Goal: Information Seeking & Learning: Learn about a topic

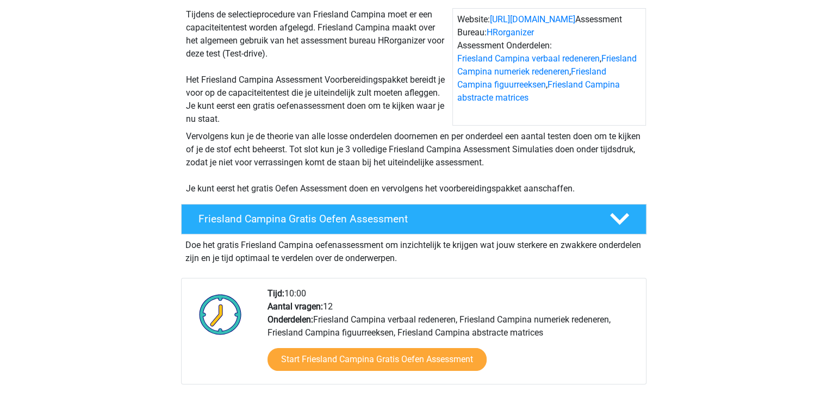
scroll to position [218, 0]
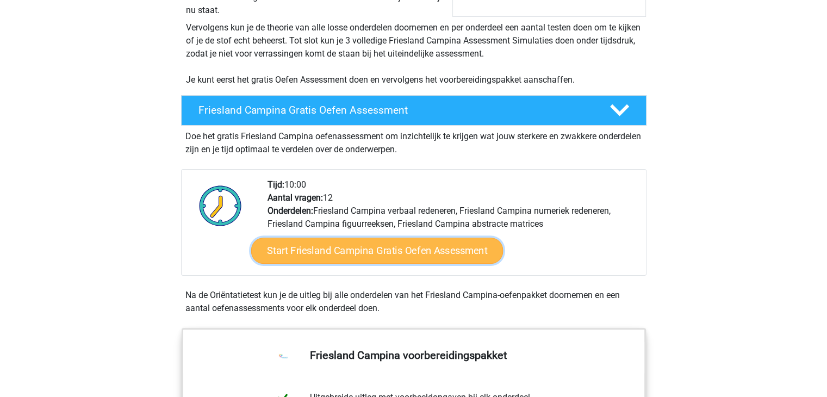
click at [353, 247] on link "Start Friesland Campina Gratis Oefen Assessment" at bounding box center [377, 251] width 252 height 26
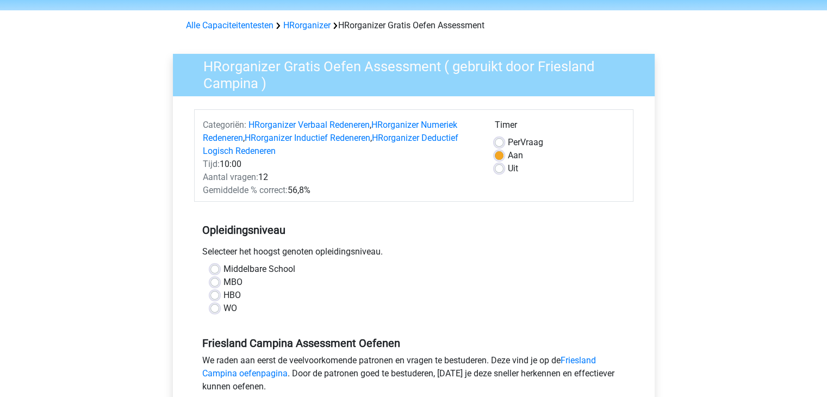
scroll to position [54, 0]
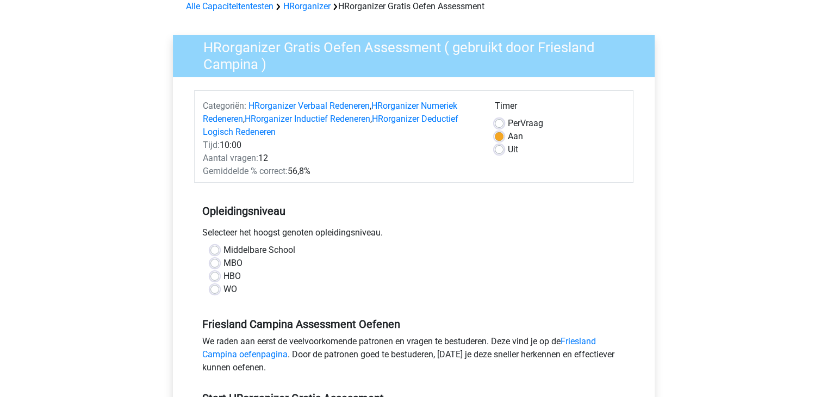
click at [224, 275] on label "HBO" at bounding box center [232, 276] width 17 height 13
click at [214, 275] on input "HBO" at bounding box center [214, 275] width 9 height 11
radio input "true"
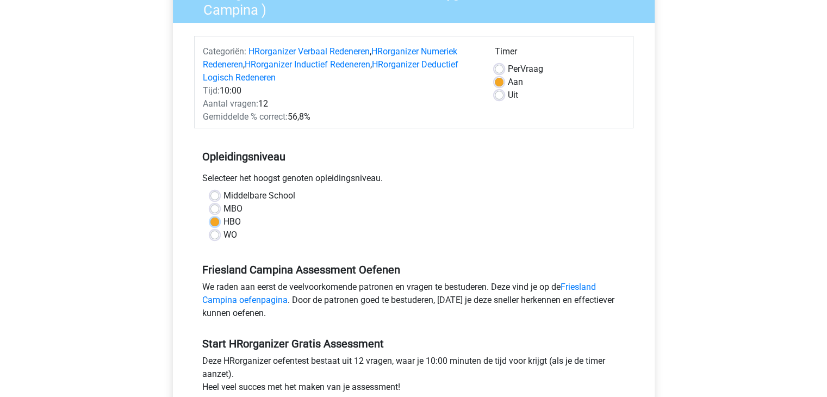
scroll to position [163, 0]
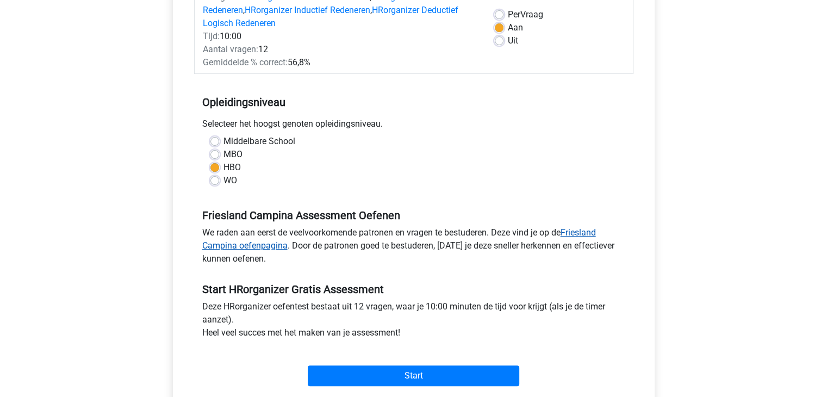
click at [582, 231] on link "Friesland Campina oefenpagina" at bounding box center [399, 238] width 394 height 23
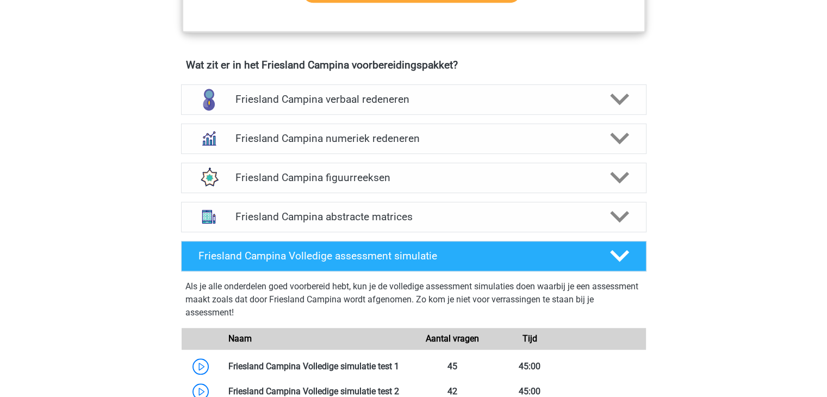
scroll to position [707, 0]
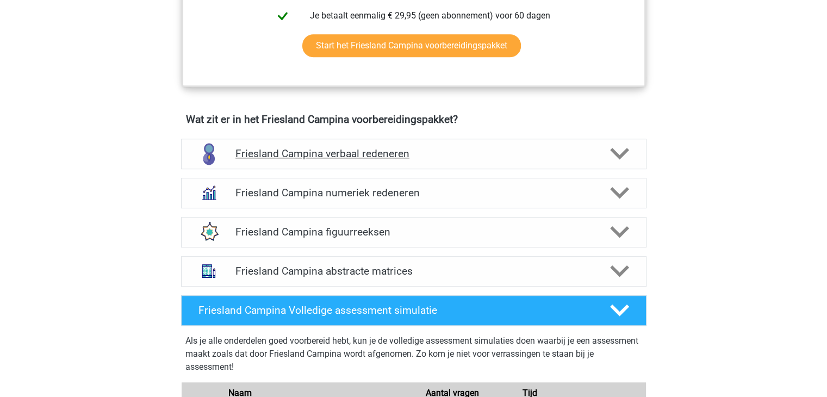
click at [381, 154] on h4 "Friesland Campina verbaal redeneren" at bounding box center [413, 153] width 356 height 13
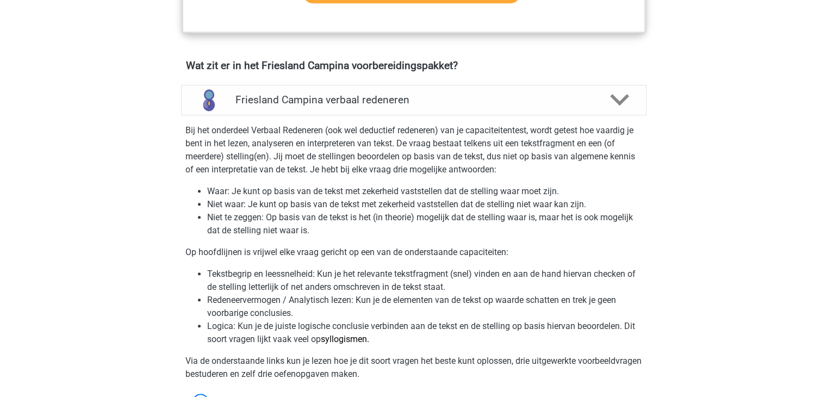
scroll to position [761, 0]
click at [431, 164] on p "Bij het onderdeel Verbaal Redeneren (ook wel deductief redeneren) van je capaci…" at bounding box center [413, 149] width 457 height 52
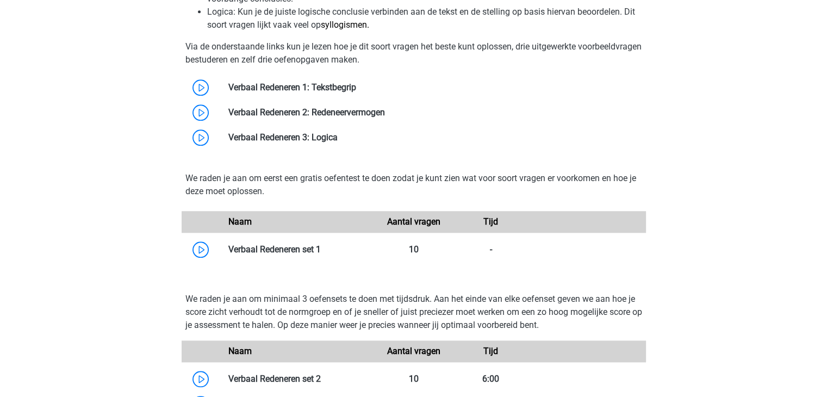
scroll to position [1088, 0]
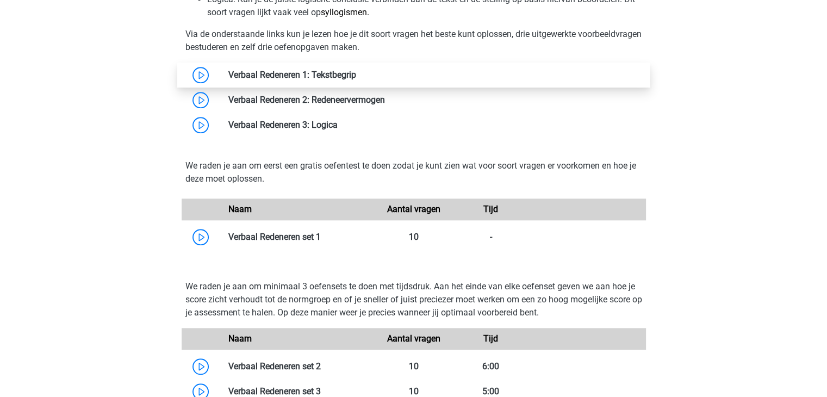
click at [356, 75] on link at bounding box center [356, 75] width 0 height 10
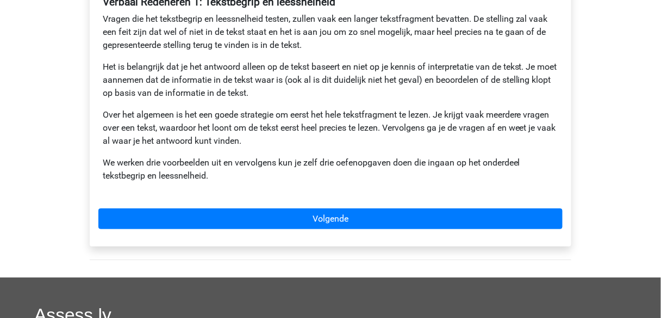
scroll to position [257, 0]
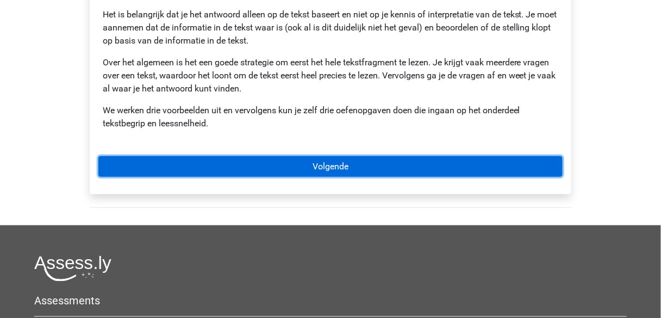
click at [331, 166] on link "Volgende" at bounding box center [330, 166] width 464 height 21
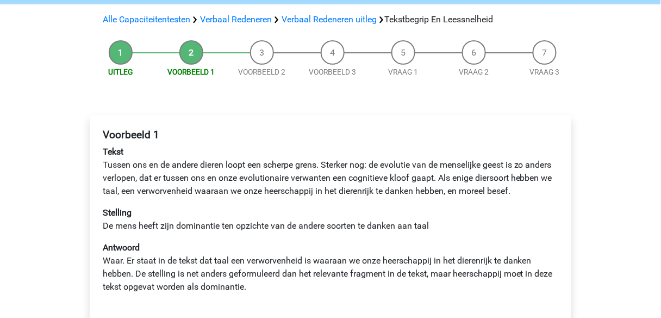
scroll to position [87, 0]
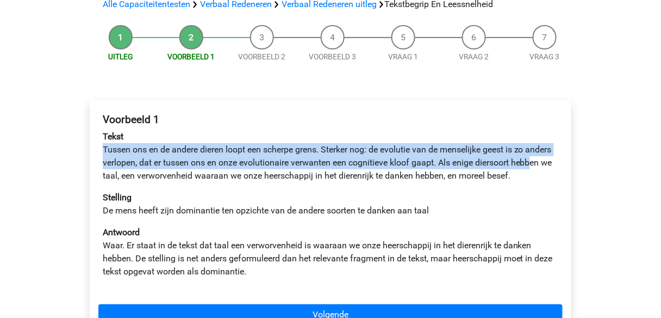
drag, startPoint x: 101, startPoint y: 149, endPoint x: 120, endPoint y: 172, distance: 29.7
click at [120, 172] on div "Voorbeeld 1 Tekst Tussen ons en de andere dieren loopt een scherpe grens. Sterk…" at bounding box center [330, 200] width 464 height 182
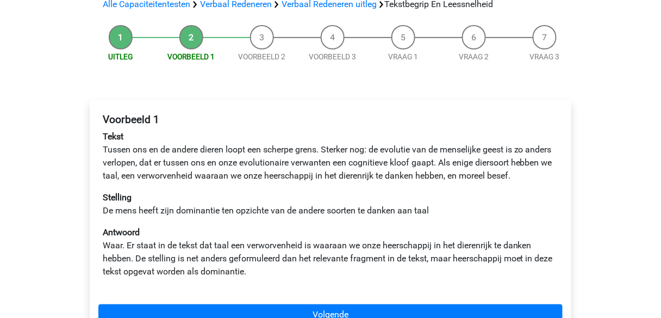
click at [127, 182] on p "Tekst Tussen ons en de andere dieren loopt een scherpe grens. Sterker nog: de e…" at bounding box center [331, 156] width 456 height 52
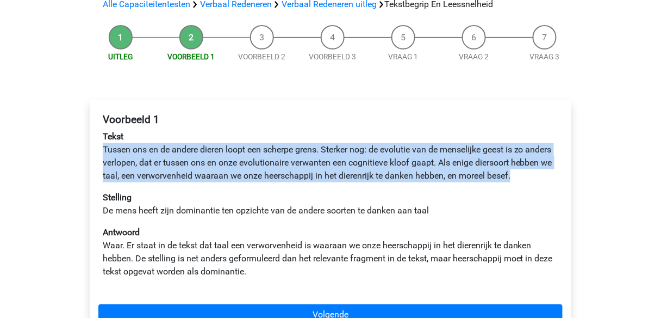
drag, startPoint x: 121, startPoint y: 177, endPoint x: 131, endPoint y: 189, distance: 15.5
click at [131, 182] on p "Tekst Tussen ons en de andere dieren loopt een scherpe grens. Sterker nog: de e…" at bounding box center [331, 156] width 456 height 52
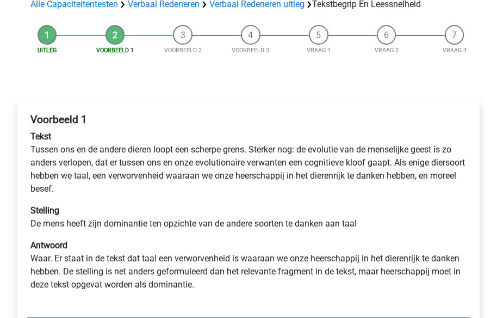
click at [450, 82] on div "Voorbeeld 1 Tekst Tussen ons en de andere dieren loopt een scherpe grens. Sterk…" at bounding box center [249, 232] width 480 height 308
click at [201, 164] on p "Tekst Tussen ons en de andere dieren loopt een scherpe grens. Sterker nog: de e…" at bounding box center [248, 162] width 436 height 65
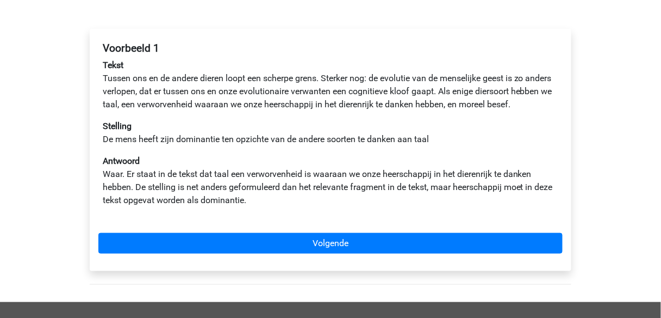
scroll to position [174, 0]
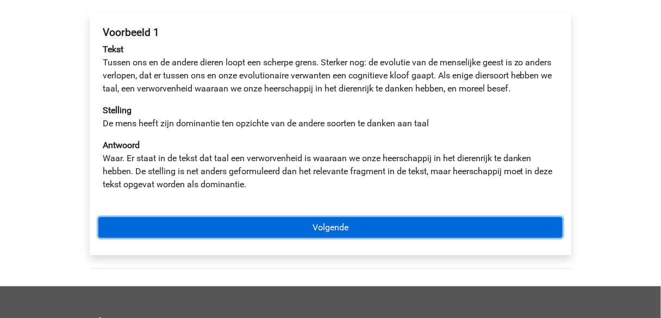
click at [316, 238] on link "Volgende" at bounding box center [330, 227] width 464 height 21
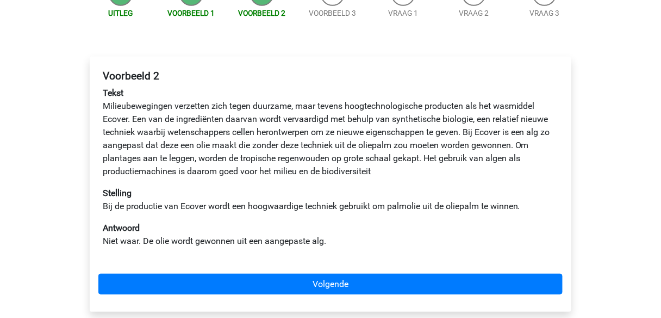
scroll to position [174, 0]
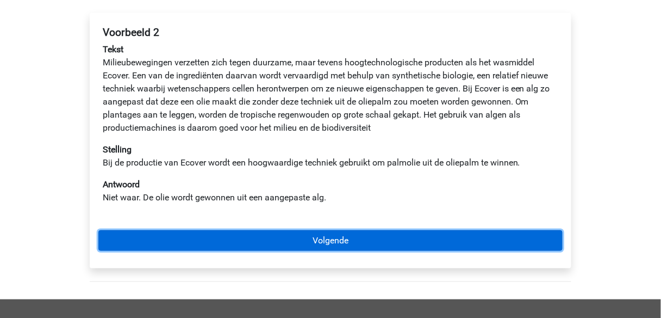
click at [340, 237] on link "Volgende" at bounding box center [330, 240] width 464 height 21
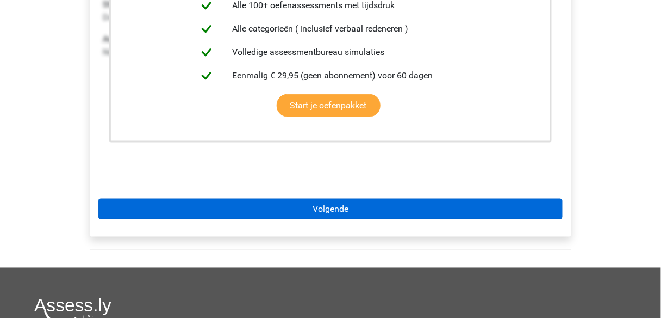
scroll to position [261, 0]
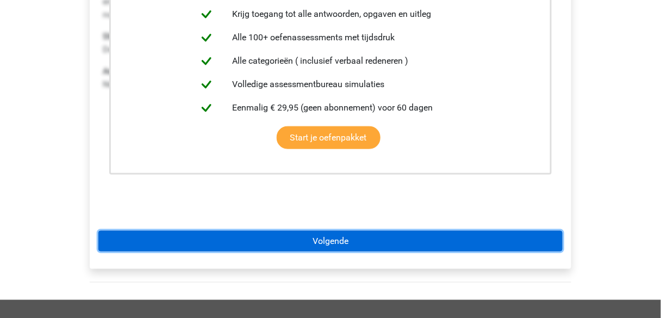
click at [325, 236] on link "Volgende" at bounding box center [330, 241] width 464 height 21
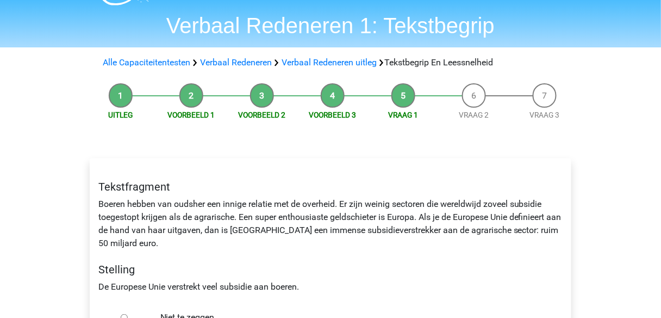
scroll to position [87, 0]
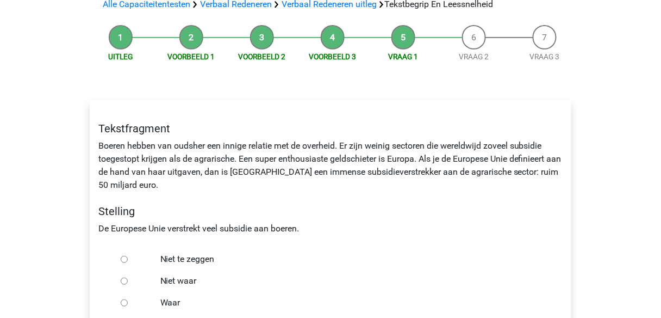
click at [348, 171] on div "Tekstfragment Boeren hebben van oudsher een innige relatie met de overheid. Er …" at bounding box center [330, 178] width 481 height 131
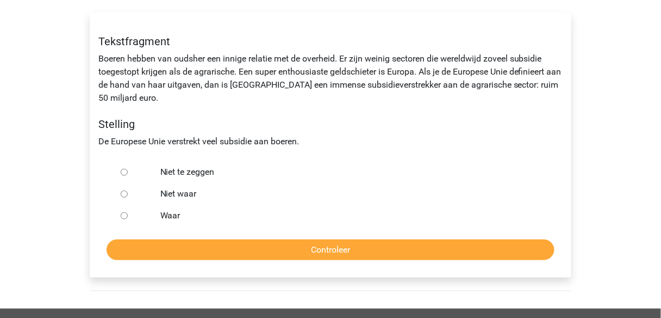
scroll to position [131, 0]
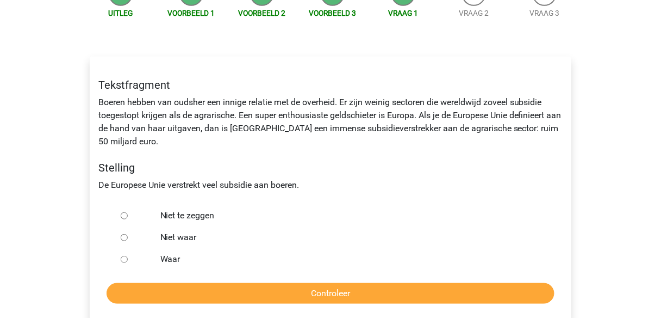
click at [122, 260] on input "Waar" at bounding box center [124, 259] width 7 height 7
radio input "true"
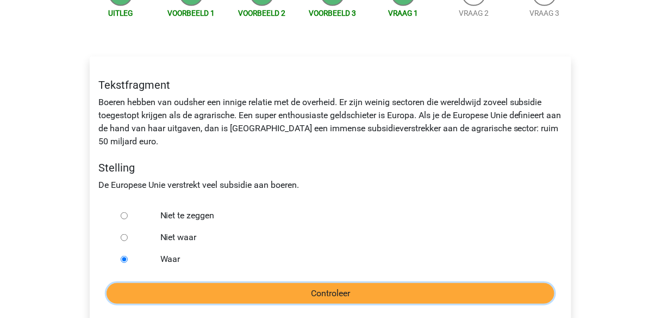
click at [326, 293] on input "Controleer" at bounding box center [331, 293] width 448 height 21
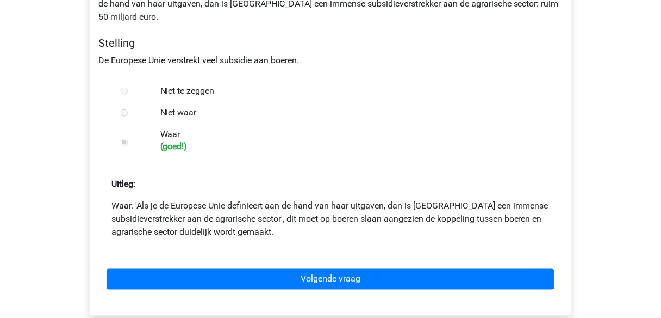
scroll to position [261, 0]
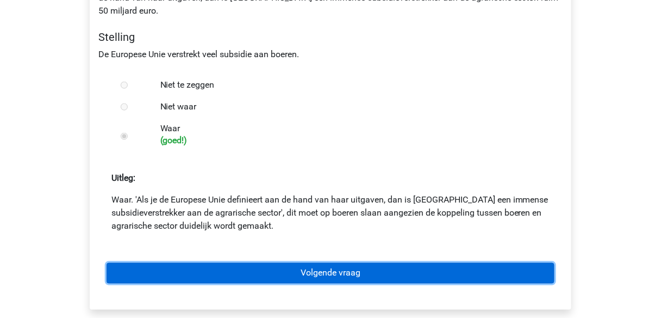
click at [323, 272] on link "Volgende vraag" at bounding box center [331, 273] width 448 height 21
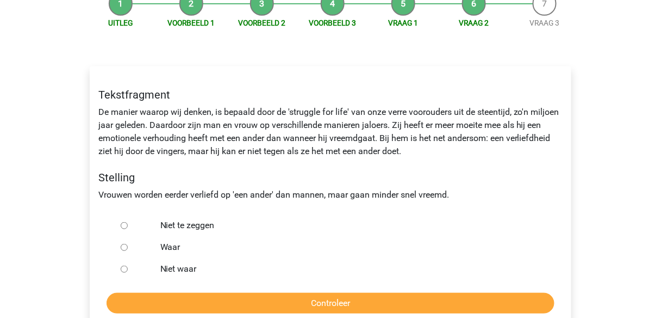
scroll to position [174, 0]
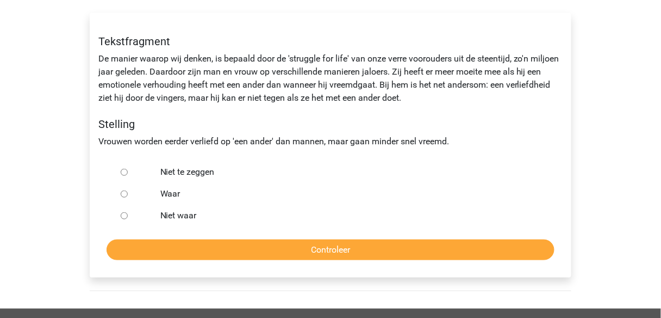
click at [121, 173] on input "Niet te zeggen" at bounding box center [124, 172] width 7 height 7
radio input "true"
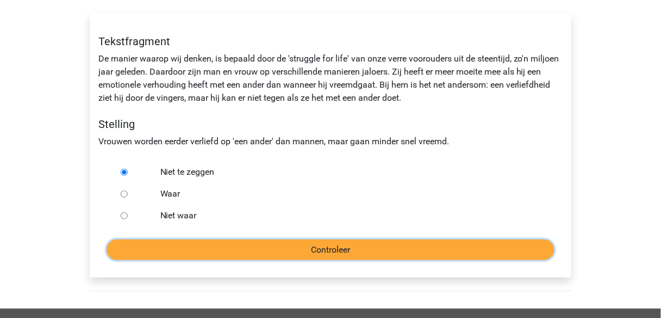
click at [327, 253] on input "Controleer" at bounding box center [331, 249] width 448 height 21
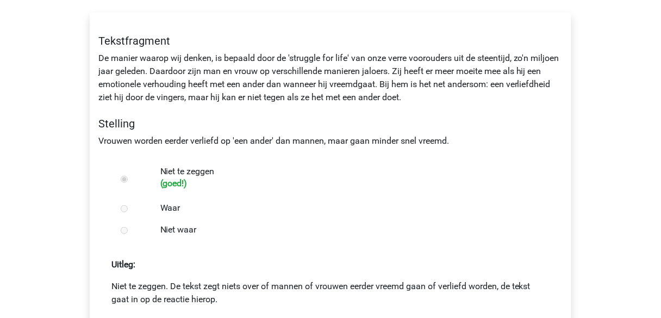
scroll to position [218, 0]
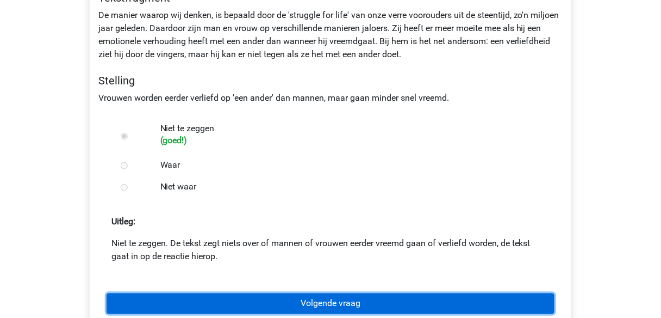
click at [324, 305] on link "Volgende vraag" at bounding box center [331, 303] width 448 height 21
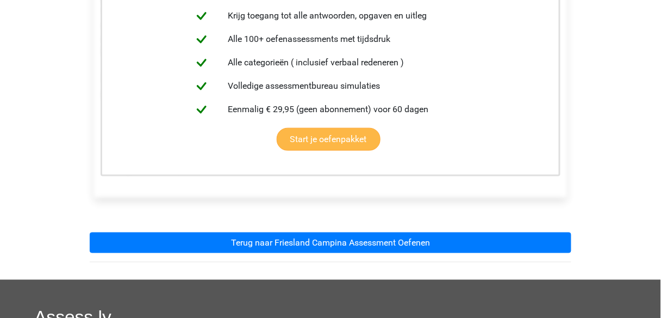
scroll to position [261, 0]
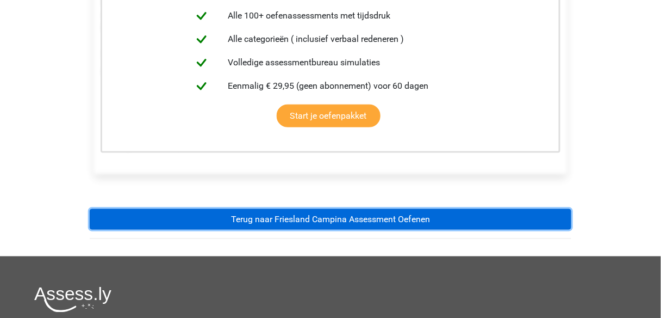
click at [313, 222] on link "Terug naar Friesland Campina Assessment Oefenen" at bounding box center [331, 219] width 482 height 21
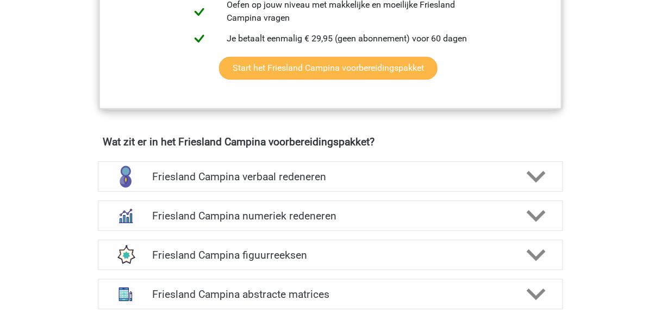
scroll to position [696, 0]
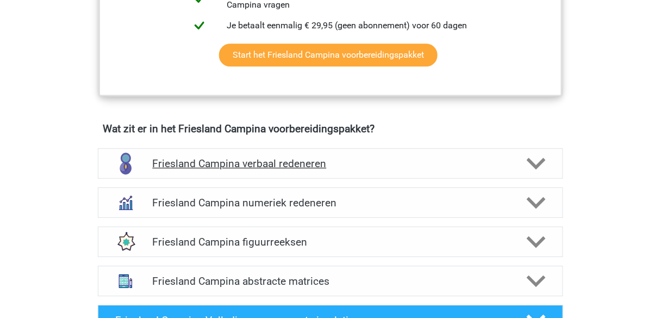
click at [308, 160] on h4 "Friesland Campina verbaal redeneren" at bounding box center [330, 163] width 356 height 13
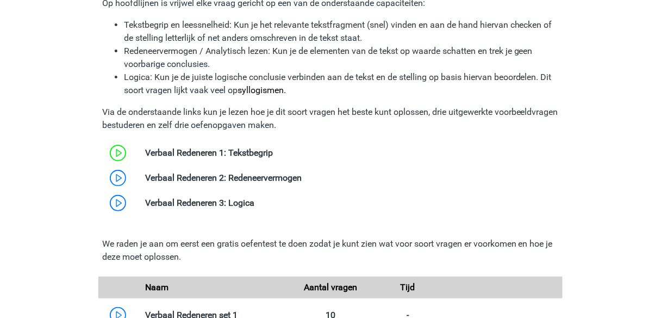
scroll to position [1044, 0]
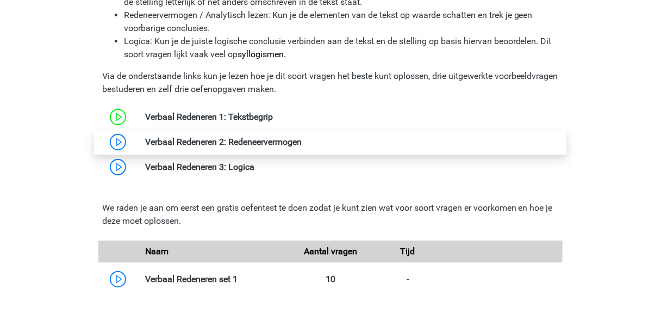
click at [302, 141] on link at bounding box center [302, 142] width 0 height 10
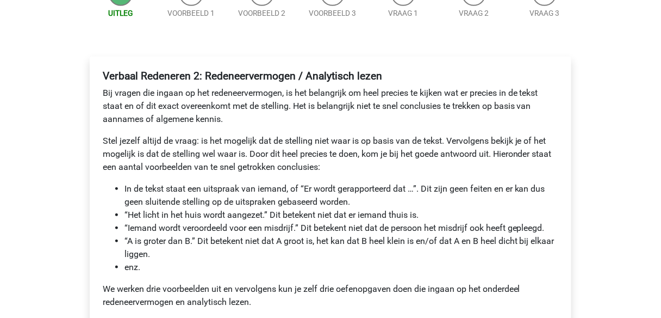
scroll to position [174, 0]
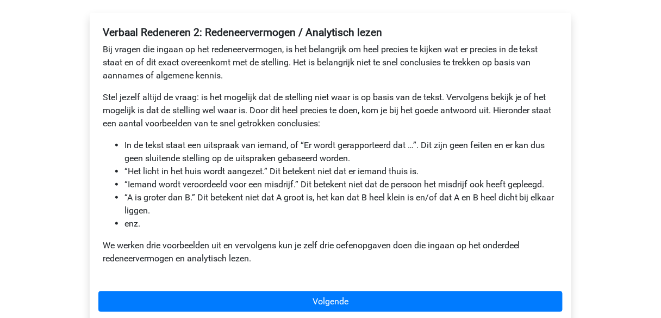
click at [300, 159] on li "In de tekst staat een uitspraak van iemand, of “Er wordt gerapporteerd dat …”. …" at bounding box center [342, 152] width 434 height 26
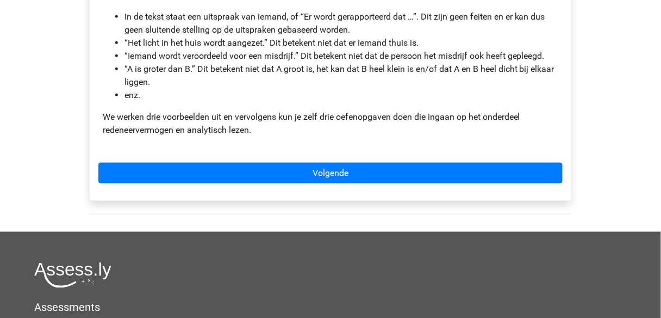
scroll to position [305, 0]
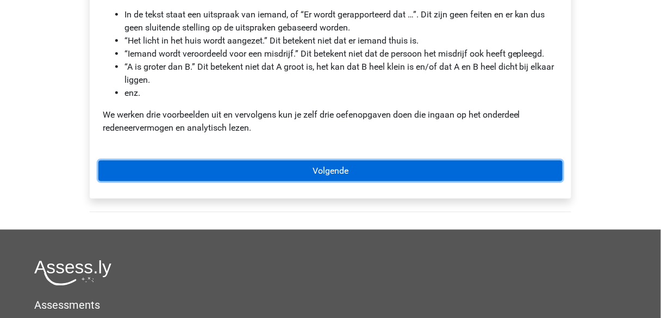
click at [326, 173] on link "Volgende" at bounding box center [330, 170] width 464 height 21
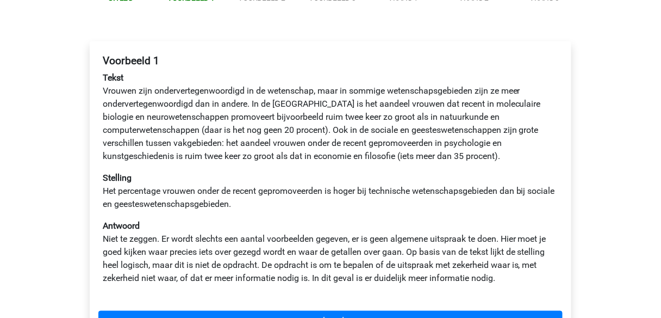
scroll to position [131, 0]
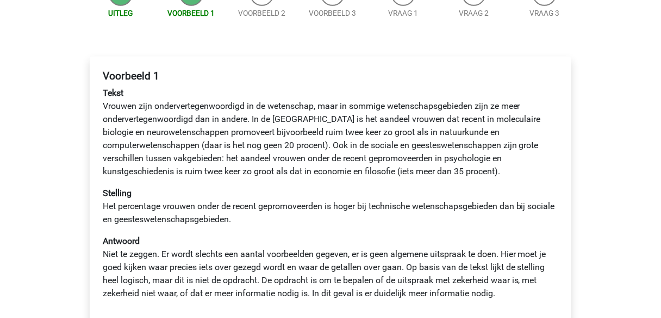
click at [266, 220] on p "Stelling Het percentage vrouwen onder de recent gepromoveerden is hoger bij tec…" at bounding box center [331, 206] width 456 height 39
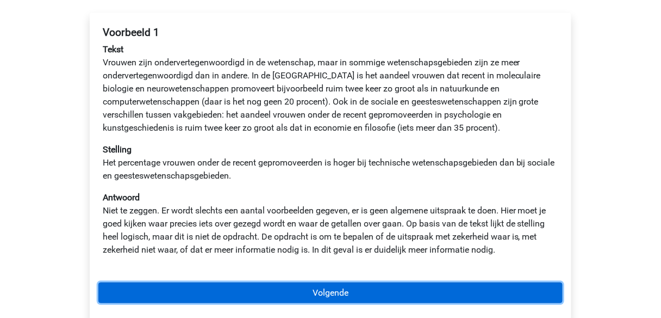
click at [339, 286] on link "Volgende" at bounding box center [330, 292] width 464 height 21
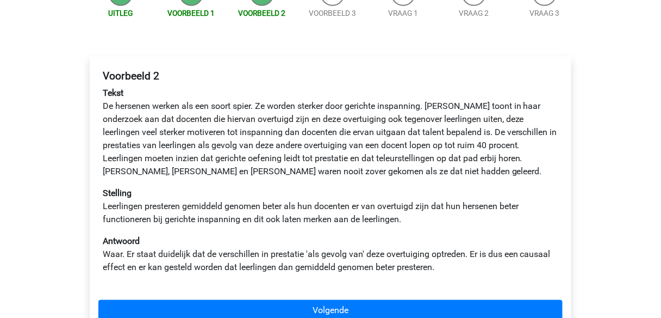
scroll to position [174, 0]
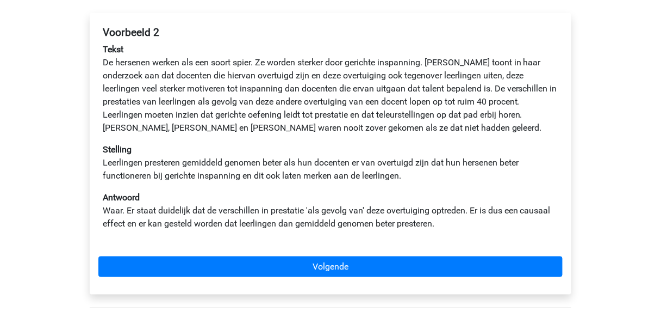
click at [339, 127] on p "Tekst De hersenen werken als een soort spier. Ze worden sterker door gerichte i…" at bounding box center [331, 88] width 456 height 91
click at [249, 166] on p "Stelling Leerlingen presteren gemiddeld genomen beter als hun docenten er van o…" at bounding box center [331, 162] width 456 height 39
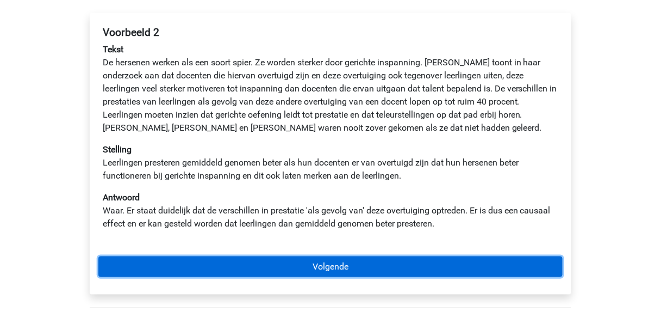
click at [321, 262] on link "Volgende" at bounding box center [330, 266] width 464 height 21
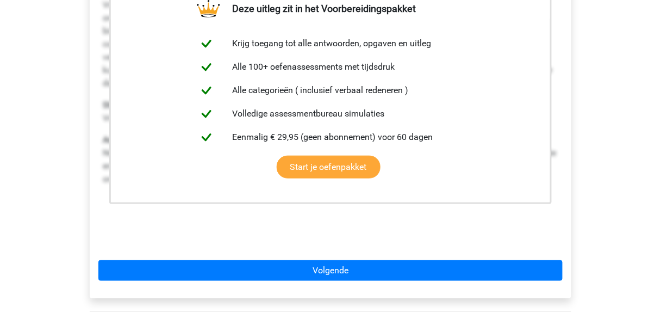
scroll to position [261, 0]
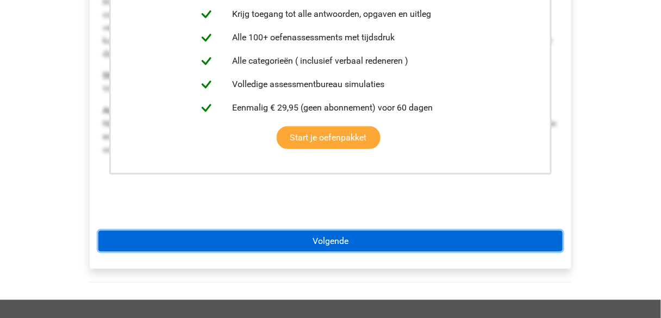
click at [332, 239] on link "Volgende" at bounding box center [330, 241] width 464 height 21
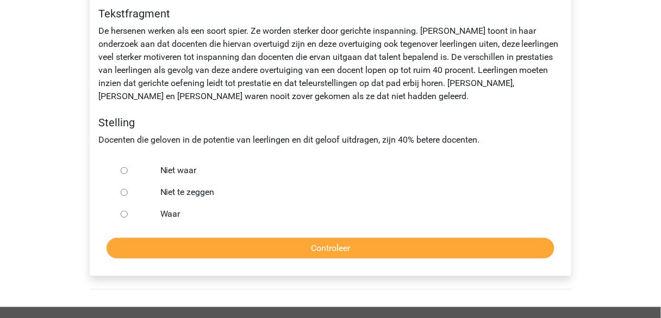
scroll to position [218, 0]
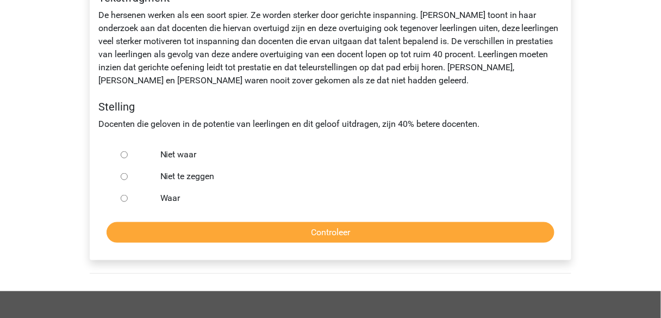
click at [121, 177] on input "Niet te zeggen" at bounding box center [124, 176] width 7 height 7
radio input "true"
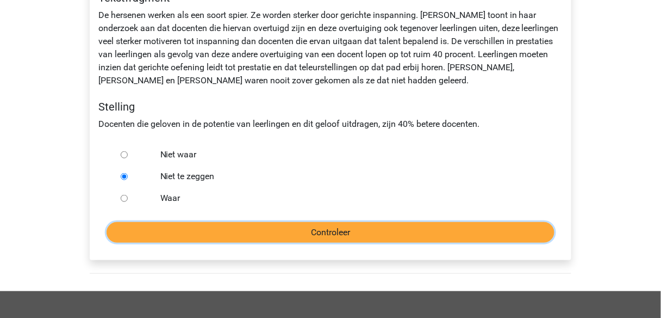
click at [333, 235] on input "Controleer" at bounding box center [331, 232] width 448 height 21
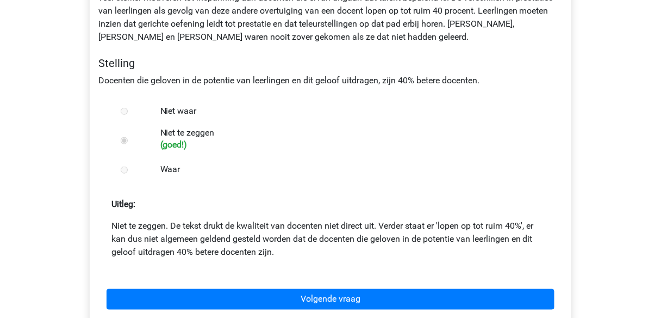
scroll to position [305, 0]
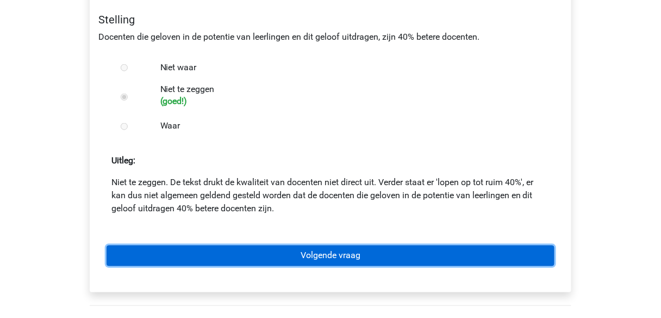
click at [321, 258] on link "Volgende vraag" at bounding box center [331, 255] width 448 height 21
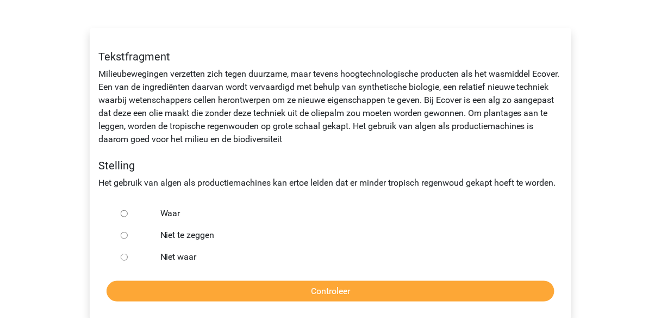
scroll to position [174, 0]
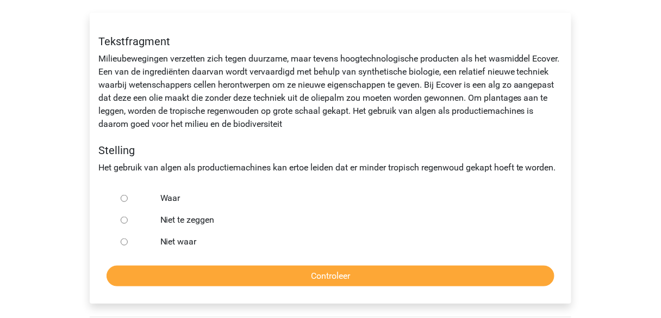
click at [154, 195] on div "Waar" at bounding box center [348, 198] width 393 height 22
click at [123, 199] on input "Waar" at bounding box center [124, 198] width 7 height 7
radio input "true"
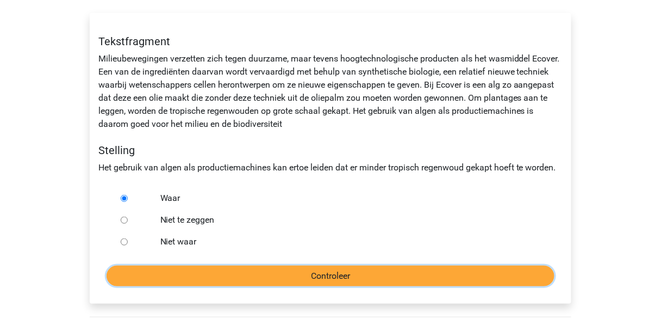
click at [346, 277] on input "Controleer" at bounding box center [331, 275] width 448 height 21
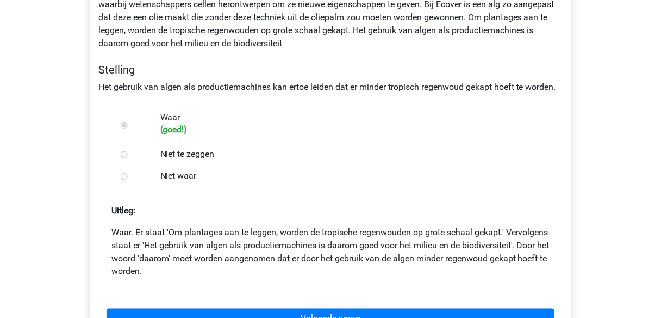
scroll to position [305, 0]
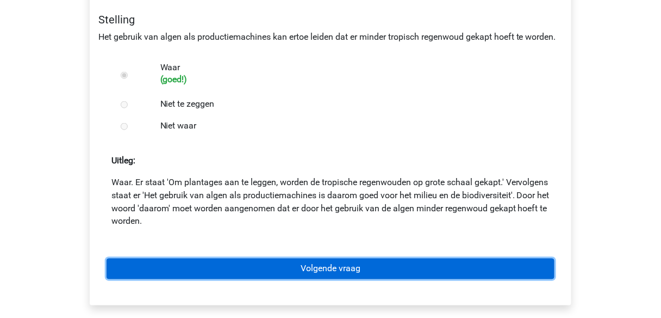
click at [344, 270] on link "Volgende vraag" at bounding box center [331, 268] width 448 height 21
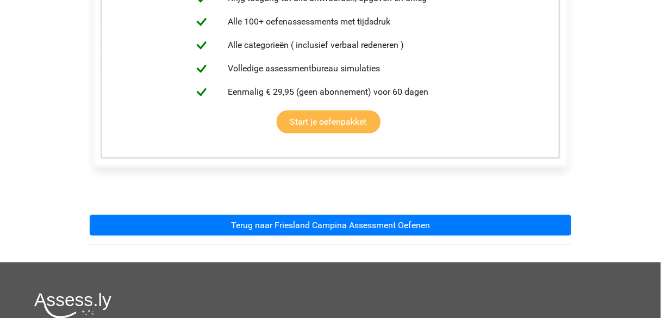
scroll to position [261, 0]
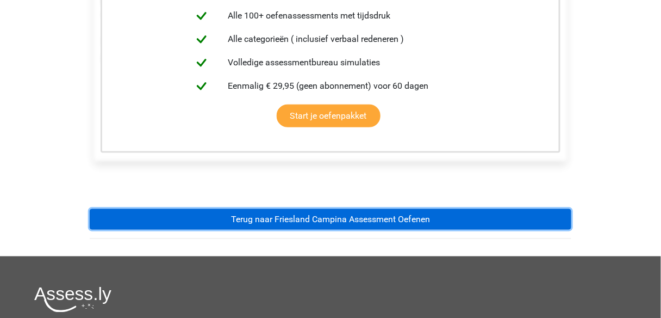
click at [327, 221] on link "Terug naar Friesland Campina Assessment Oefenen" at bounding box center [331, 219] width 482 height 21
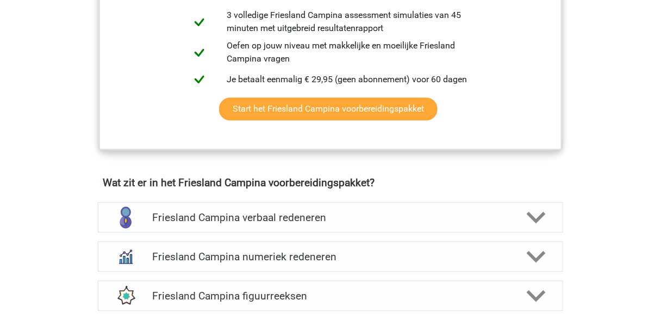
scroll to position [696, 0]
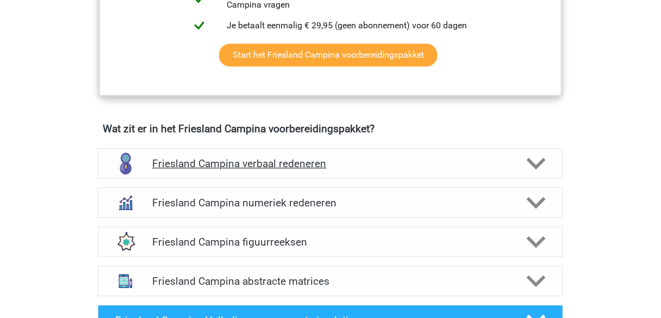
click at [300, 163] on h4 "Friesland Campina verbaal redeneren" at bounding box center [330, 163] width 356 height 13
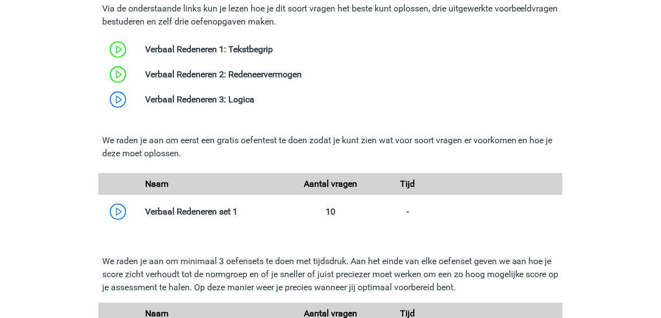
scroll to position [1088, 0]
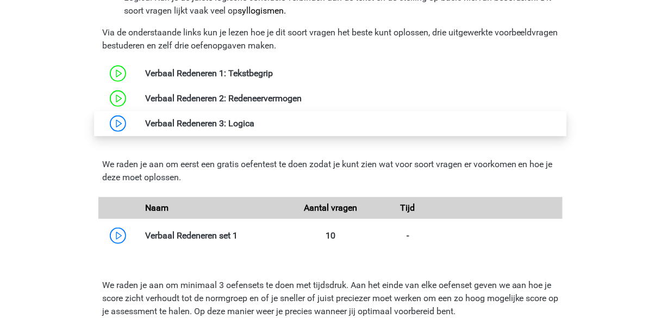
click at [255, 126] on link at bounding box center [255, 123] width 0 height 10
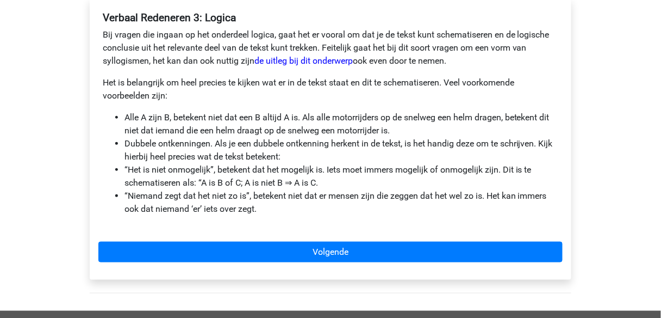
scroll to position [174, 0]
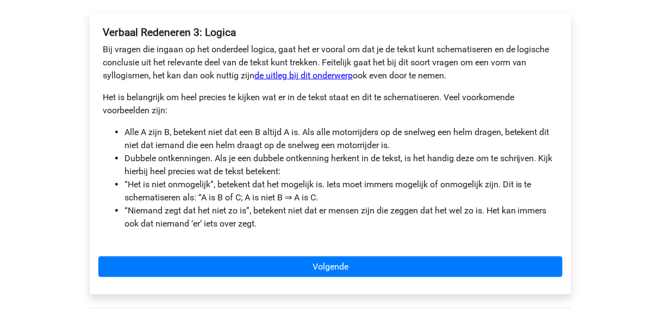
click at [302, 75] on link "de uitleg bij dit onderwerp" at bounding box center [304, 75] width 98 height 10
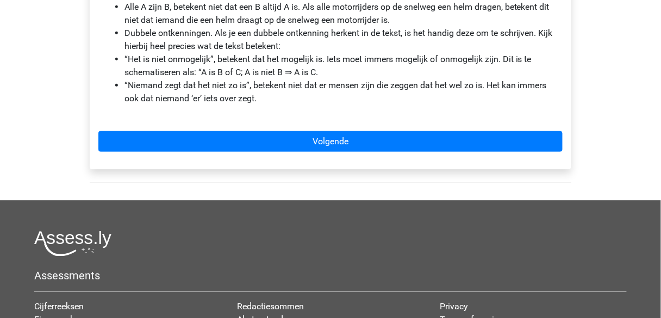
scroll to position [305, 0]
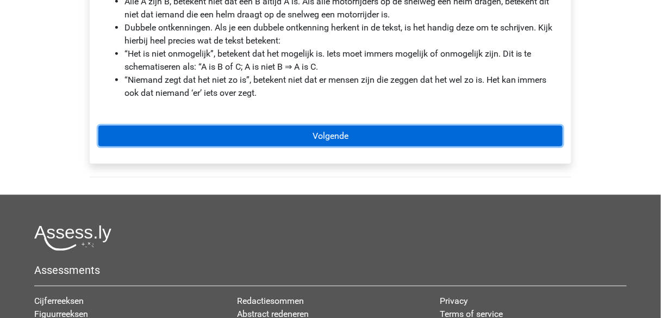
click at [319, 133] on link "Volgende" at bounding box center [330, 136] width 464 height 21
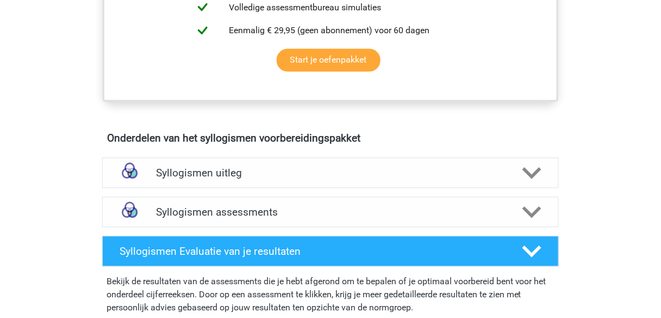
scroll to position [522, 0]
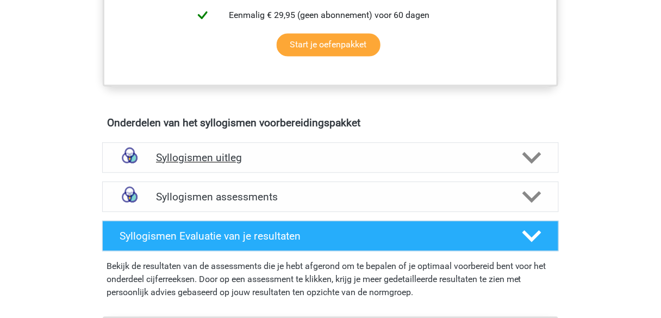
click at [222, 158] on h4 "Syllogismen uitleg" at bounding box center [330, 157] width 349 height 13
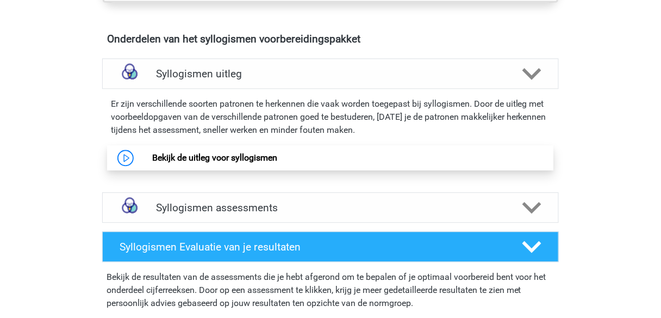
scroll to position [609, 0]
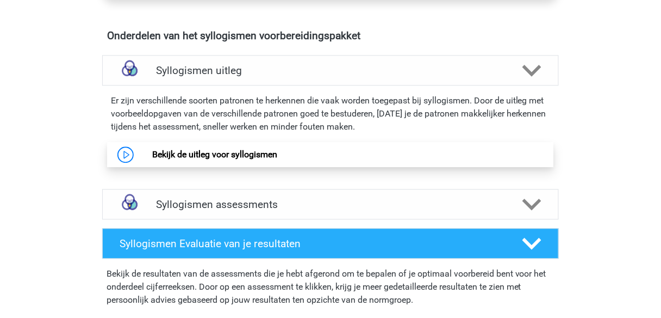
click at [233, 153] on link "Bekijk de uitleg voor syllogismen" at bounding box center [214, 154] width 125 height 10
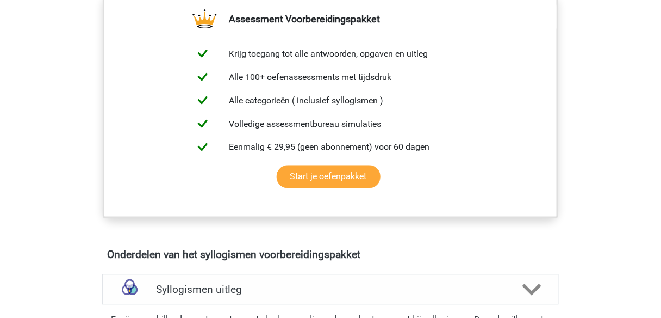
scroll to position [348, 0]
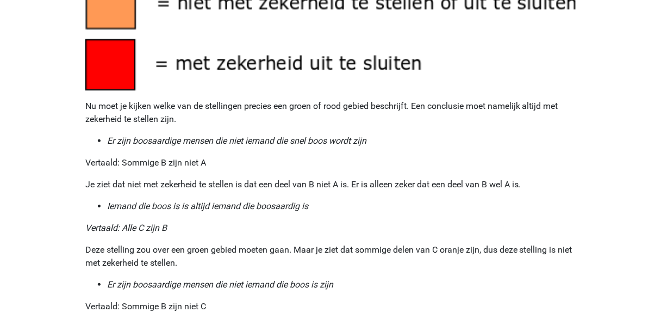
scroll to position [1131, 0]
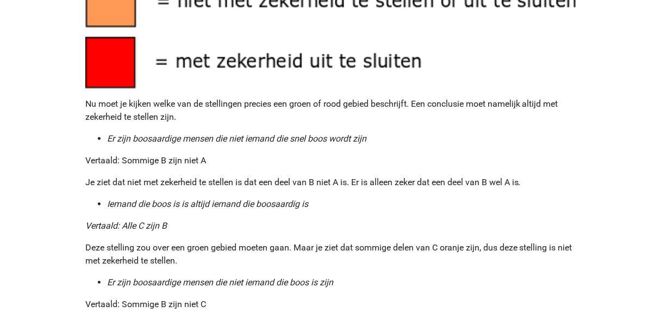
click at [192, 140] on icon "Er zijn boosaardige mensen die niet iemand die snel boos wordt zijn" at bounding box center [236, 138] width 259 height 10
click at [142, 176] on p "Je ziet dat niet met zekerheid te stellen is dat een deel van B niet A is. Er i…" at bounding box center [330, 182] width 491 height 13
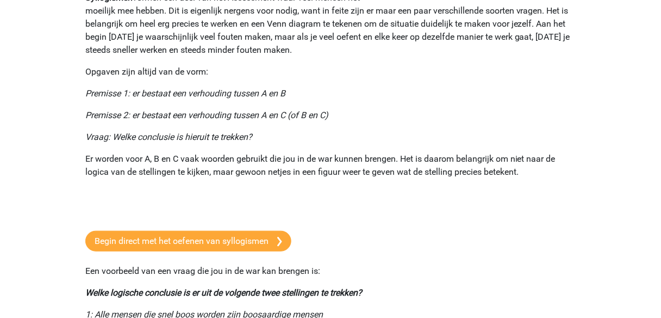
scroll to position [0, 0]
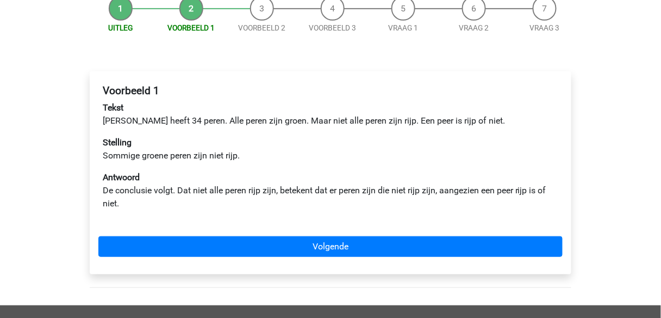
scroll to position [131, 0]
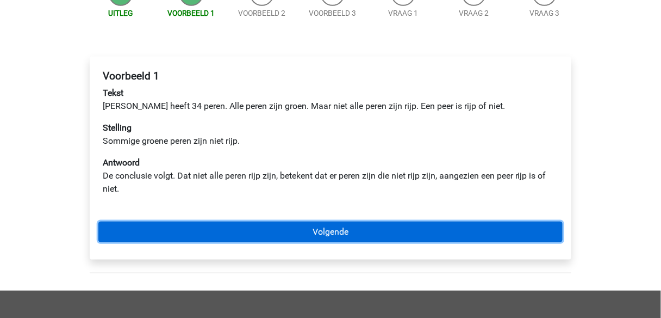
click at [340, 228] on link "Volgende" at bounding box center [330, 231] width 464 height 21
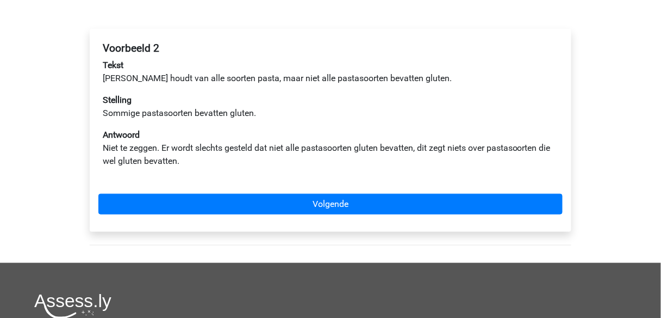
scroll to position [174, 0]
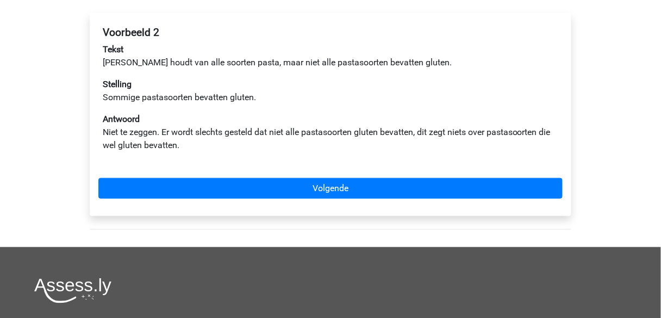
click at [168, 97] on p "Stelling Sommige pastasoorten bevatten gluten." at bounding box center [331, 91] width 456 height 26
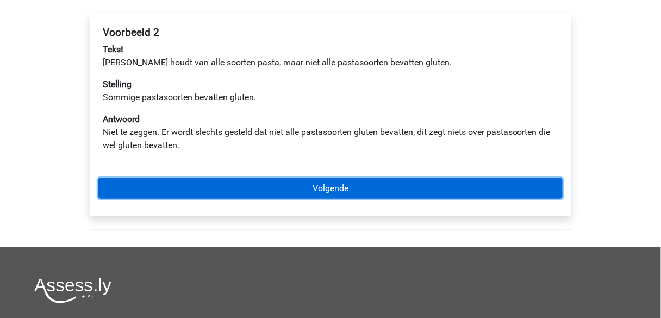
click at [326, 185] on link "Volgende" at bounding box center [330, 188] width 464 height 21
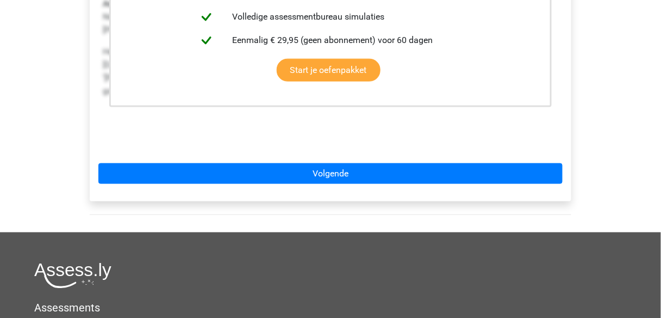
scroll to position [218, 0]
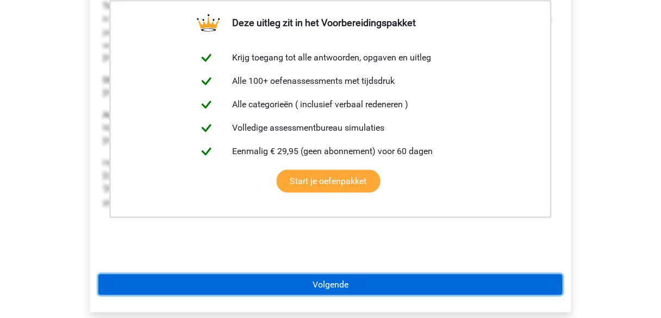
click at [326, 282] on link "Volgende" at bounding box center [330, 284] width 464 height 21
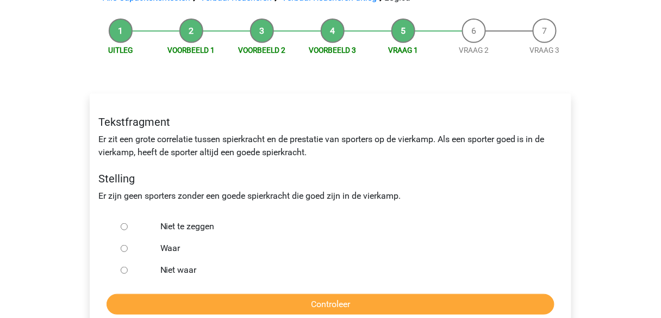
scroll to position [131, 0]
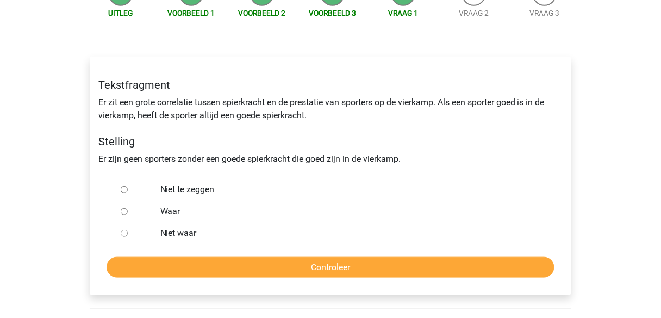
click at [175, 189] on label "Niet te zeggen" at bounding box center [348, 189] width 376 height 13
click at [128, 189] on input "Niet te zeggen" at bounding box center [124, 189] width 7 height 7
radio input "true"
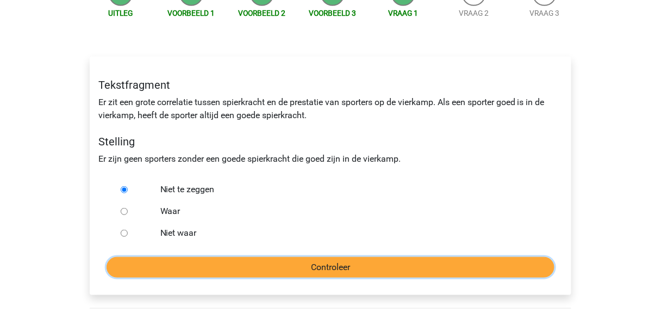
click at [339, 266] on input "Controleer" at bounding box center [331, 267] width 448 height 21
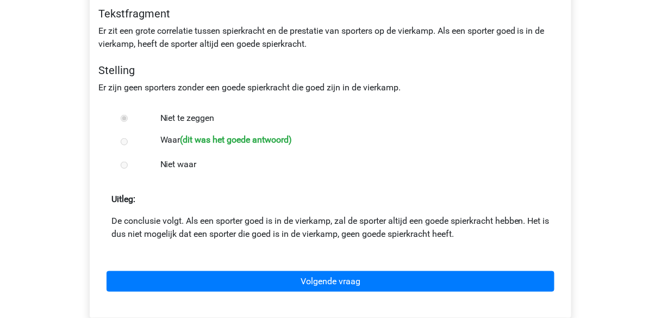
scroll to position [218, 0]
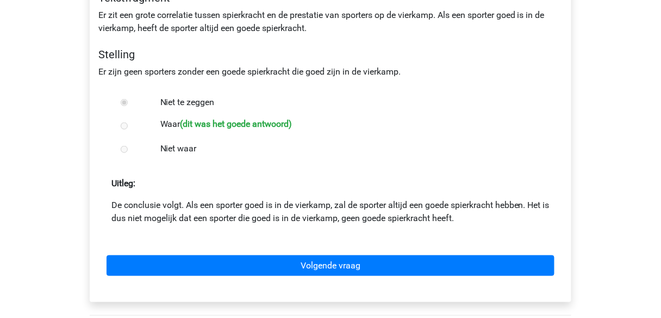
click at [332, 216] on p "De conclusie volgt. Als een sporter goed is in de vierkamp, zal de sporter alti…" at bounding box center [330, 212] width 438 height 26
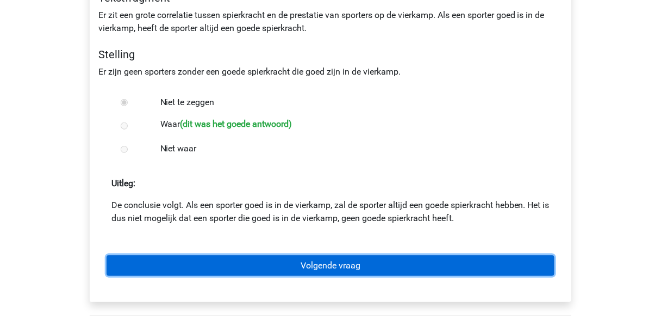
click at [328, 265] on link "Volgende vraag" at bounding box center [331, 265] width 448 height 21
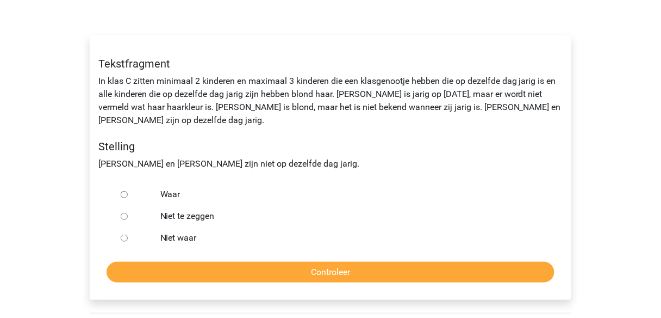
scroll to position [131, 0]
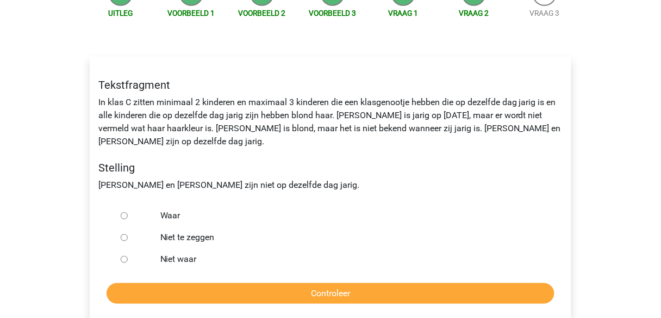
click at [226, 121] on div "Tekstfragment In klas C zitten minimaal 2 kinderen en maximaal 3 kinderen die e…" at bounding box center [330, 135] width 481 height 131
click at [184, 231] on label "Niet te zeggen" at bounding box center [348, 237] width 376 height 13
click at [128, 234] on input "Niet te zeggen" at bounding box center [124, 237] width 7 height 7
radio input "true"
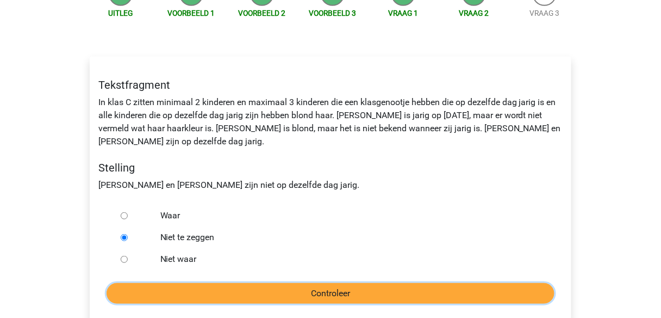
click at [341, 283] on input "Controleer" at bounding box center [331, 293] width 448 height 21
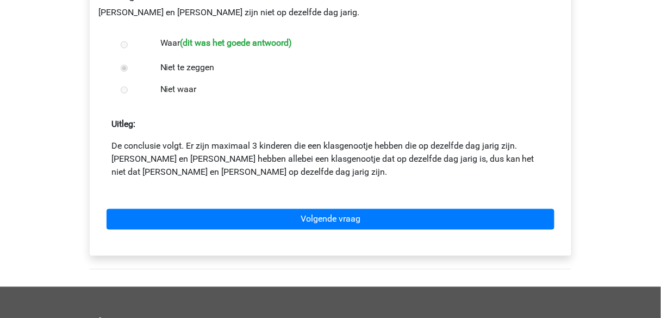
scroll to position [305, 0]
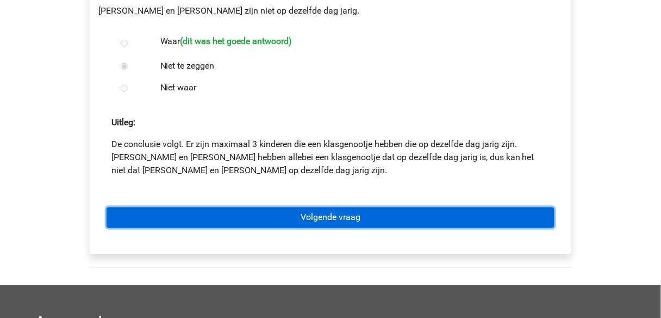
click at [331, 207] on link "Volgende vraag" at bounding box center [331, 217] width 448 height 21
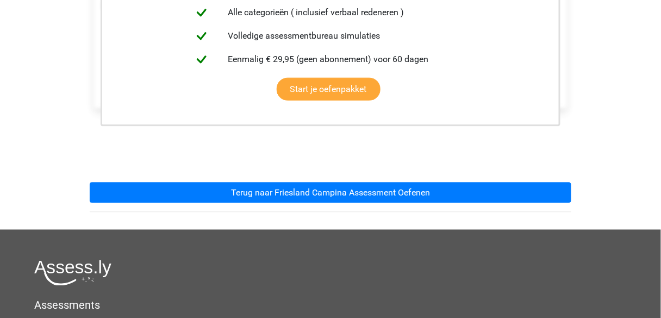
scroll to position [305, 0]
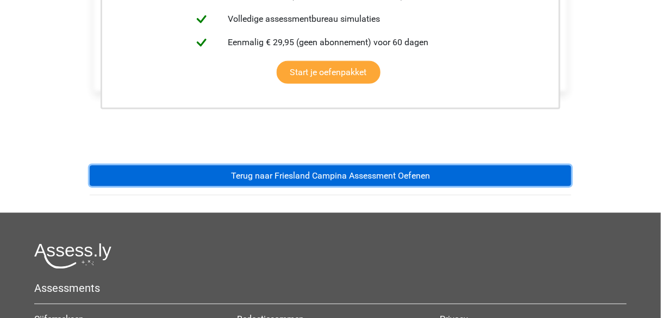
click at [333, 175] on link "Terug naar Friesland Campina Assessment Oefenen" at bounding box center [331, 175] width 482 height 21
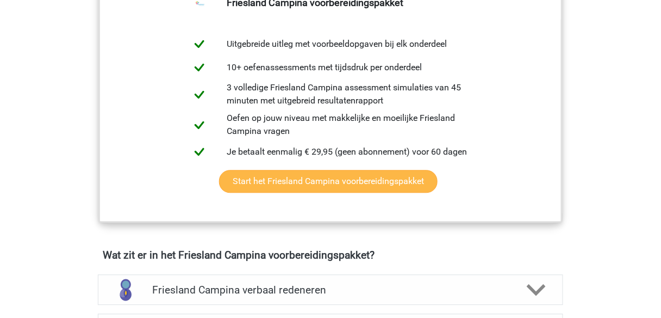
scroll to position [566, 0]
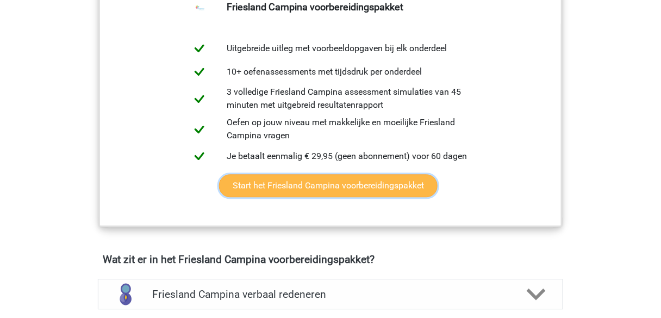
click at [318, 185] on link "Start het Friesland Campina voorbereidingspakket" at bounding box center [328, 185] width 219 height 23
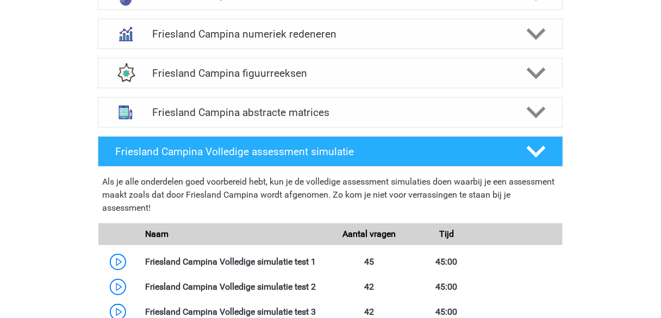
scroll to position [870, 0]
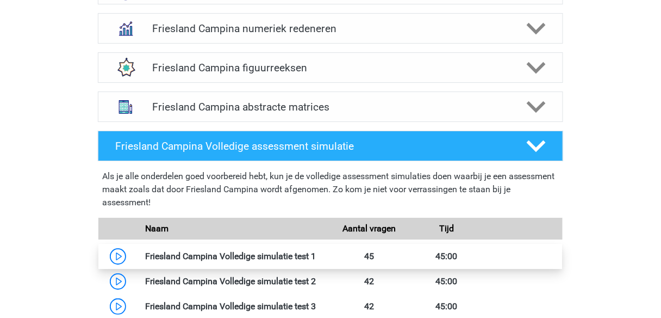
click at [316, 251] on link at bounding box center [316, 256] width 0 height 10
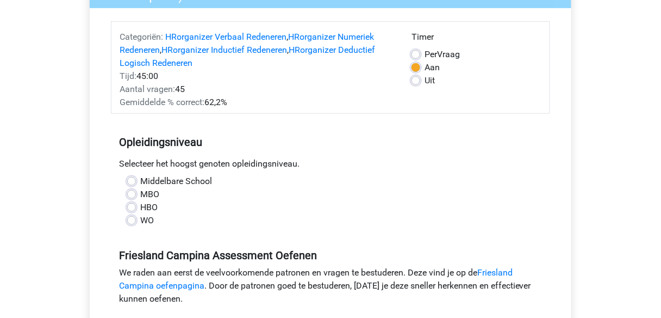
scroll to position [131, 0]
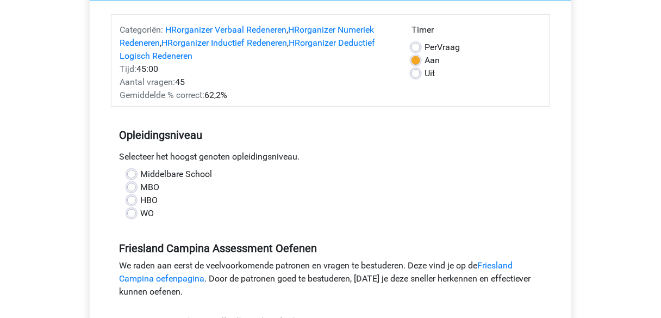
click at [140, 199] on label "HBO" at bounding box center [148, 200] width 17 height 13
click at [132, 199] on input "HBO" at bounding box center [131, 199] width 9 height 11
radio input "true"
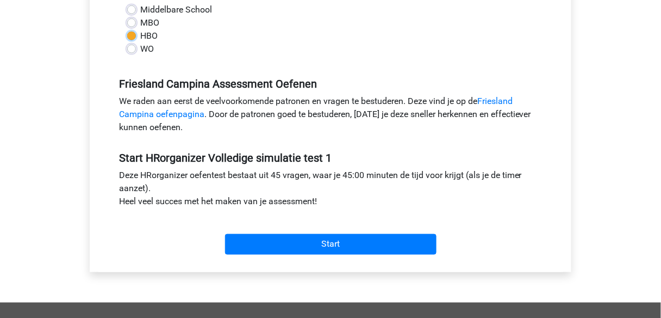
scroll to position [305, 0]
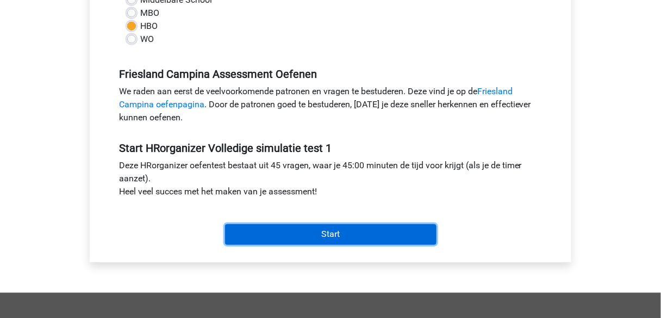
click at [325, 234] on input "Start" at bounding box center [331, 234] width 212 height 21
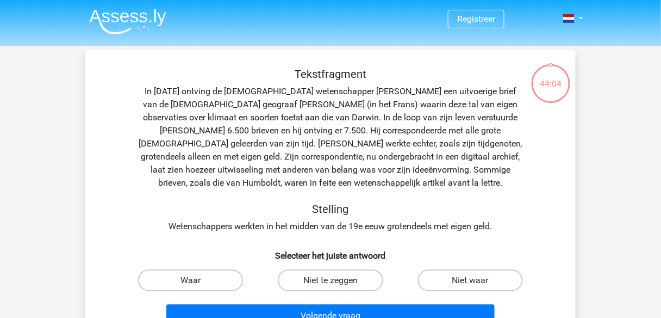
click at [197, 281] on input "Waar" at bounding box center [194, 283] width 7 height 7
radio input "true"
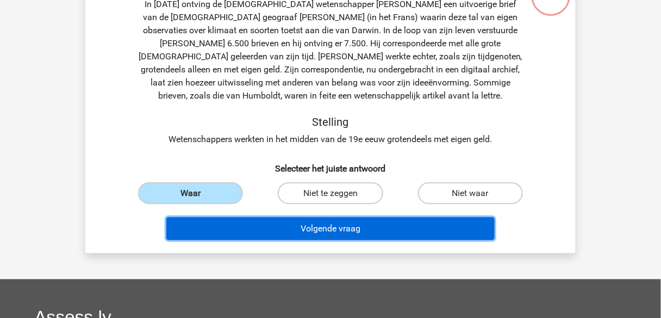
click at [328, 235] on button "Volgende vraag" at bounding box center [330, 228] width 329 height 23
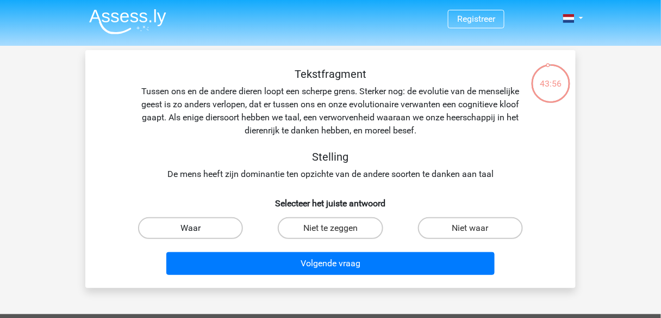
click at [192, 227] on label "Waar" at bounding box center [190, 228] width 105 height 22
click at [192, 228] on input "Waar" at bounding box center [194, 231] width 7 height 7
radio input "true"
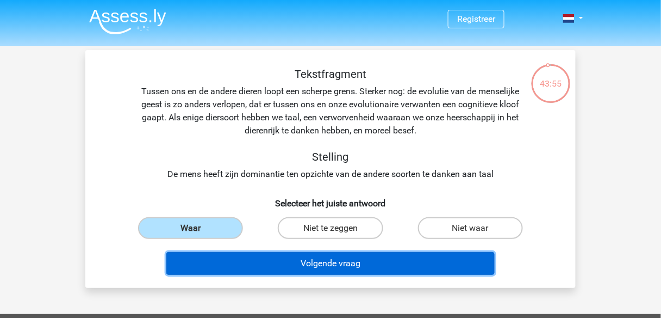
click at [306, 262] on button "Volgende vraag" at bounding box center [330, 263] width 329 height 23
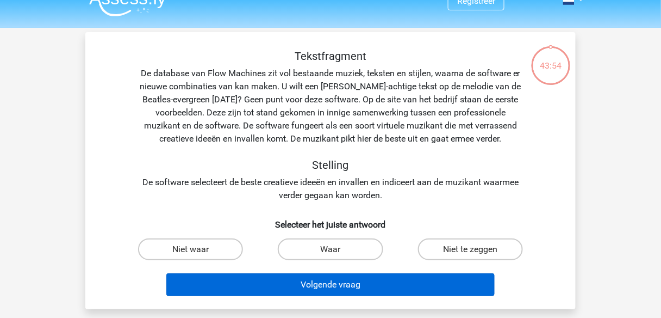
scroll to position [50, 0]
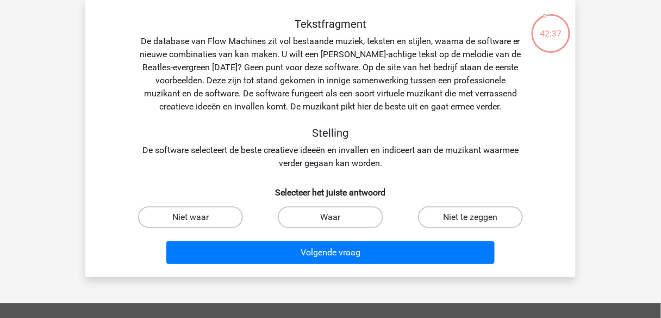
click at [187, 220] on label "Niet waar" at bounding box center [190, 217] width 105 height 22
click at [191, 220] on input "Niet waar" at bounding box center [194, 220] width 7 height 7
radio input "true"
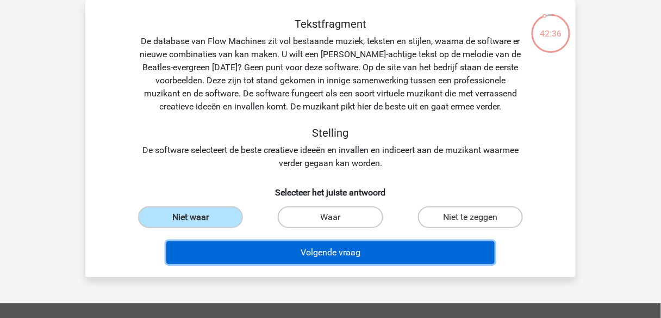
click at [340, 258] on button "Volgende vraag" at bounding box center [330, 252] width 329 height 23
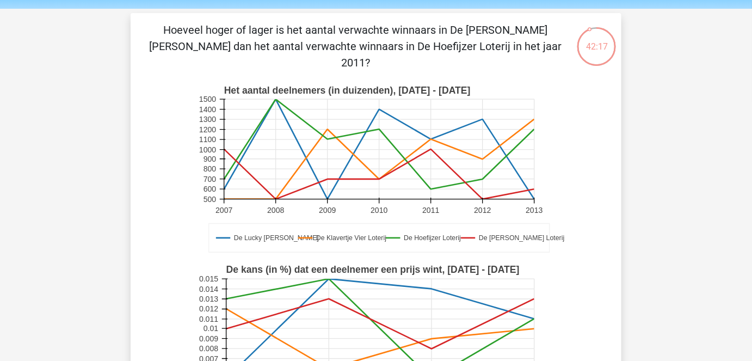
scroll to position [0, 0]
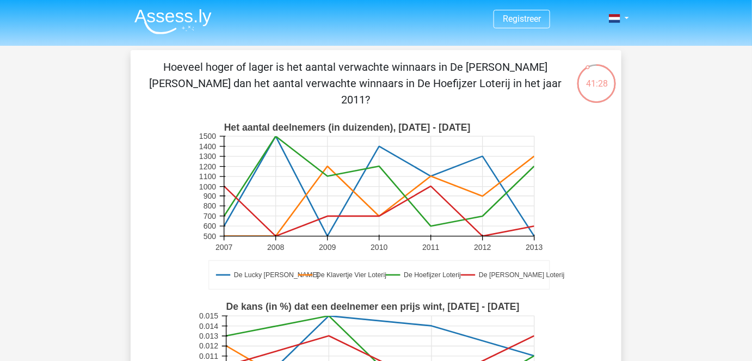
click at [431, 162] on rect at bounding box center [379, 186] width 310 height 100
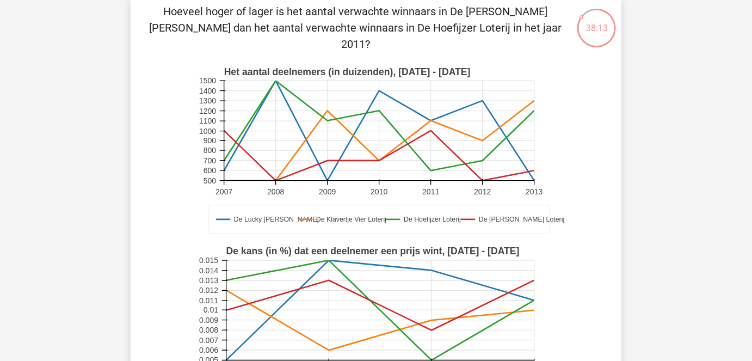
scroll to position [49, 0]
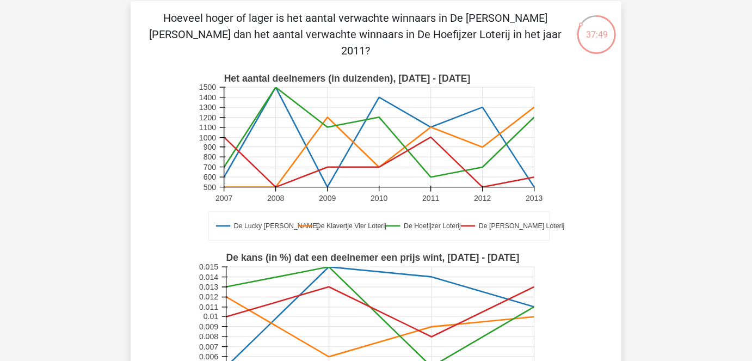
click at [429, 120] on rect at bounding box center [379, 137] width 310 height 100
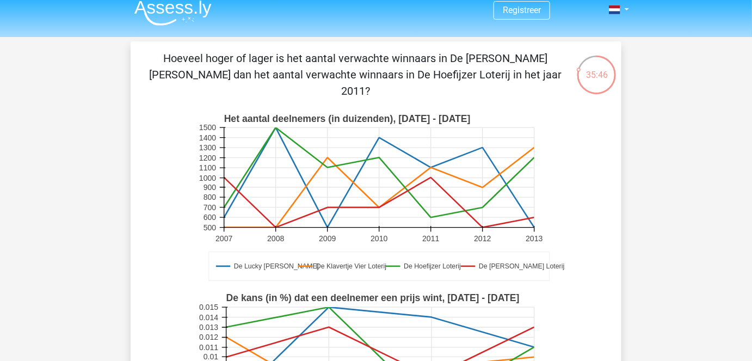
scroll to position [0, 0]
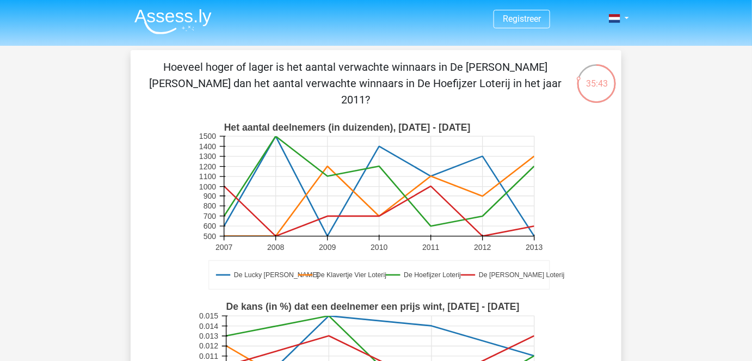
click at [312, 85] on p "Hoeveel hoger of lager is het aantal verwachte winnaars in De Guus Geluk Loteri…" at bounding box center [355, 83] width 415 height 49
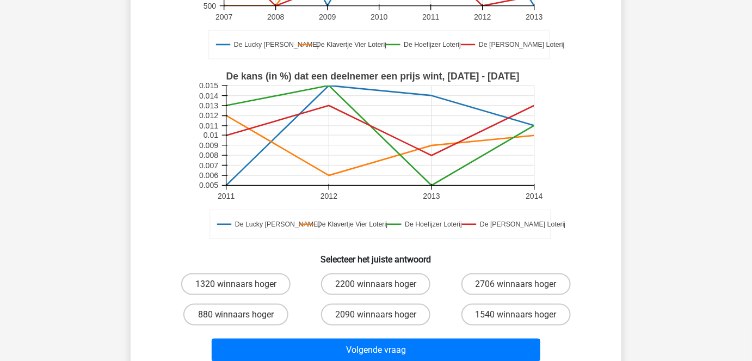
scroll to position [247, 0]
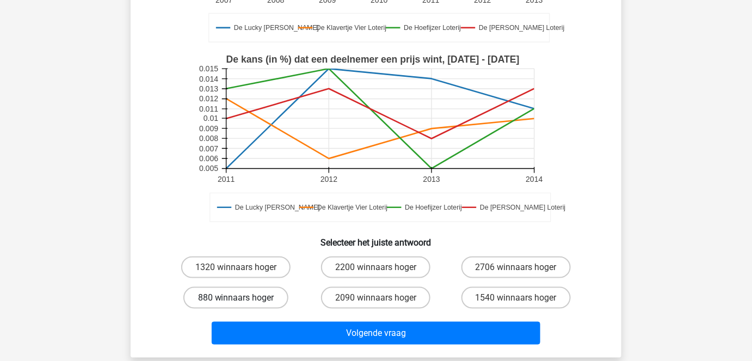
click at [232, 287] on label "880 winnaars hoger" at bounding box center [235, 298] width 105 height 22
click at [236, 297] on input "880 winnaars hoger" at bounding box center [239, 300] width 7 height 7
radio input "true"
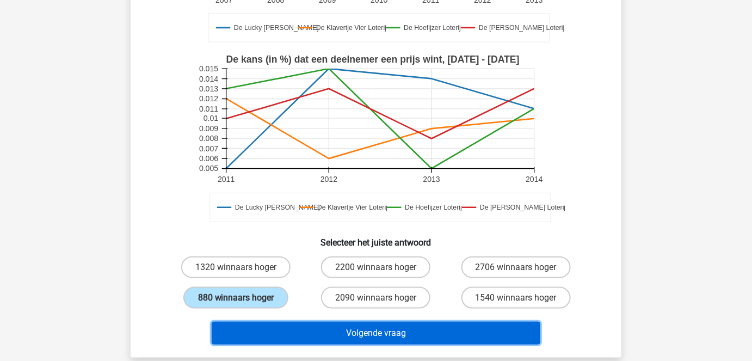
click at [378, 317] on button "Volgende vraag" at bounding box center [376, 332] width 329 height 23
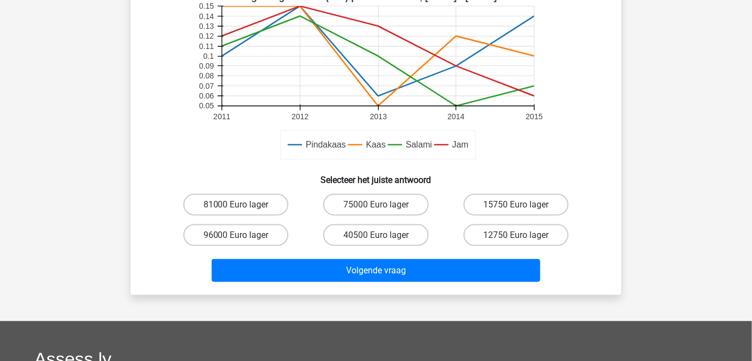
scroll to position [296, 0]
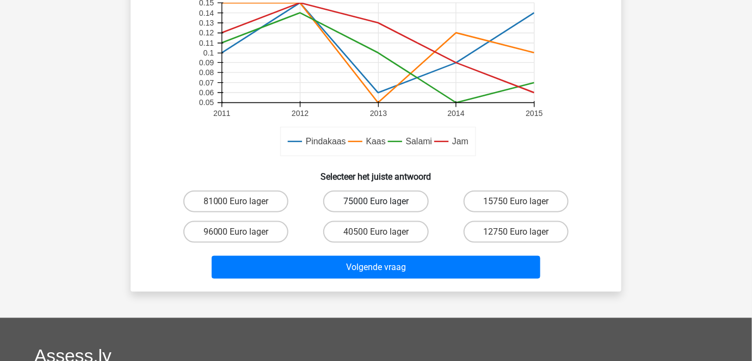
click at [365, 200] on label "75000 Euro lager" at bounding box center [375, 201] width 105 height 22
click at [376, 201] on input "75000 Euro lager" at bounding box center [379, 204] width 7 height 7
radio input "true"
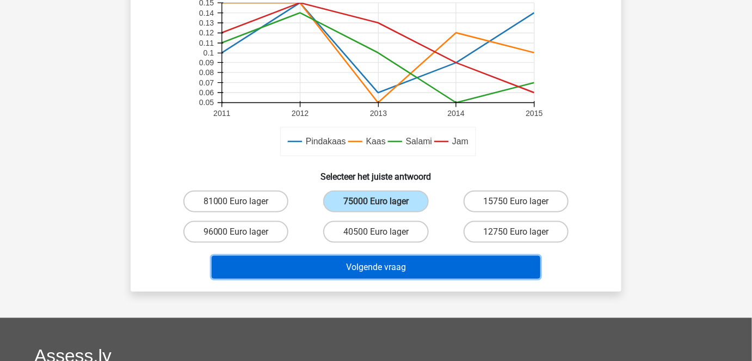
click at [374, 265] on button "Volgende vraag" at bounding box center [376, 267] width 329 height 23
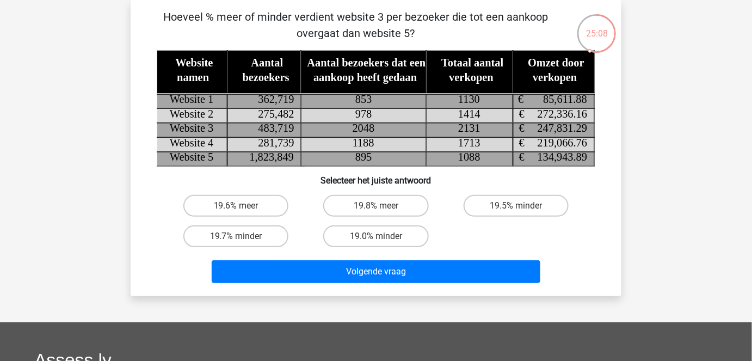
scroll to position [49, 0]
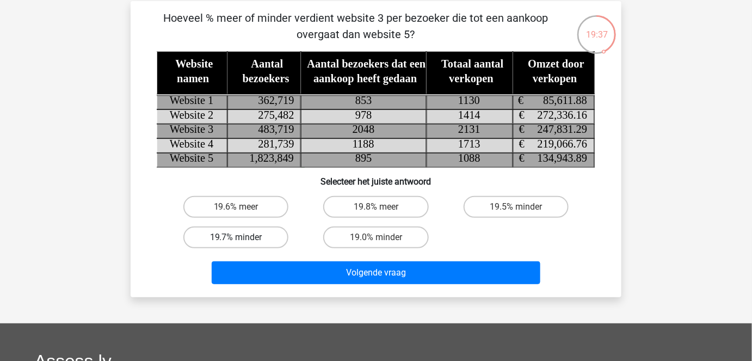
click at [263, 234] on label "19.7% minder" at bounding box center [235, 237] width 105 height 22
click at [243, 237] on input "19.7% minder" at bounding box center [239, 240] width 7 height 7
radio input "true"
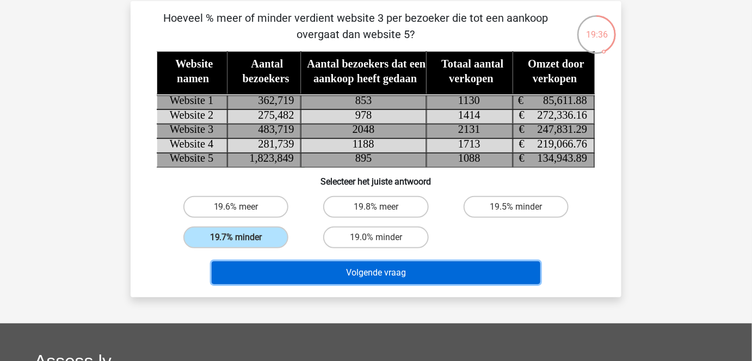
click at [378, 271] on button "Volgende vraag" at bounding box center [376, 272] width 329 height 23
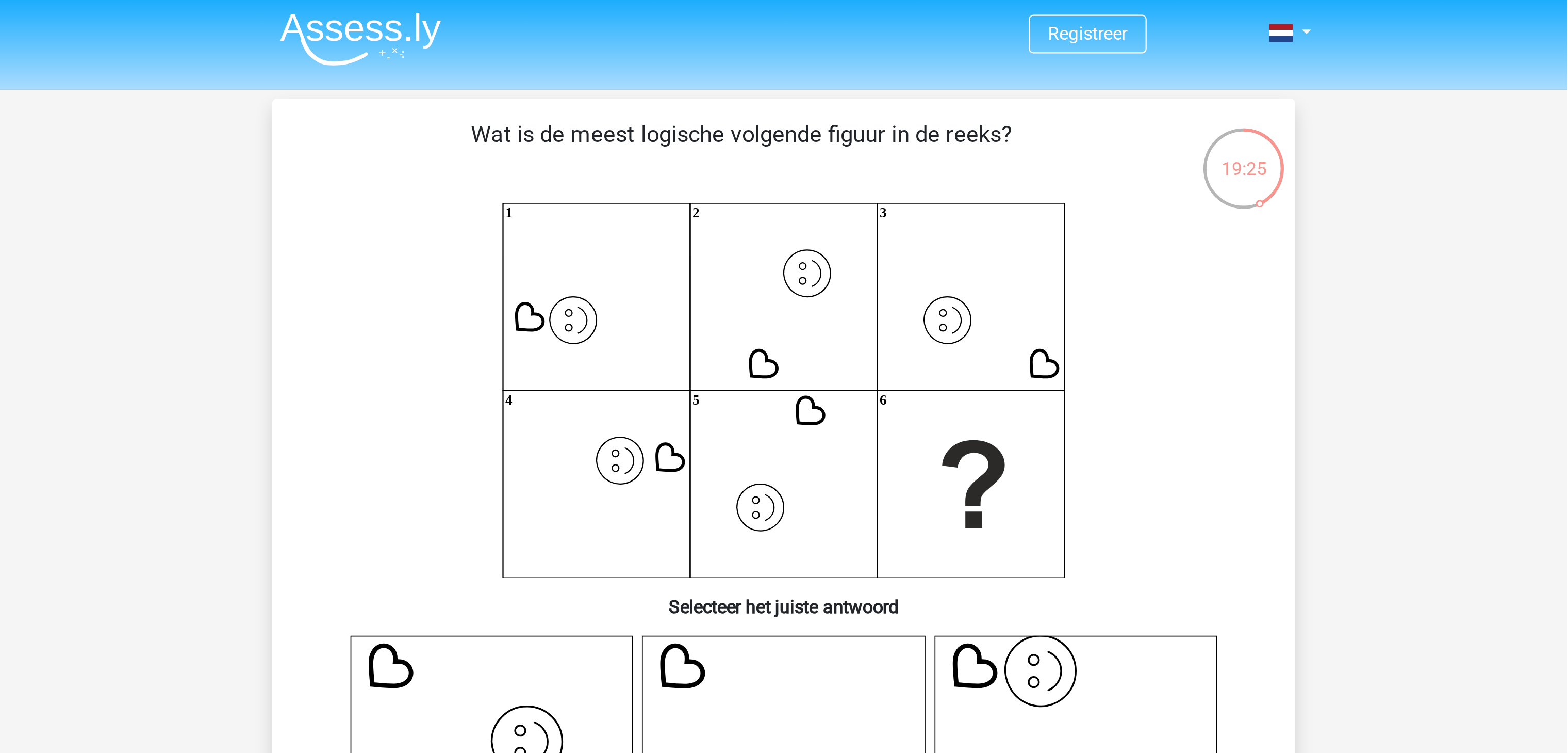
scroll to position [0, 0]
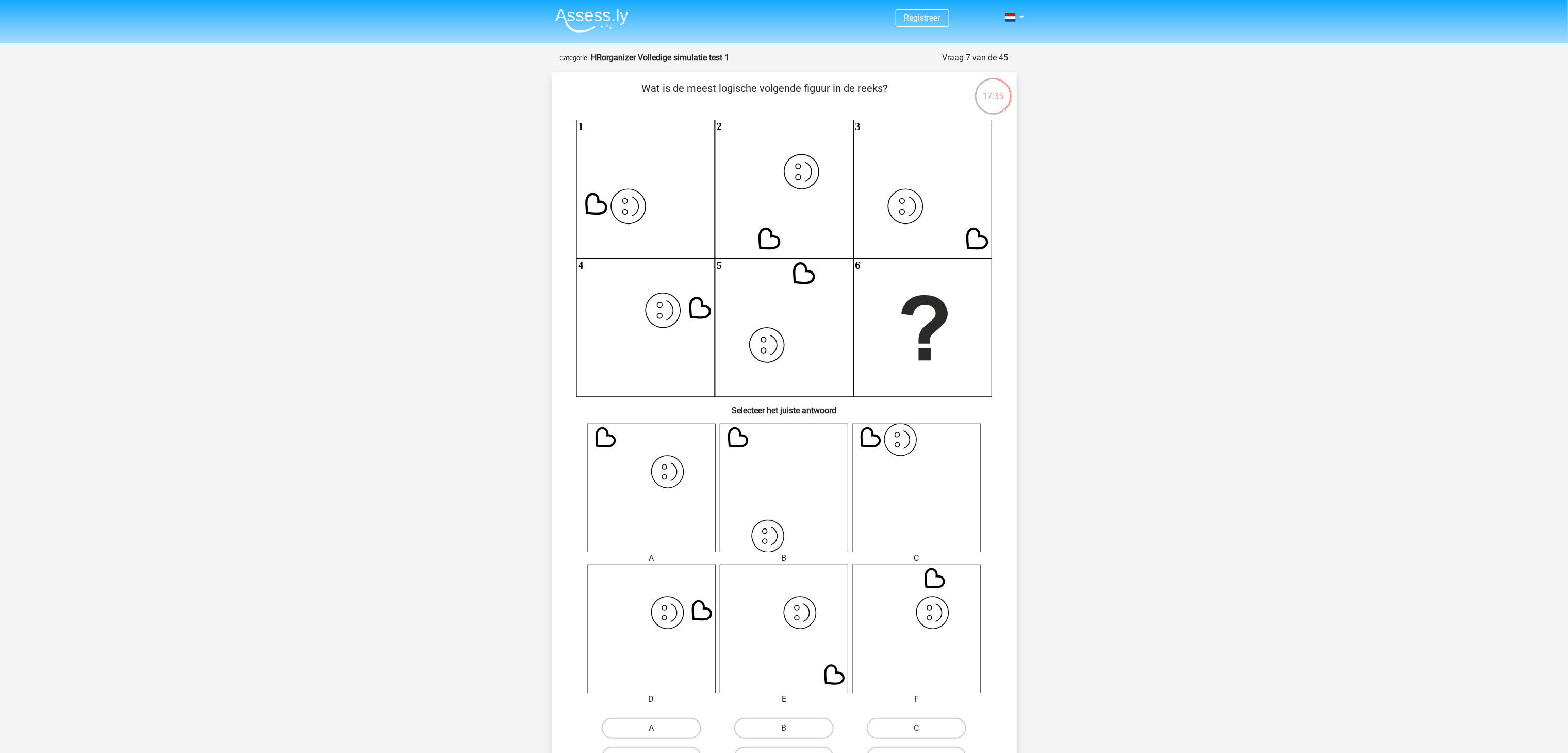
click at [627, 301] on icon "image/svg+xml" at bounding box center [783, 628] width 128 height 128
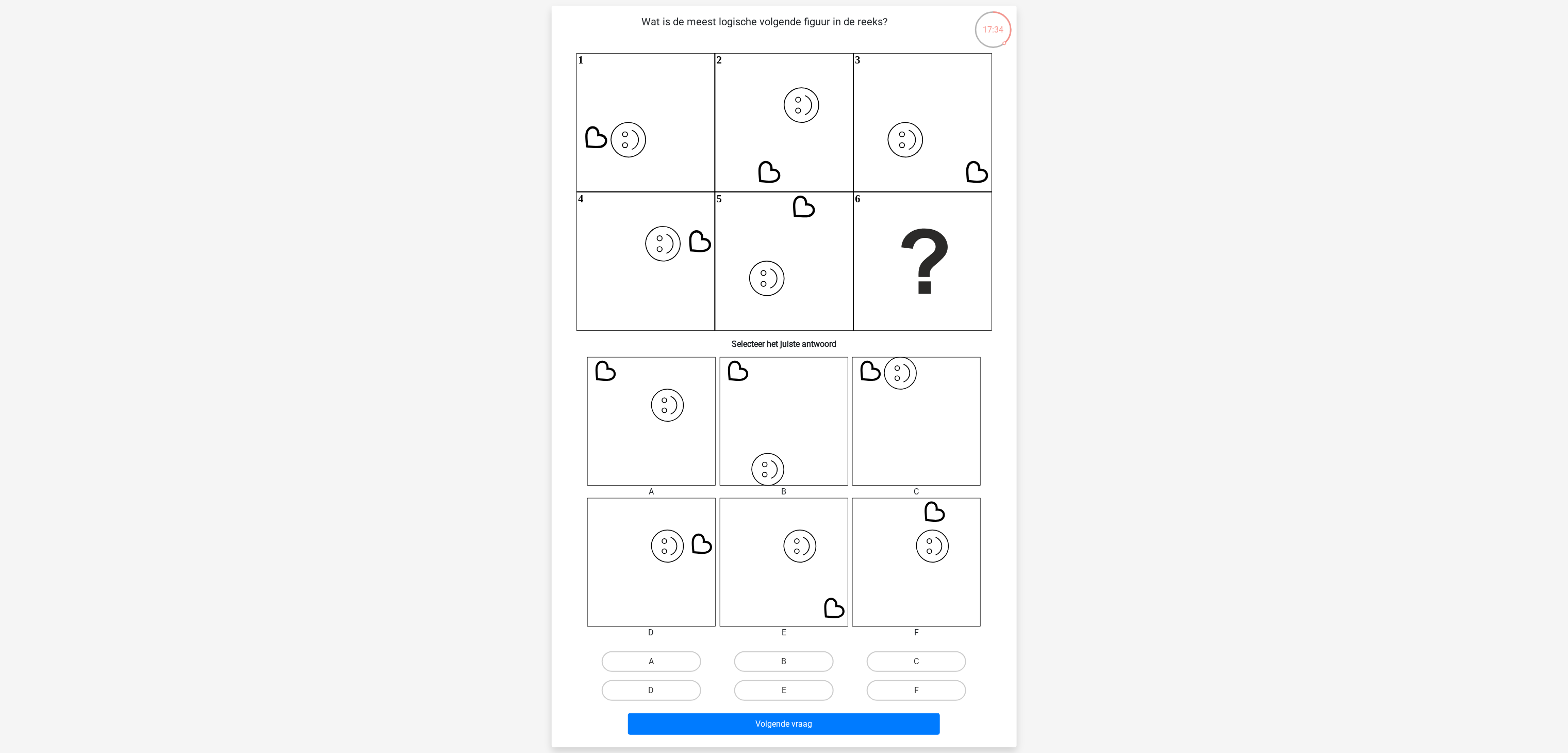
scroll to position [103, 0]
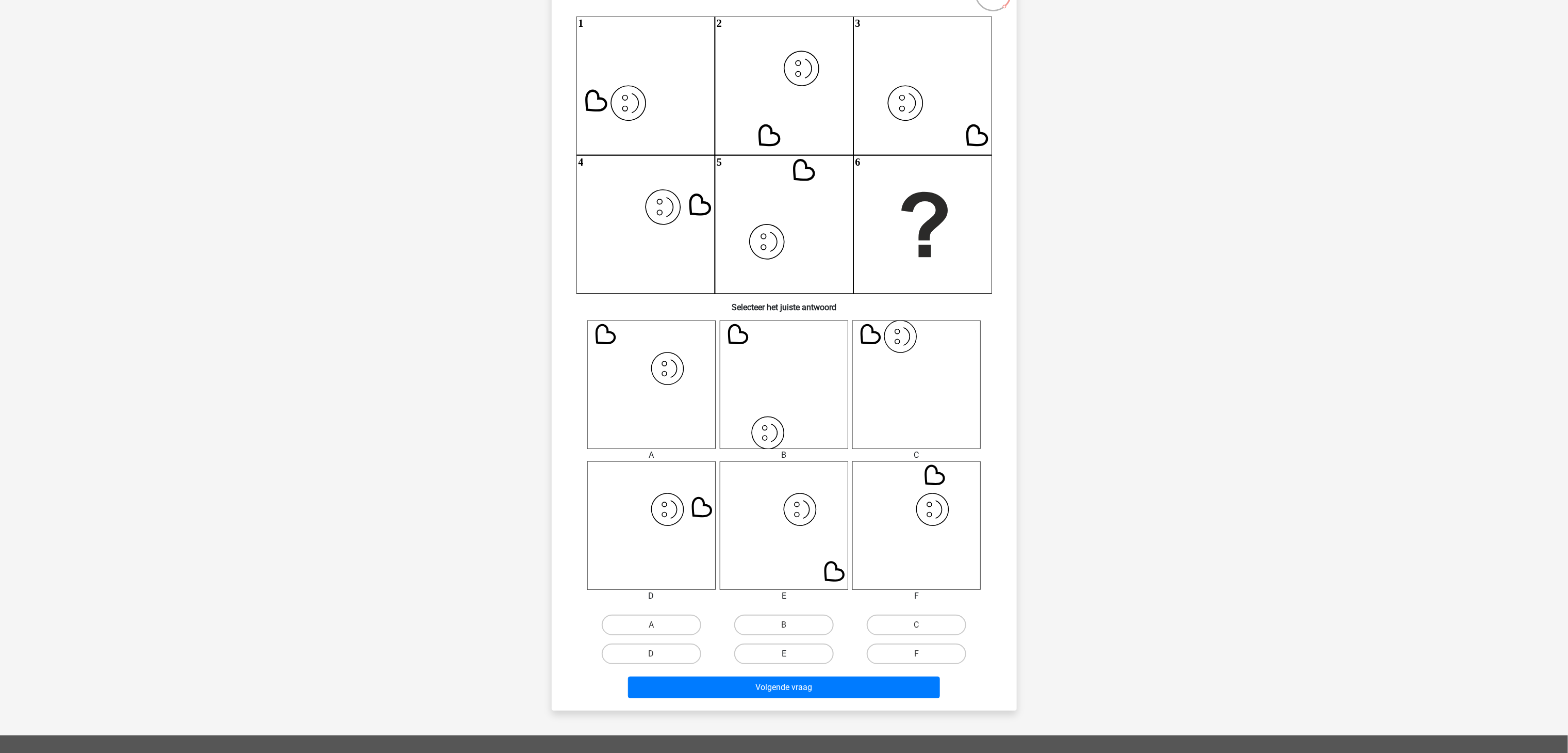
click at [627, 301] on label "E" at bounding box center [783, 653] width 100 height 21
click at [627, 301] on input "E" at bounding box center [787, 656] width 7 height 7
radio input "true"
click at [627, 301] on button "Volgende vraag" at bounding box center [783, 687] width 312 height 22
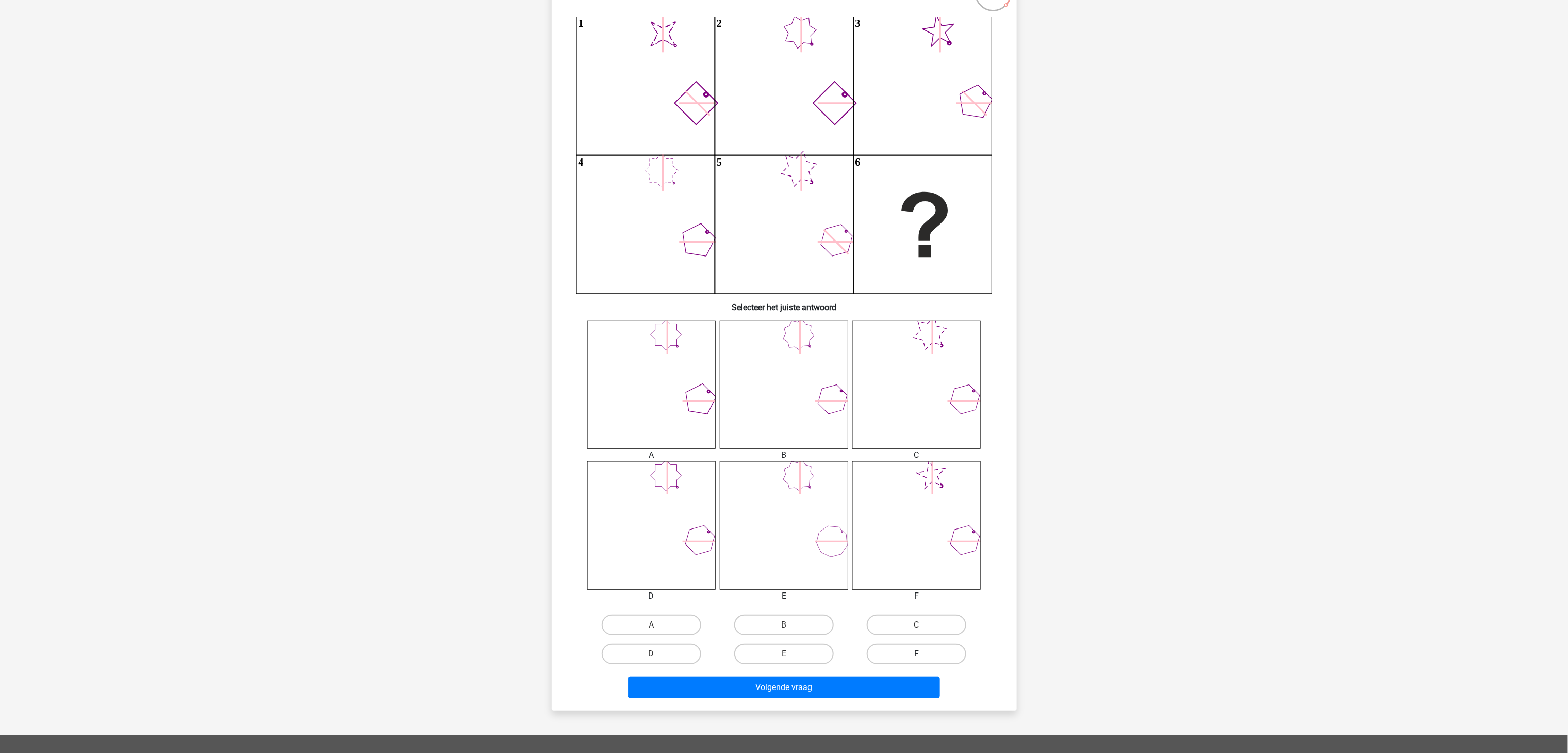
click at [627, 301] on label "F" at bounding box center [916, 653] width 100 height 21
click at [627, 301] on input "F" at bounding box center [920, 656] width 7 height 7
radio input "true"
click at [627, 301] on button "Volgende vraag" at bounding box center [783, 687] width 312 height 22
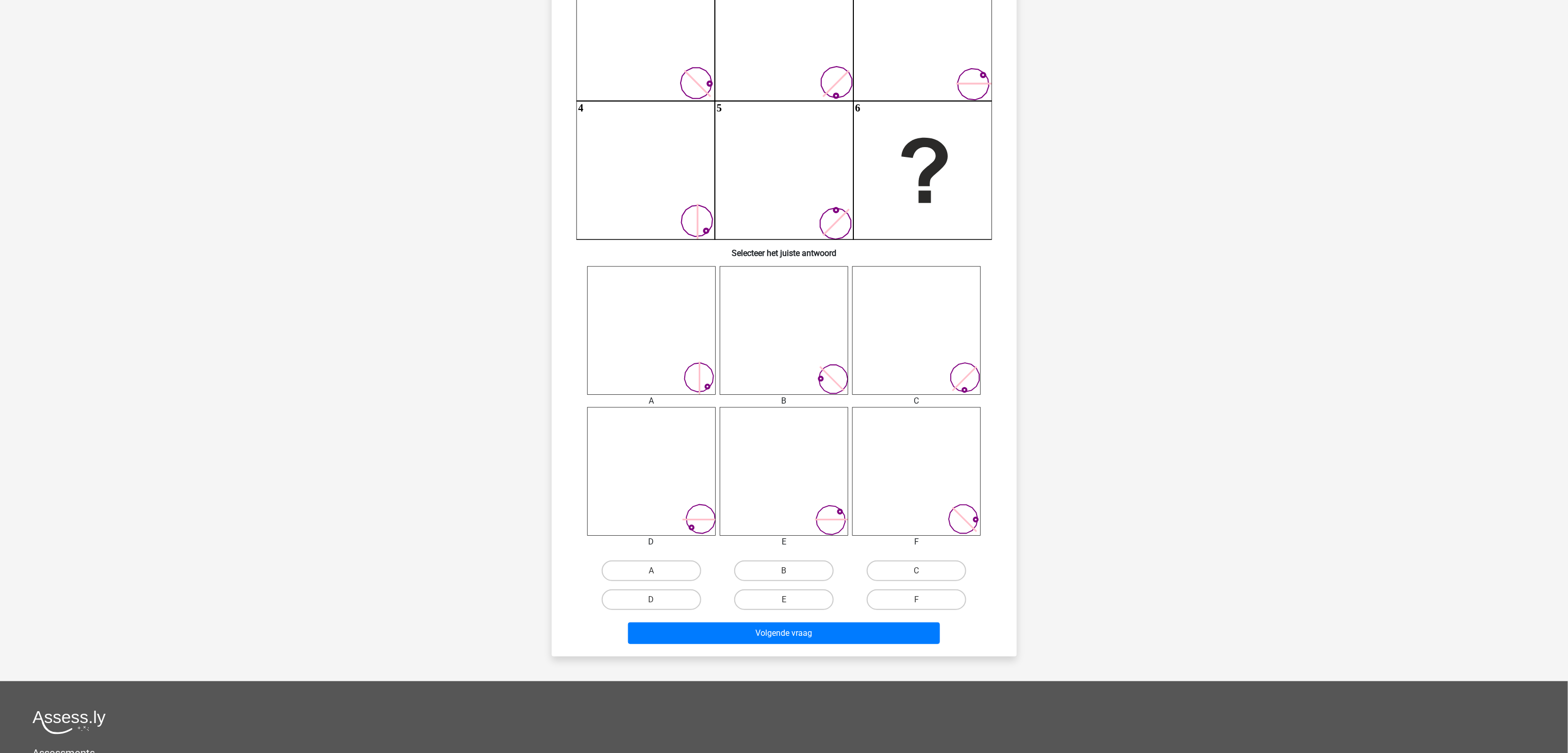
scroll to position [51, 0]
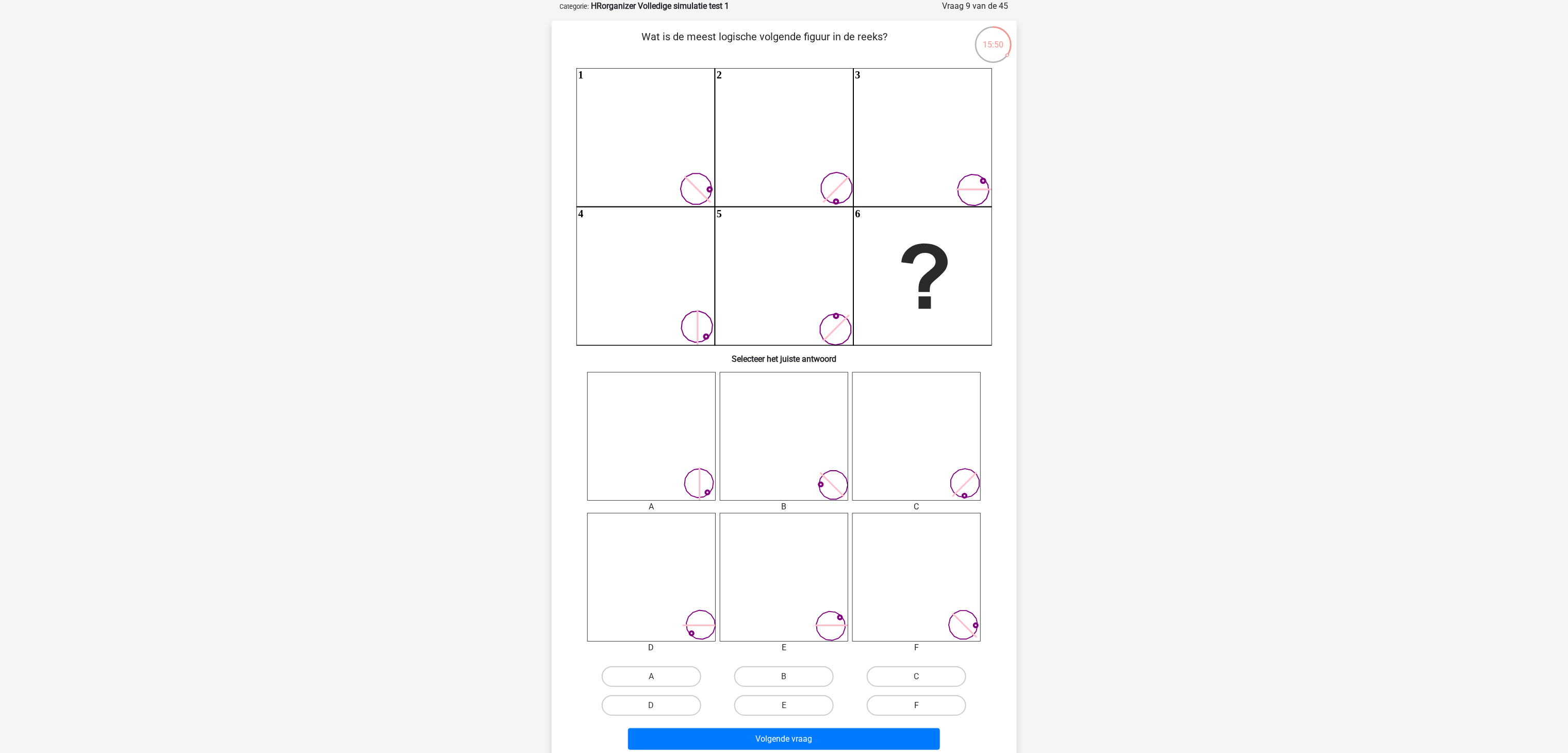
click at [627, 301] on label "F" at bounding box center [916, 706] width 100 height 21
click at [627, 301] on input "F" at bounding box center [920, 707] width 7 height 7
radio input "true"
click at [627, 301] on button "Volgende vraag" at bounding box center [783, 738] width 312 height 22
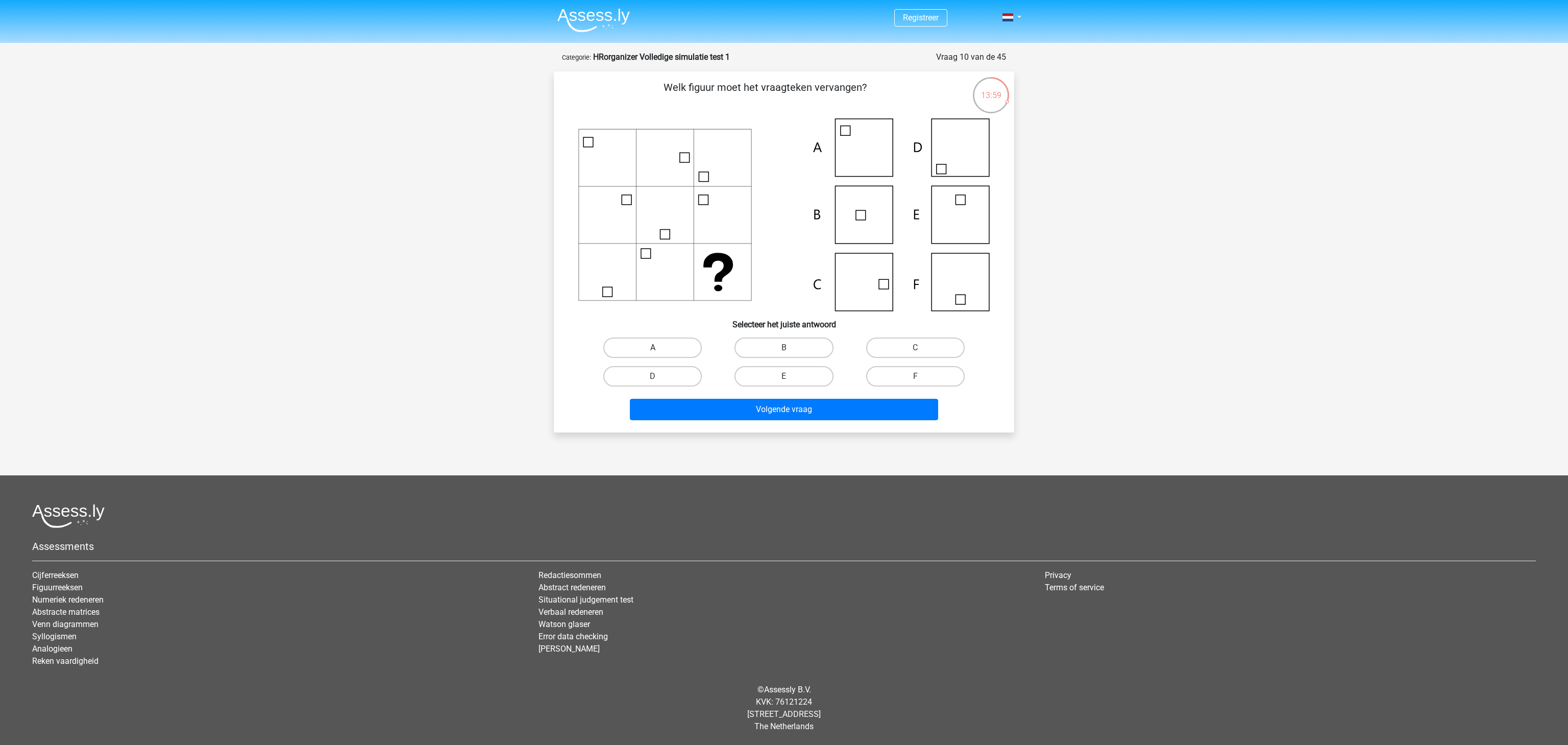
click at [620, 297] on label "A" at bounding box center [652, 347] width 99 height 21
click at [620, 297] on input "A" at bounding box center [656, 350] width 7 height 7
radio input "true"
click at [620, 297] on button "Volgende vraag" at bounding box center [784, 409] width 309 height 22
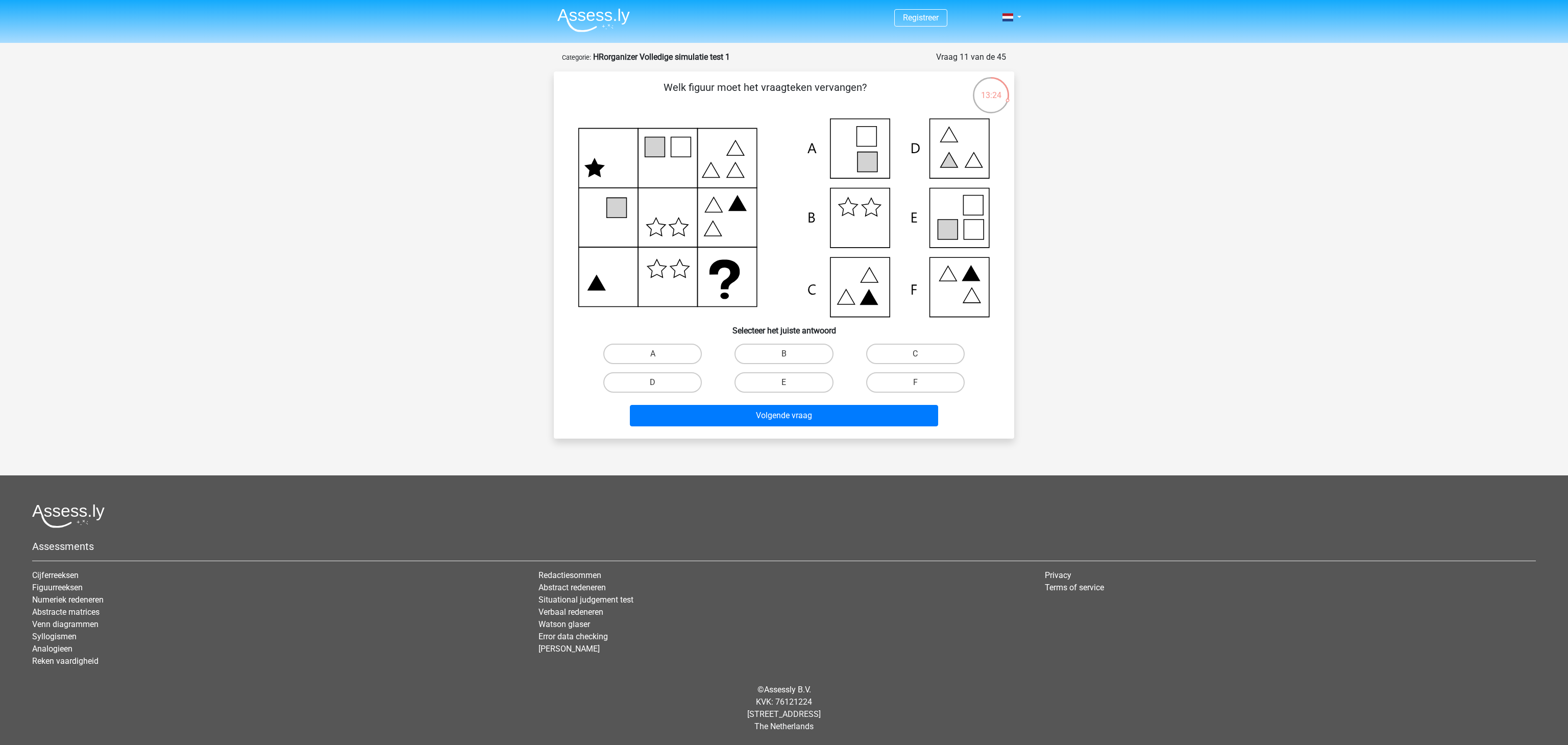
click at [620, 297] on input "E" at bounding box center [786, 385] width 7 height 7
radio input "true"
click at [620, 297] on button "Volgende vraag" at bounding box center [784, 415] width 309 height 22
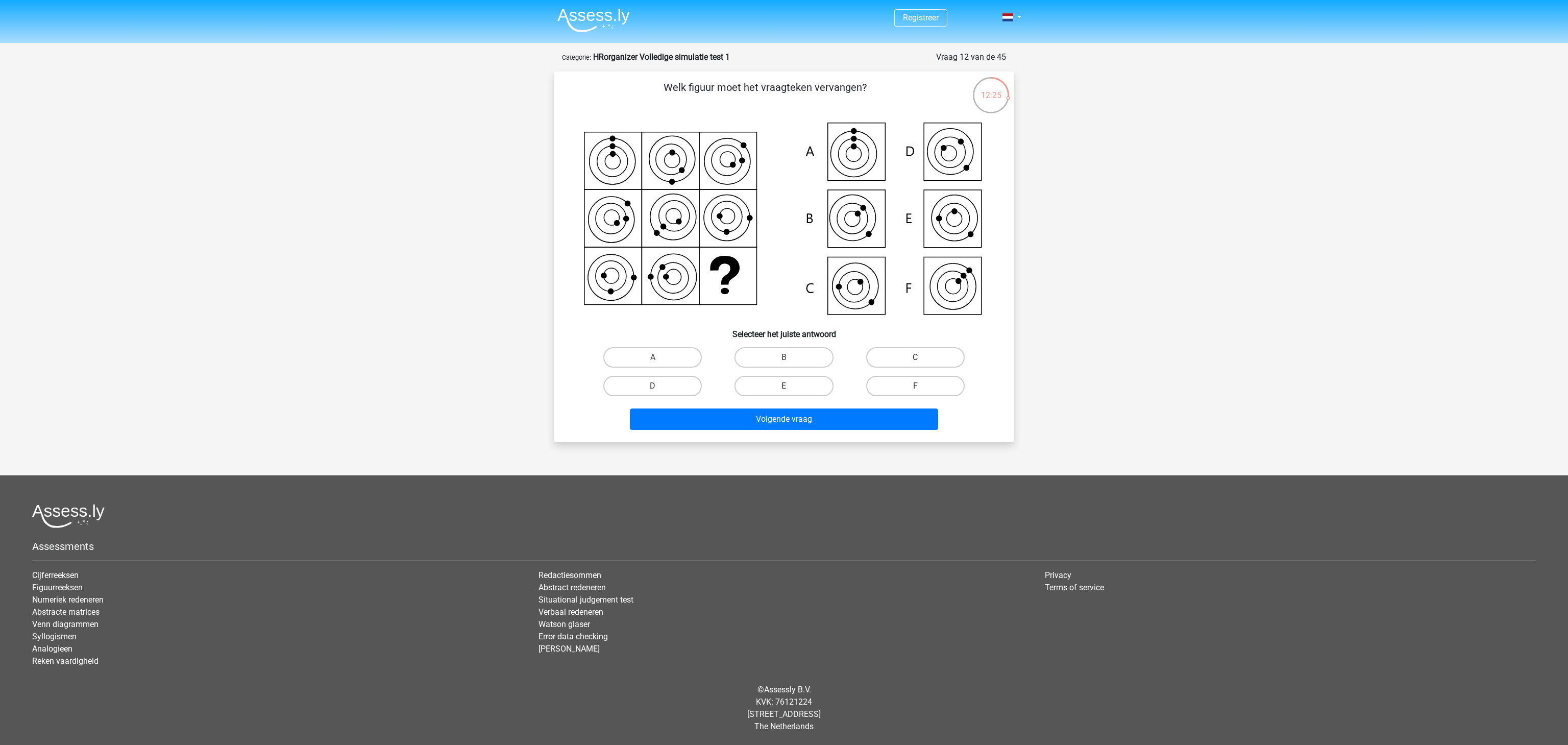
click at [620, 297] on label "C" at bounding box center [915, 357] width 99 height 21
click at [620, 297] on input "C" at bounding box center [918, 360] width 7 height 7
radio input "true"
click at [620, 297] on button "Volgende vraag" at bounding box center [784, 418] width 309 height 22
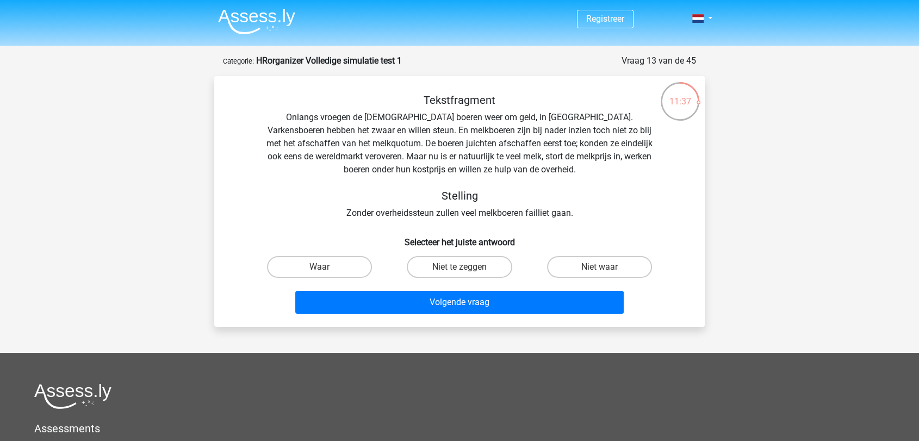
click at [466, 271] on div "Niet te zeggen" at bounding box center [459, 267] width 131 height 22
click at [461, 266] on label "Niet te zeggen" at bounding box center [459, 267] width 105 height 22
click at [461, 267] on input "Niet te zeggen" at bounding box center [463, 270] width 7 height 7
radio input "true"
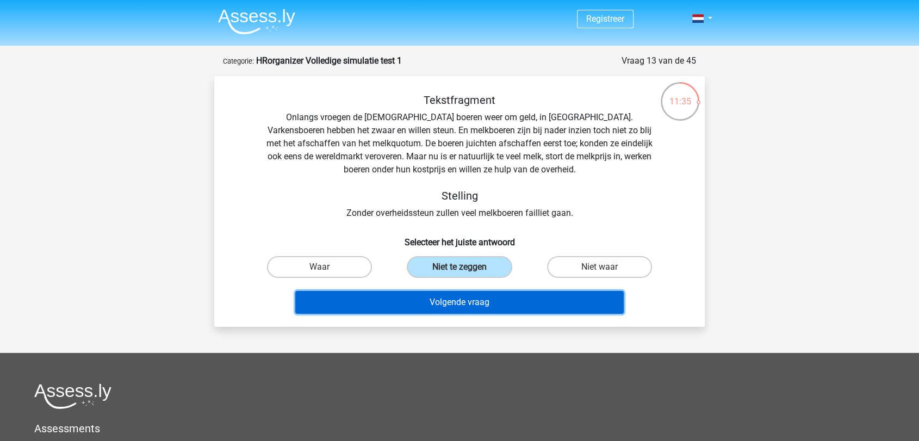
click at [462, 301] on button "Volgende vraag" at bounding box center [459, 302] width 329 height 23
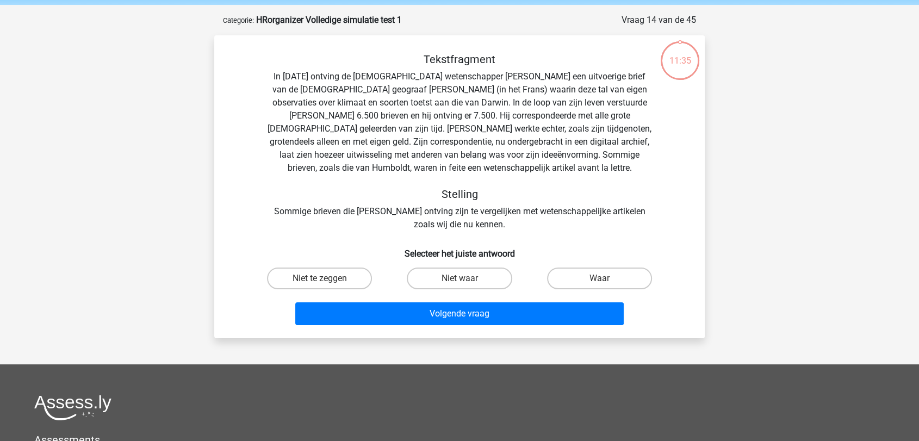
scroll to position [54, 0]
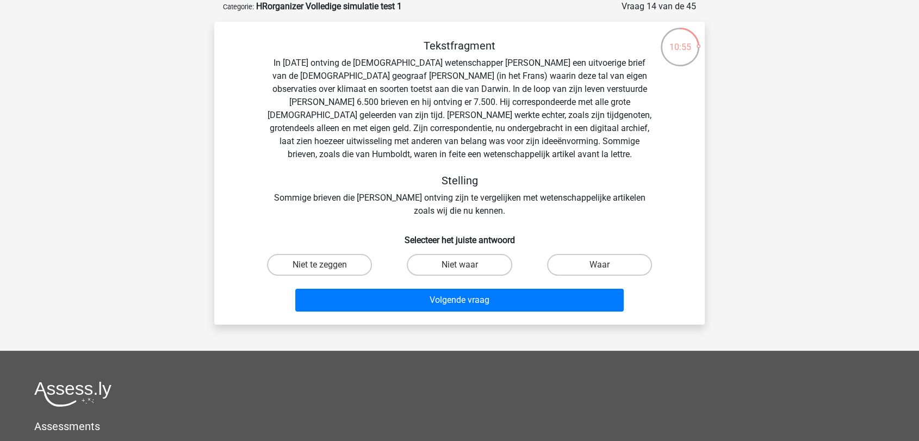
click at [413, 140] on div "Tekstfragment In 1839 ontving de Engelse wetenschapper Charles Darwin een uitvo…" at bounding box center [460, 128] width 456 height 178
click at [442, 152] on div "Tekstfragment In 1839 ontving de Engelse wetenschapper Charles Darwin een uitvo…" at bounding box center [460, 128] width 456 height 178
click at [310, 264] on label "Niet te zeggen" at bounding box center [319, 265] width 105 height 22
click at [320, 265] on input "Niet te zeggen" at bounding box center [323, 268] width 7 height 7
radio input "true"
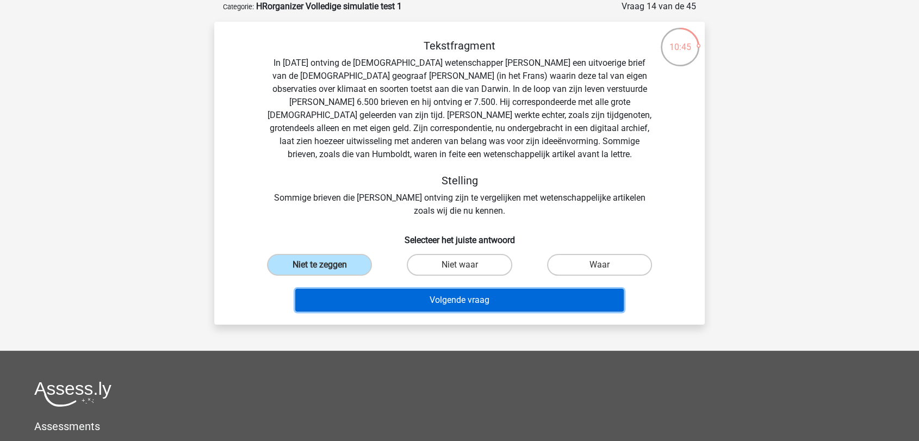
click at [447, 297] on button "Volgende vraag" at bounding box center [459, 300] width 329 height 23
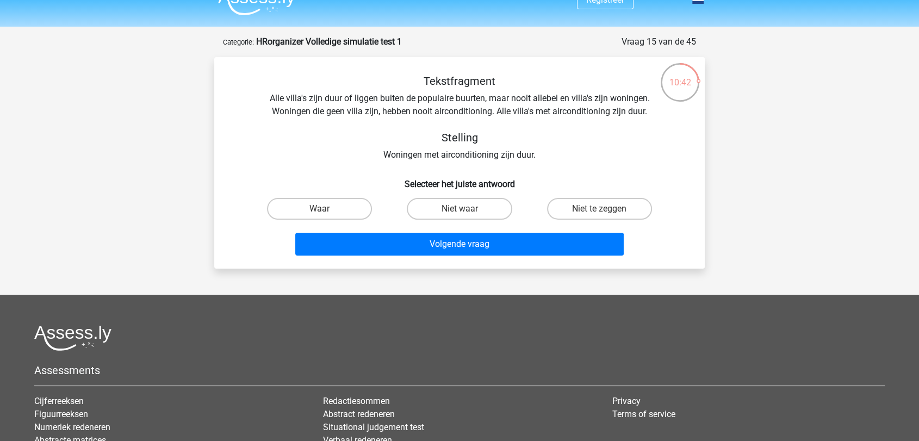
scroll to position [0, 0]
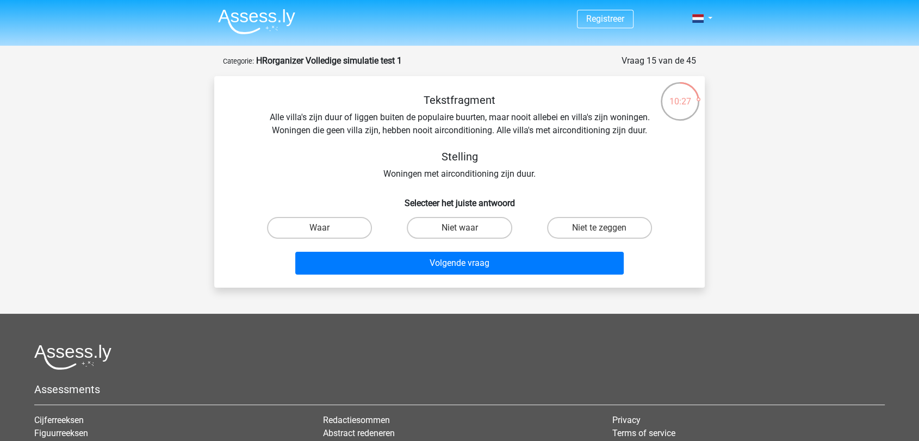
click at [470, 175] on div "Tekstfragment Alle villa's zijn duur of liggen buiten de populaire buurten, maa…" at bounding box center [460, 137] width 456 height 87
click at [601, 223] on label "Niet te zeggen" at bounding box center [599, 228] width 105 height 22
click at [601, 228] on input "Niet te zeggen" at bounding box center [602, 231] width 7 height 7
radio input "true"
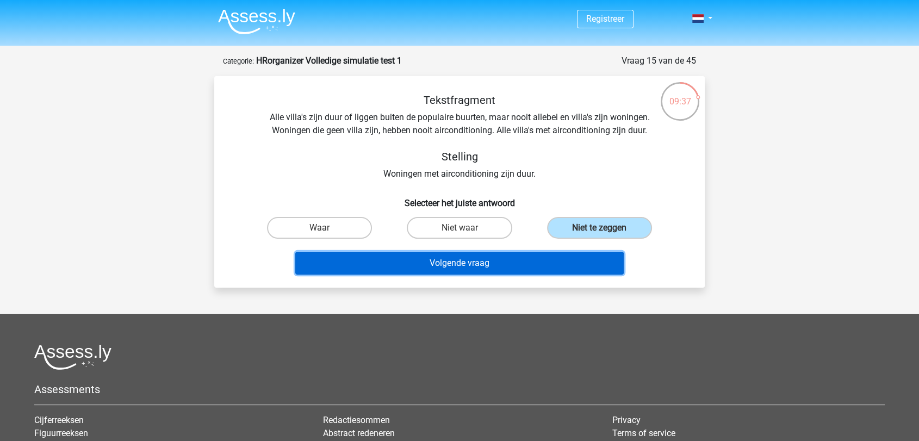
click at [476, 262] on button "Volgende vraag" at bounding box center [459, 263] width 329 height 23
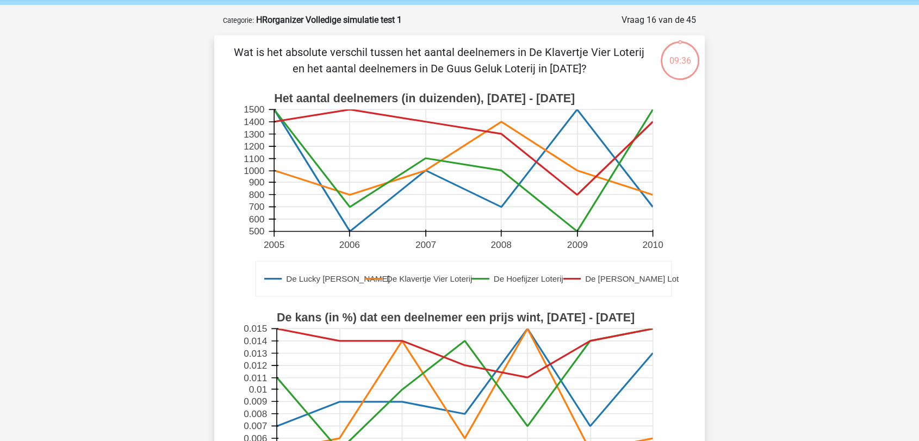
scroll to position [54, 0]
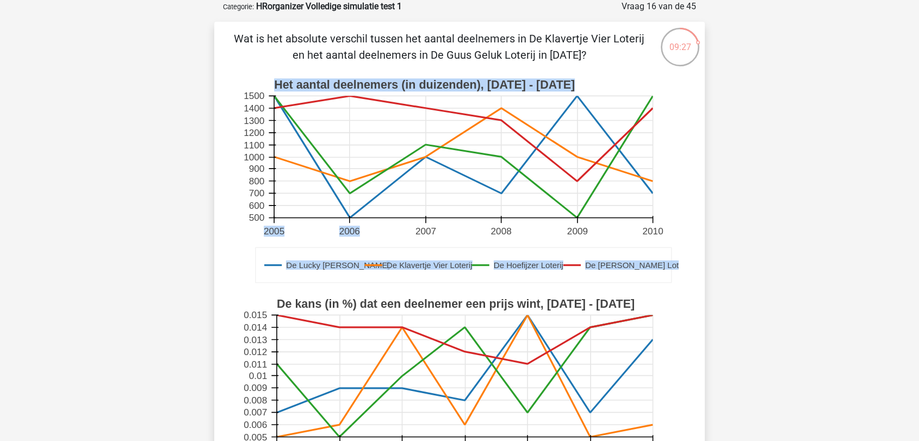
drag, startPoint x: 417, startPoint y: 227, endPoint x: 439, endPoint y: 231, distance: 23.1
click at [439, 231] on g "De Lucky Luke Loterij De Klavertje Vier Loterij De Hoefijzer Loterij De Guus Ge…" at bounding box center [465, 181] width 449 height 219
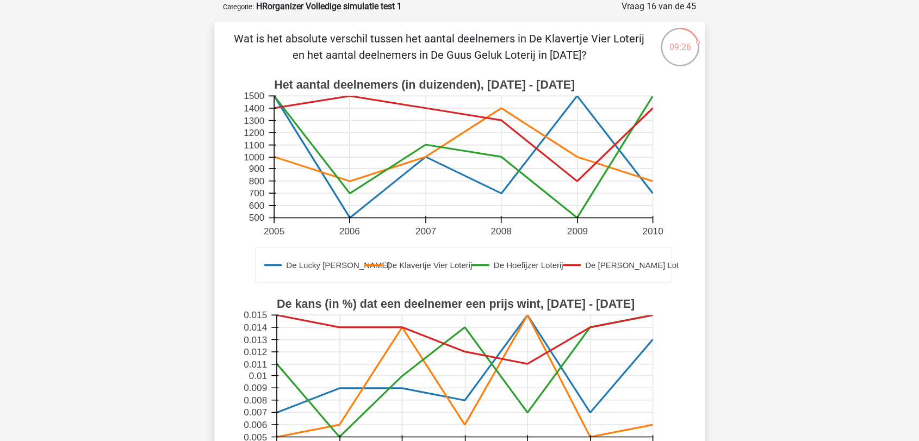
click at [436, 198] on rect at bounding box center [463, 157] width 379 height 122
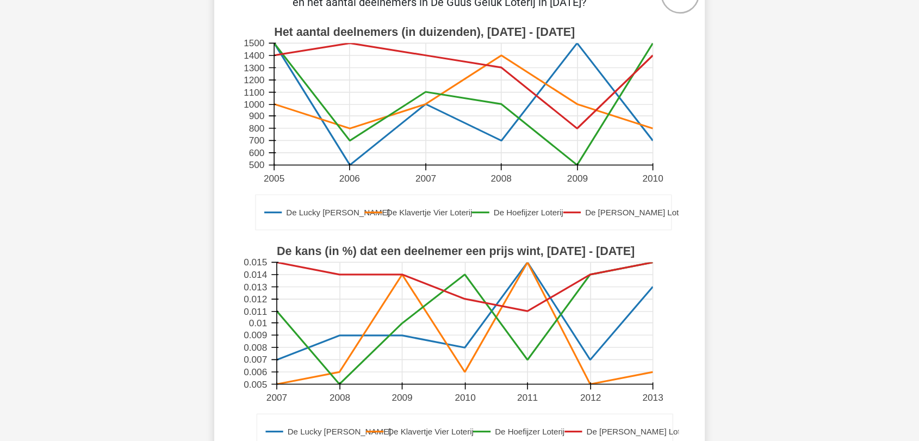
scroll to position [235, 0]
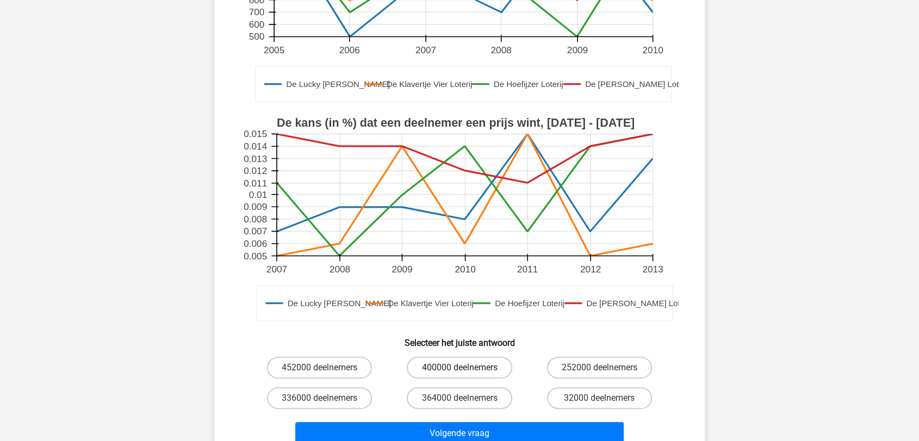
click at [438, 317] on label "400000 deelnemers" at bounding box center [459, 368] width 105 height 22
click at [460, 317] on input "400000 deelnemers" at bounding box center [463, 371] width 7 height 7
radio input "true"
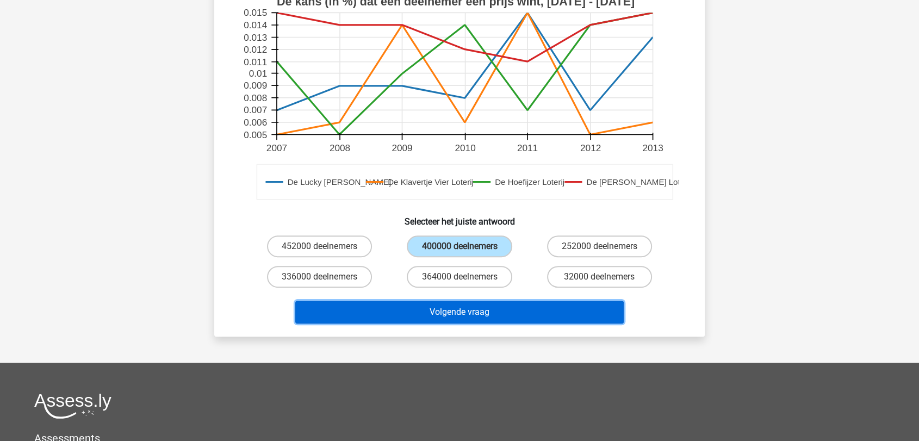
click at [456, 309] on button "Volgende vraag" at bounding box center [459, 312] width 329 height 23
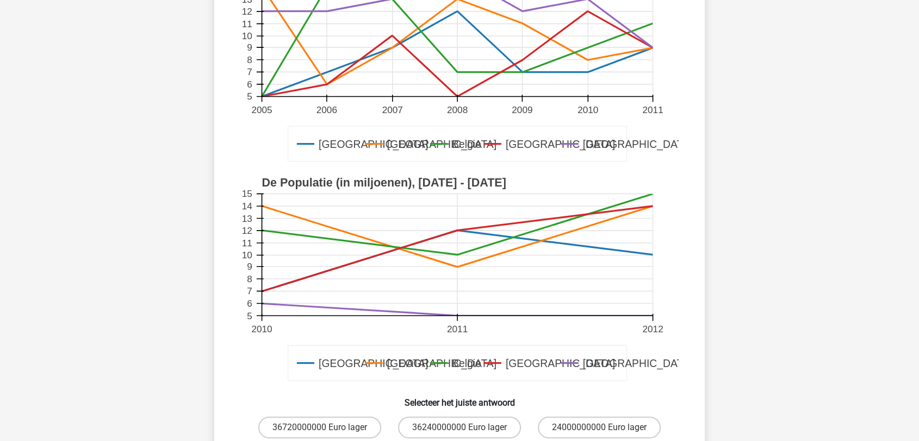
scroll to position [302, 0]
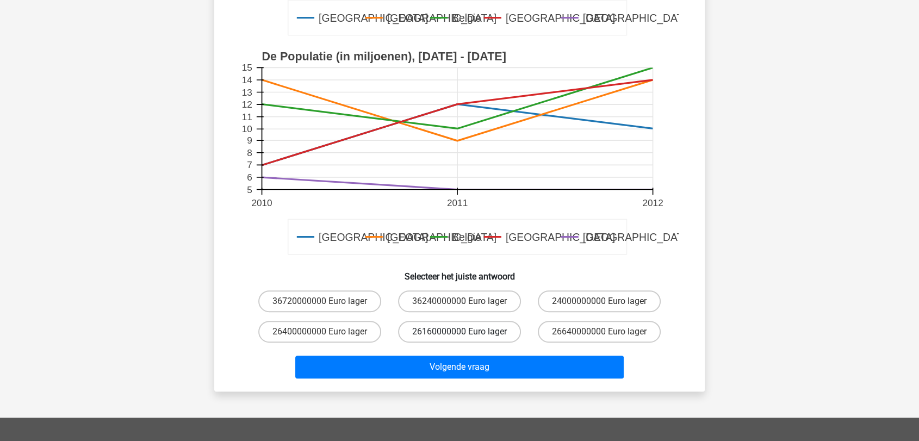
click at [455, 317] on label "26160000000 Euro lager" at bounding box center [459, 332] width 123 height 22
click at [460, 317] on input "26160000000 Euro lager" at bounding box center [463, 335] width 7 height 7
radio input "true"
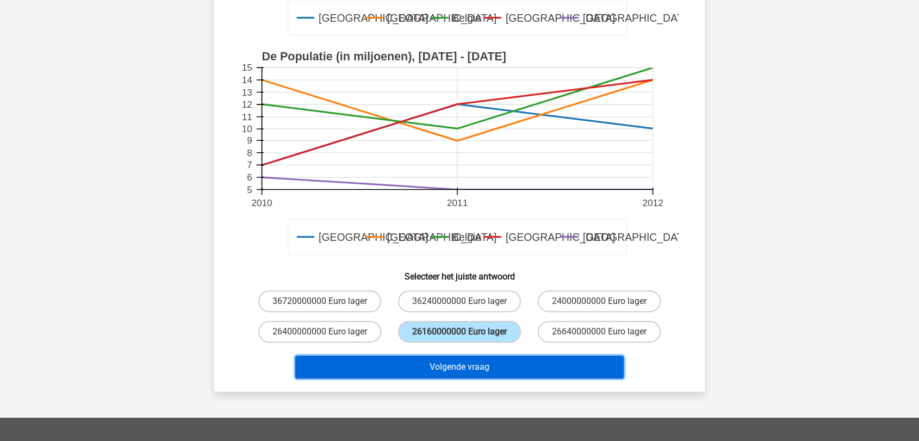
click at [453, 317] on button "Volgende vraag" at bounding box center [459, 367] width 329 height 23
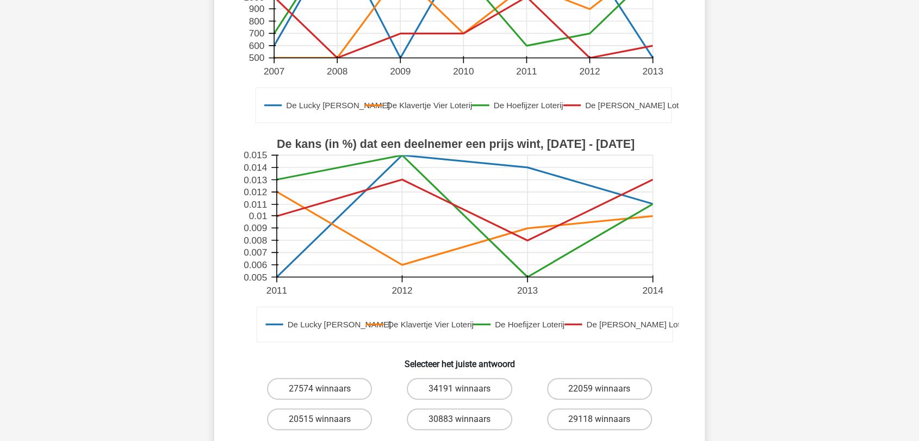
scroll to position [296, 0]
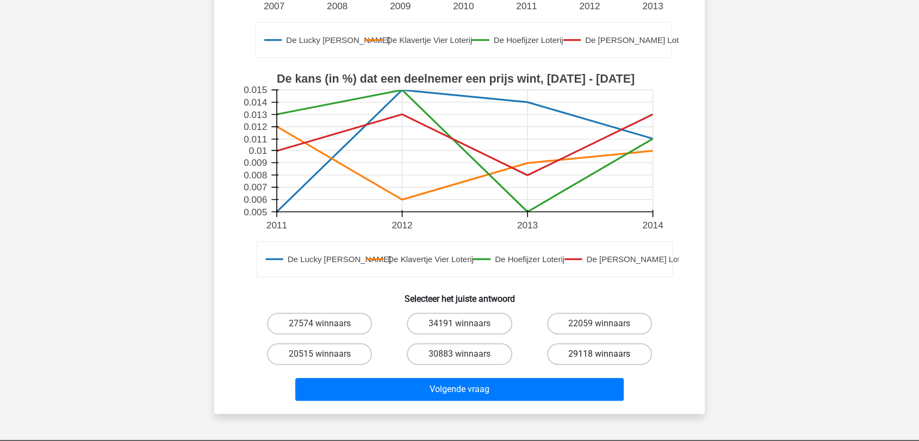
click at [598, 317] on label "29118 winnaars" at bounding box center [599, 354] width 105 height 22
click at [599, 317] on input "29118 winnaars" at bounding box center [602, 357] width 7 height 7
radio input "true"
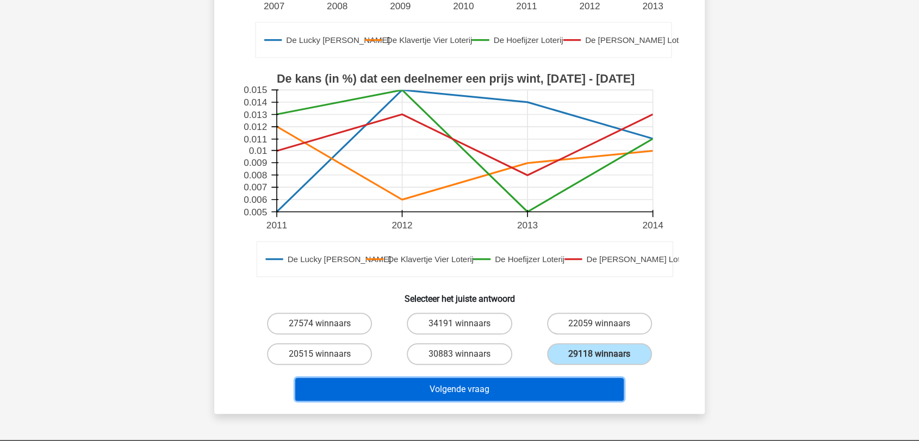
click at [468, 317] on button "Volgende vraag" at bounding box center [459, 389] width 329 height 23
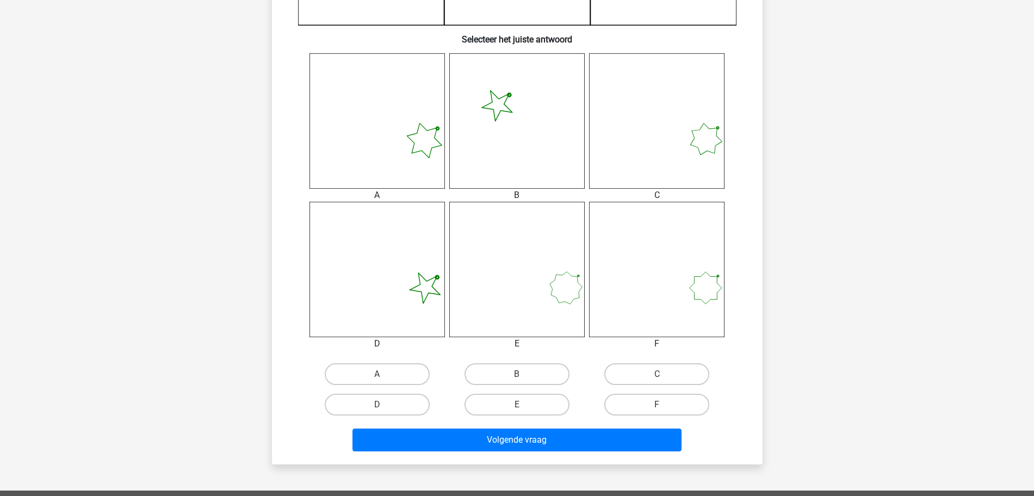
scroll to position [408, 0]
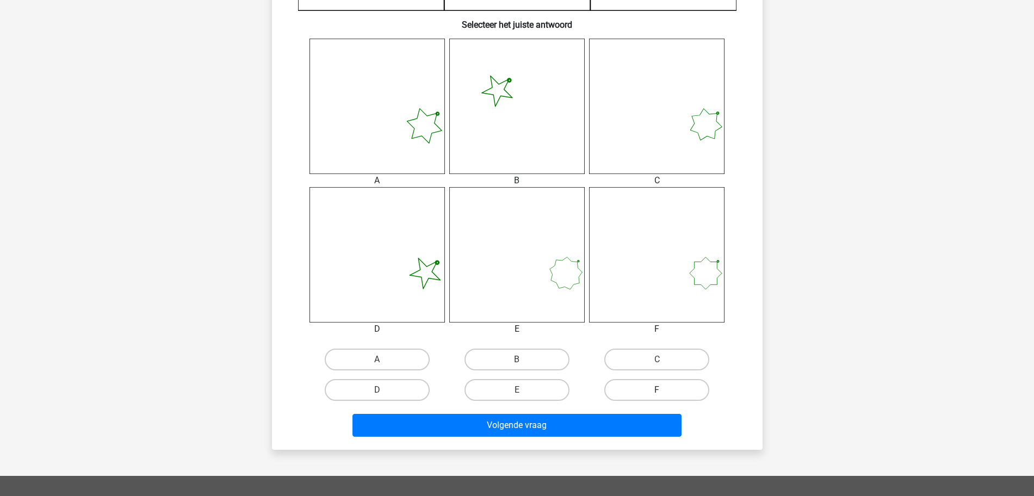
click at [661, 317] on label "F" at bounding box center [656, 390] width 105 height 22
click at [661, 317] on input "F" at bounding box center [660, 393] width 7 height 7
radio input "true"
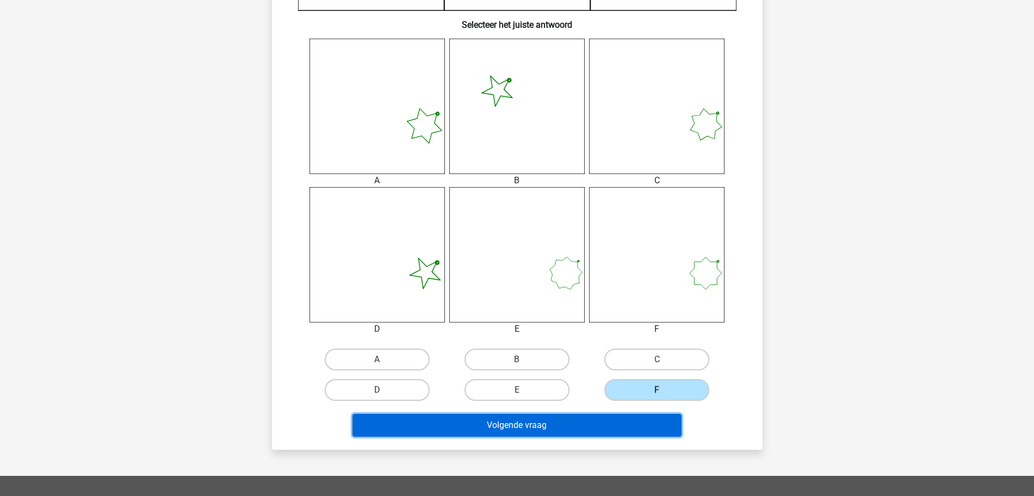
click at [564, 317] on button "Volgende vraag" at bounding box center [516, 425] width 329 height 23
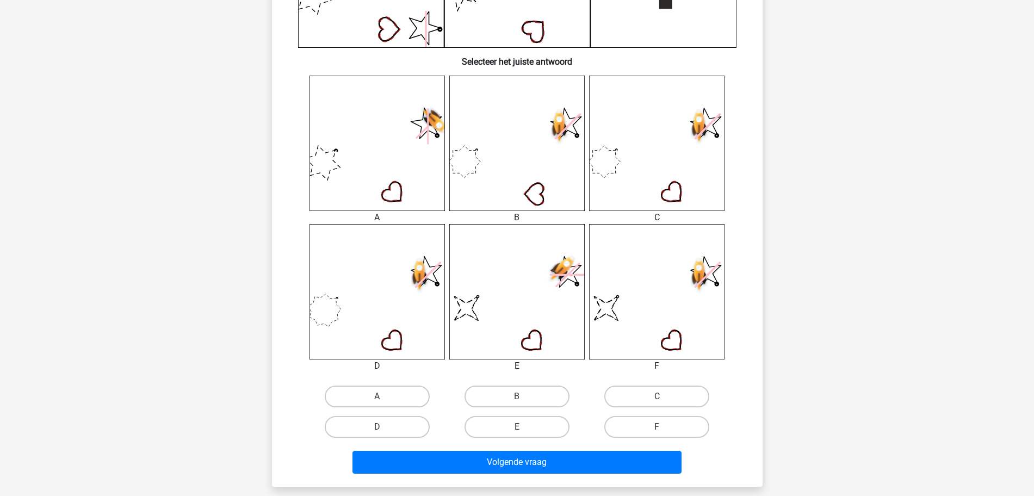
scroll to position [394, 0]
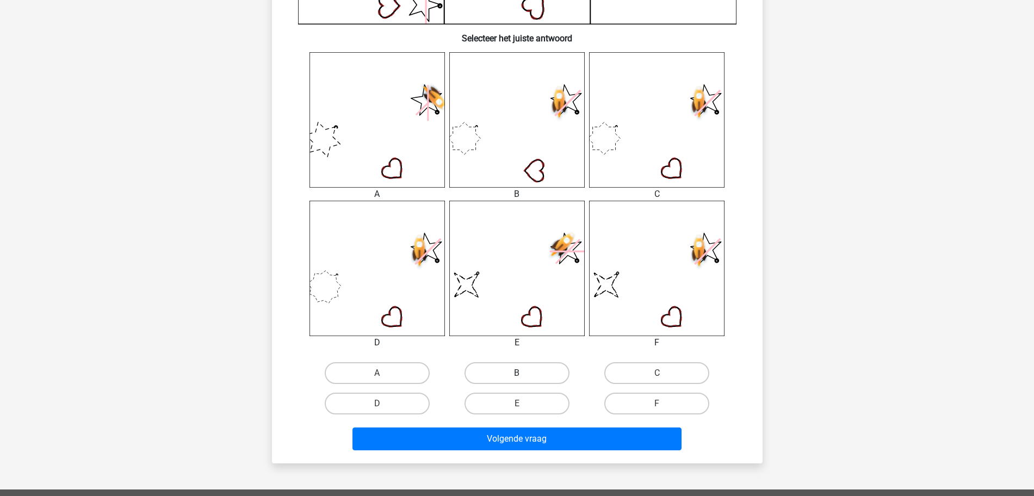
click at [527, 317] on label "B" at bounding box center [516, 373] width 105 height 22
click at [524, 317] on input "B" at bounding box center [520, 376] width 7 height 7
radio input "true"
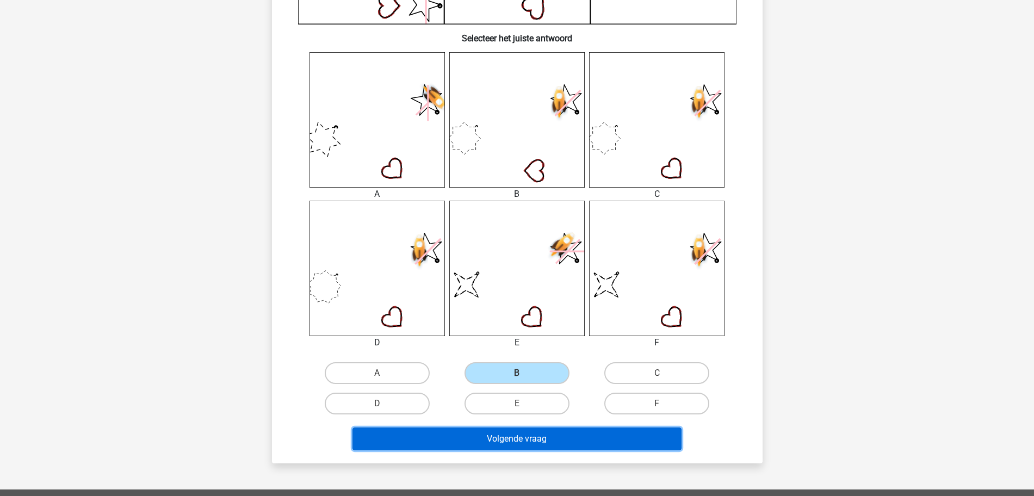
click at [516, 317] on button "Volgende vraag" at bounding box center [516, 438] width 329 height 23
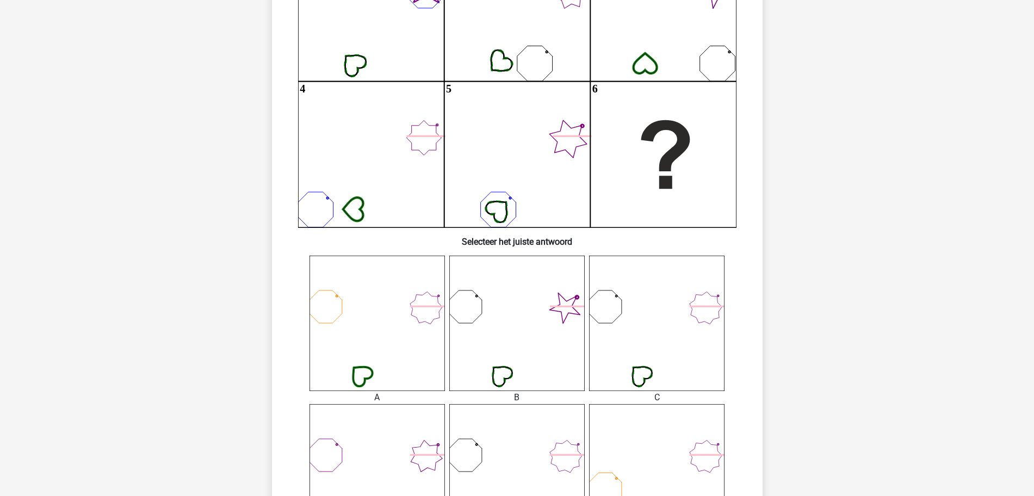
scroll to position [326, 0]
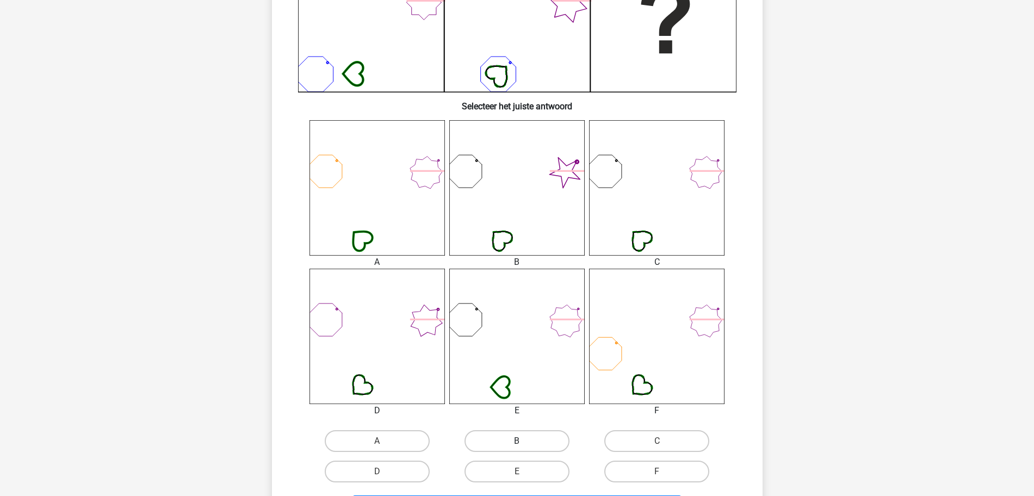
click at [505, 317] on label "B" at bounding box center [516, 441] width 105 height 22
click at [517, 317] on input "B" at bounding box center [520, 444] width 7 height 7
radio input "true"
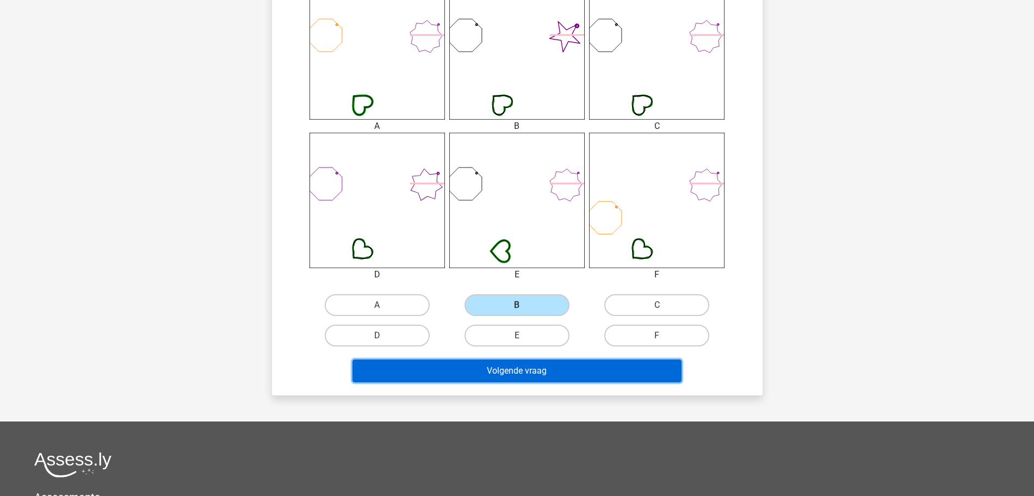
click at [528, 317] on button "Volgende vraag" at bounding box center [516, 370] width 329 height 23
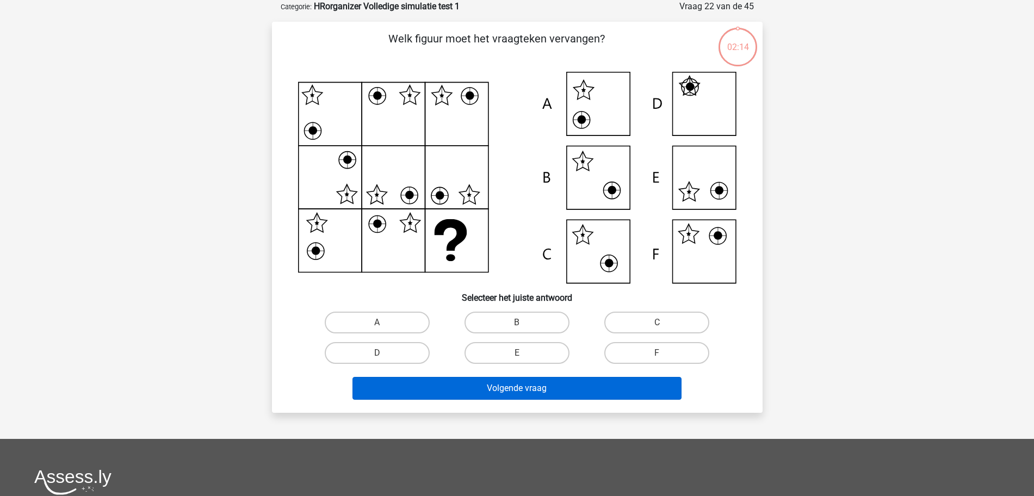
scroll to position [0, 0]
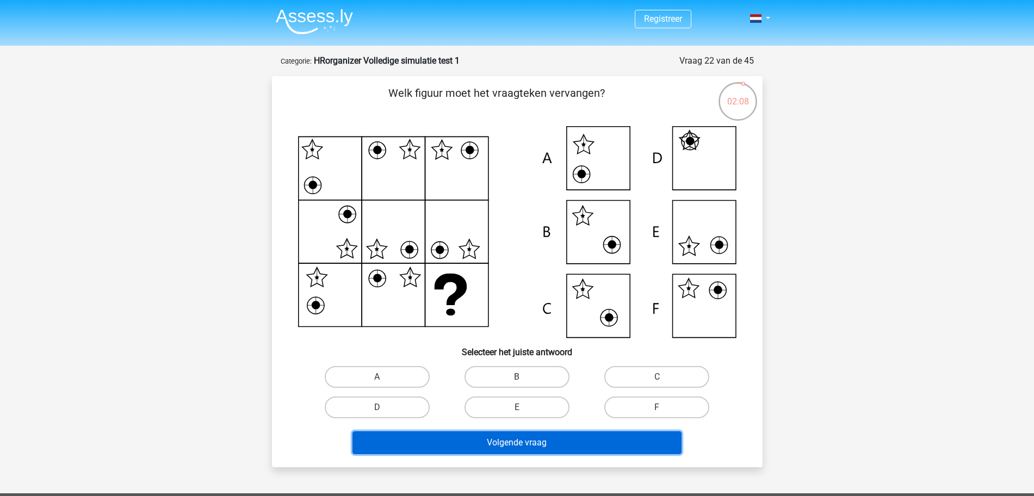
click at [520, 317] on button "Volgende vraag" at bounding box center [516, 442] width 329 height 23
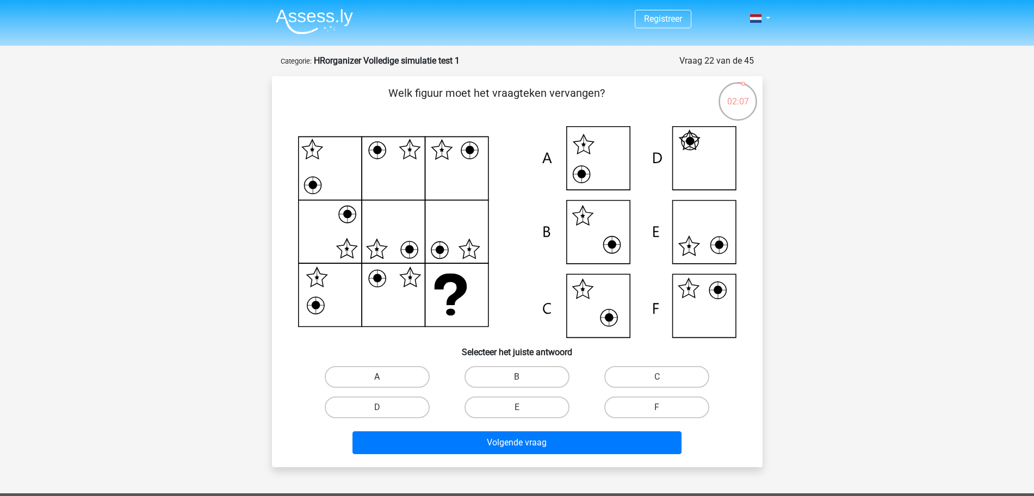
click at [405, 317] on label "A" at bounding box center [377, 377] width 105 height 22
click at [384, 317] on input "A" at bounding box center [380, 380] width 7 height 7
radio input "true"
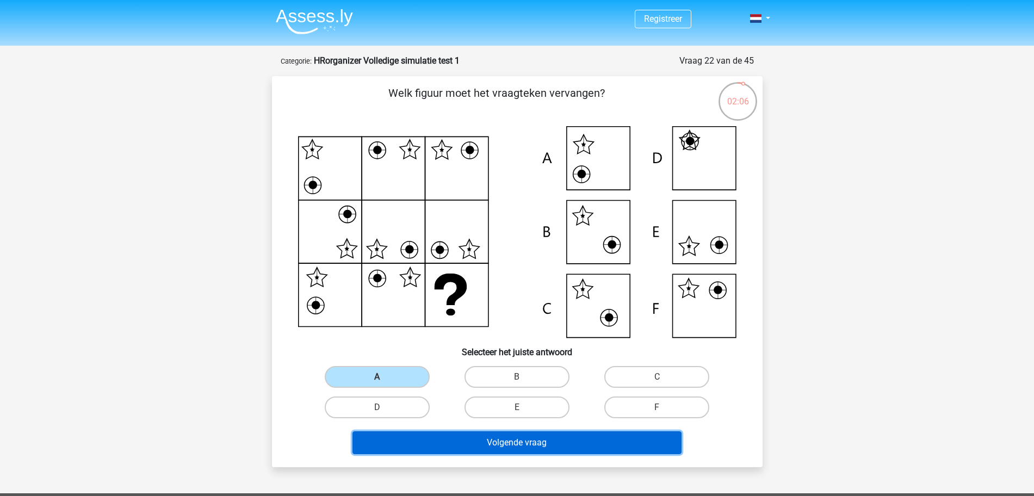
click at [513, 317] on button "Volgende vraag" at bounding box center [516, 442] width 329 height 23
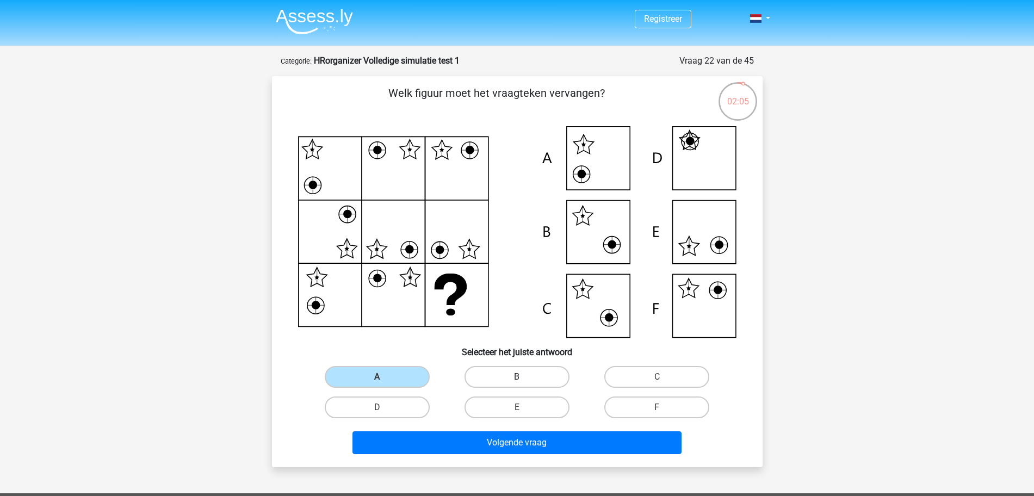
click at [540, 317] on label "B" at bounding box center [516, 377] width 105 height 22
click at [524, 317] on input "B" at bounding box center [520, 380] width 7 height 7
radio input "true"
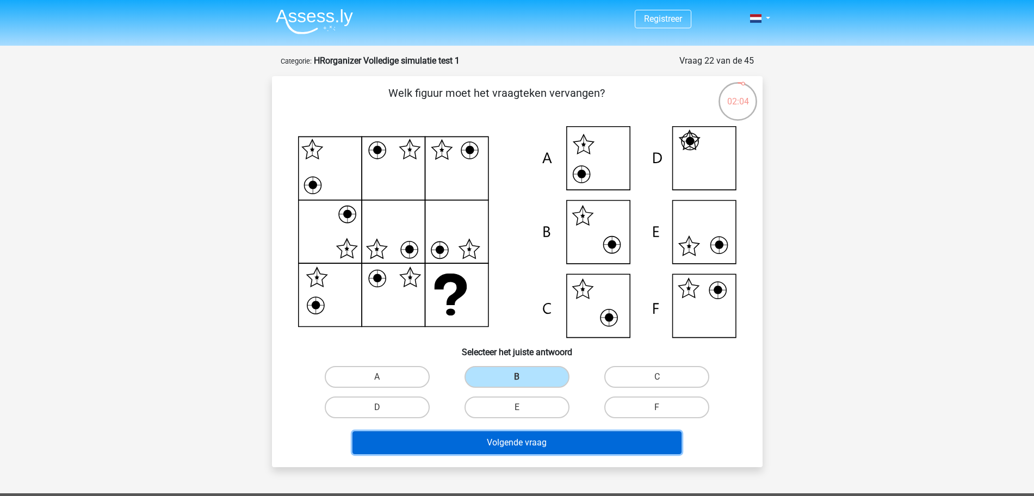
click at [523, 317] on button "Volgende vraag" at bounding box center [516, 442] width 329 height 23
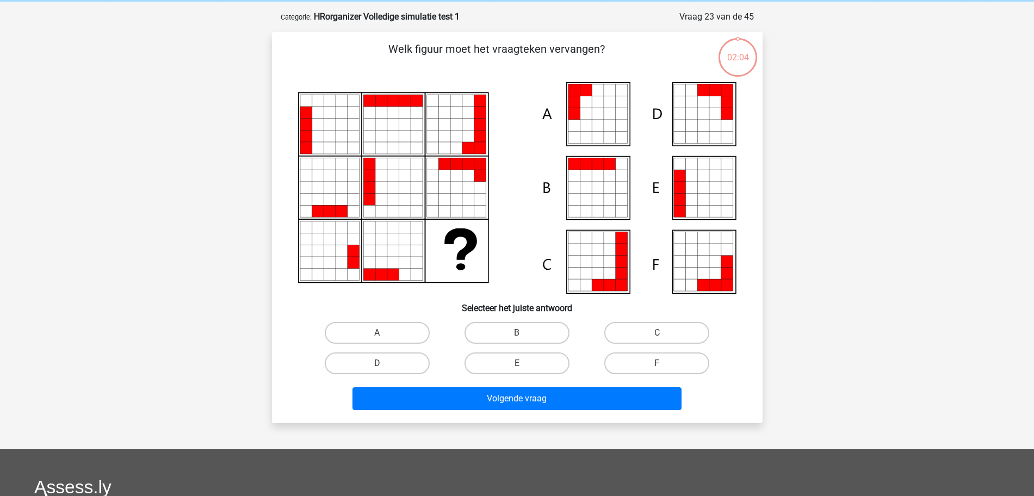
scroll to position [54, 0]
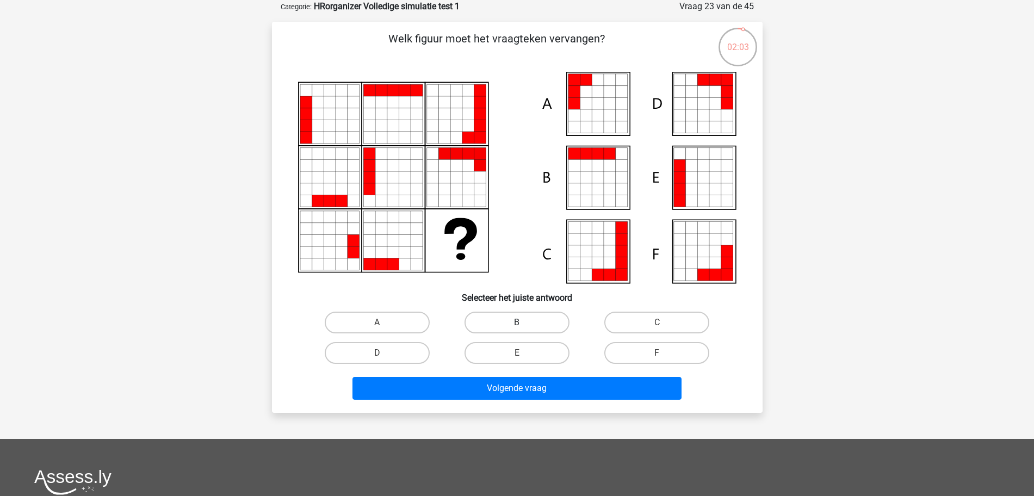
click at [527, 317] on label "B" at bounding box center [516, 323] width 105 height 22
click at [524, 317] on input "B" at bounding box center [520, 326] width 7 height 7
radio input "true"
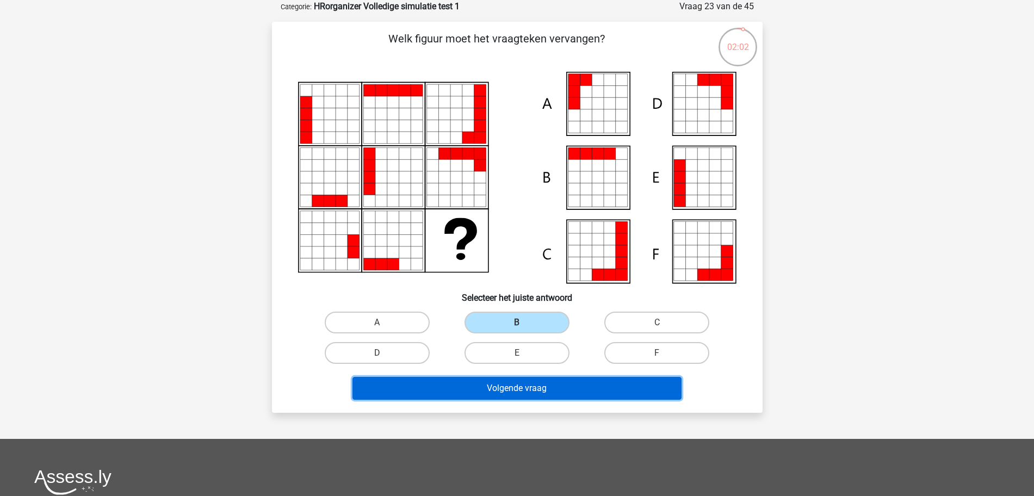
click at [529, 317] on button "Volgende vraag" at bounding box center [516, 388] width 329 height 23
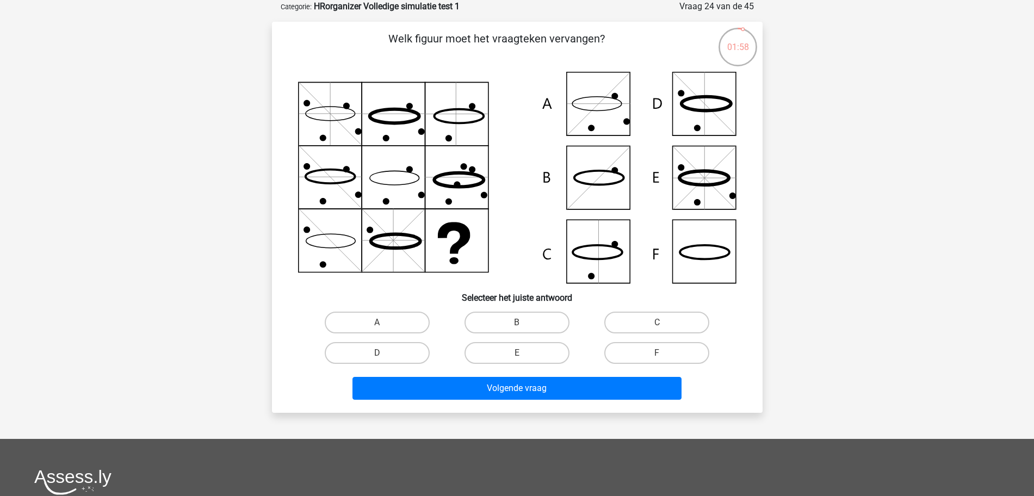
click at [606, 252] on icon at bounding box center [517, 178] width 438 height 212
click at [642, 317] on label "C" at bounding box center [656, 323] width 105 height 22
click at [657, 317] on input "C" at bounding box center [660, 326] width 7 height 7
radio input "true"
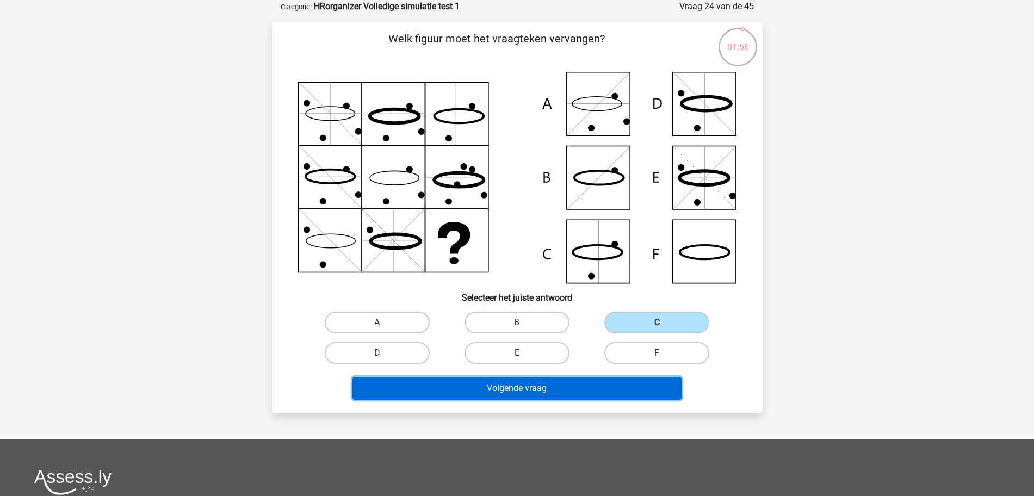
click at [571, 317] on button "Volgende vraag" at bounding box center [516, 388] width 329 height 23
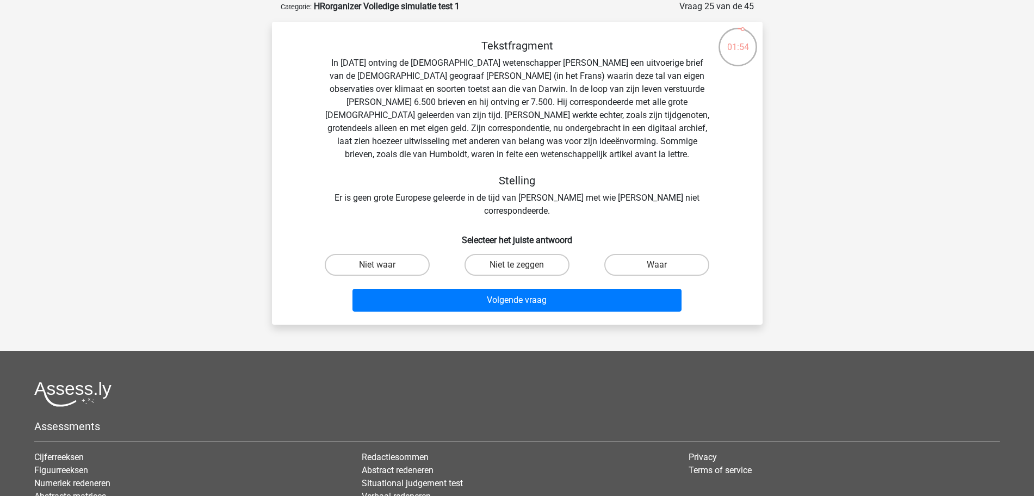
scroll to position [0, 0]
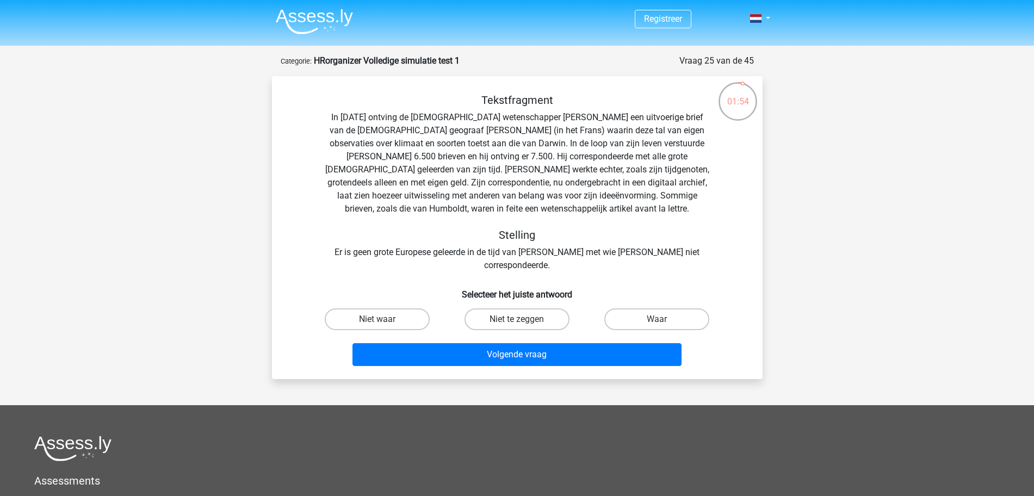
click at [522, 317] on input "Niet te zeggen" at bounding box center [520, 322] width 7 height 7
radio input "true"
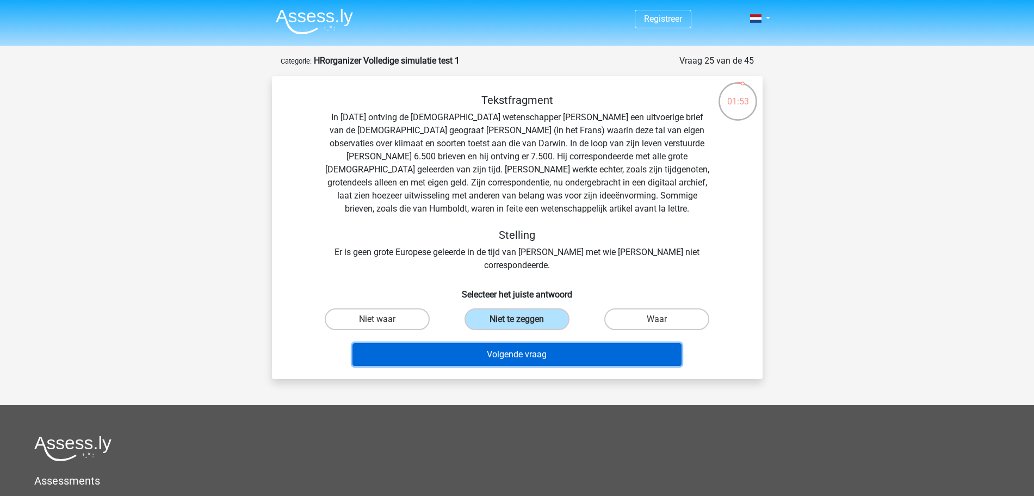
click at [519, 317] on button "Volgende vraag" at bounding box center [516, 354] width 329 height 23
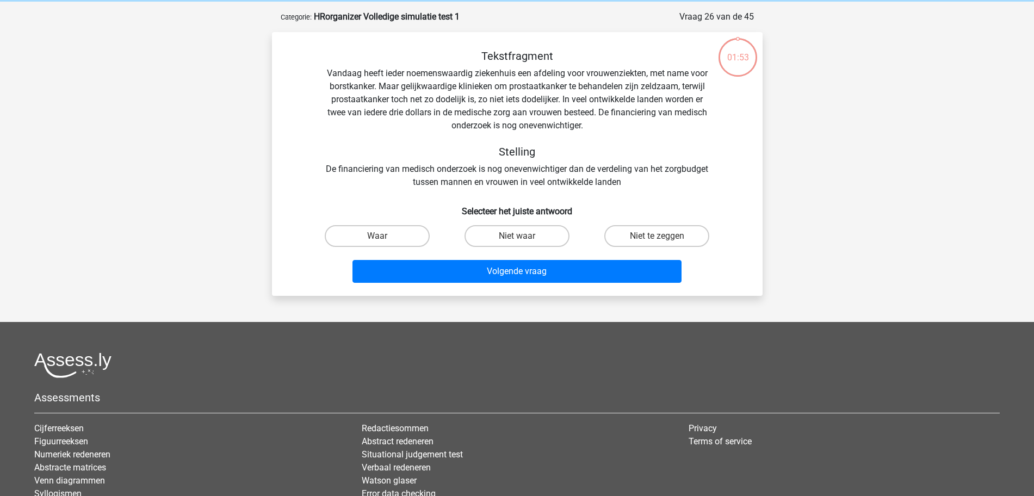
scroll to position [54, 0]
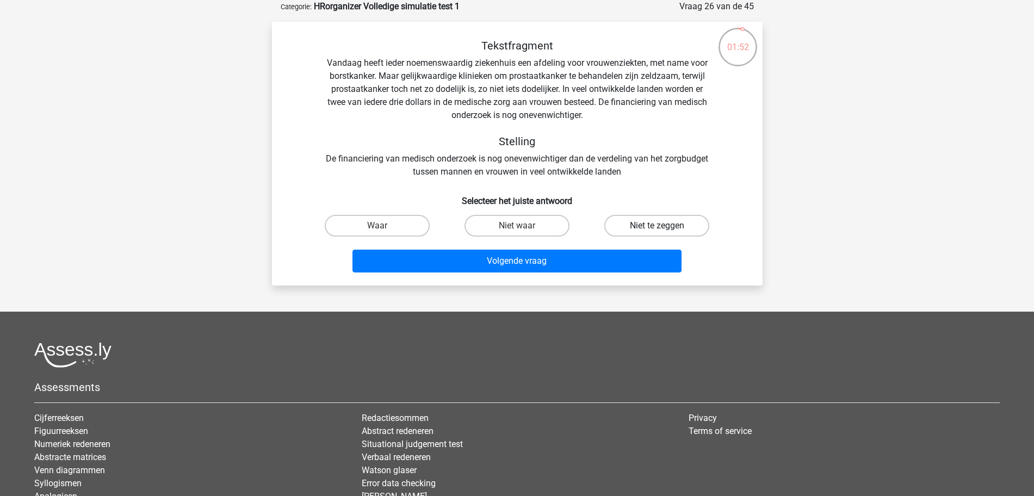
click at [648, 222] on label "Niet te zeggen" at bounding box center [656, 226] width 105 height 22
click at [657, 226] on input "Niet te zeggen" at bounding box center [660, 229] width 7 height 7
radio input "true"
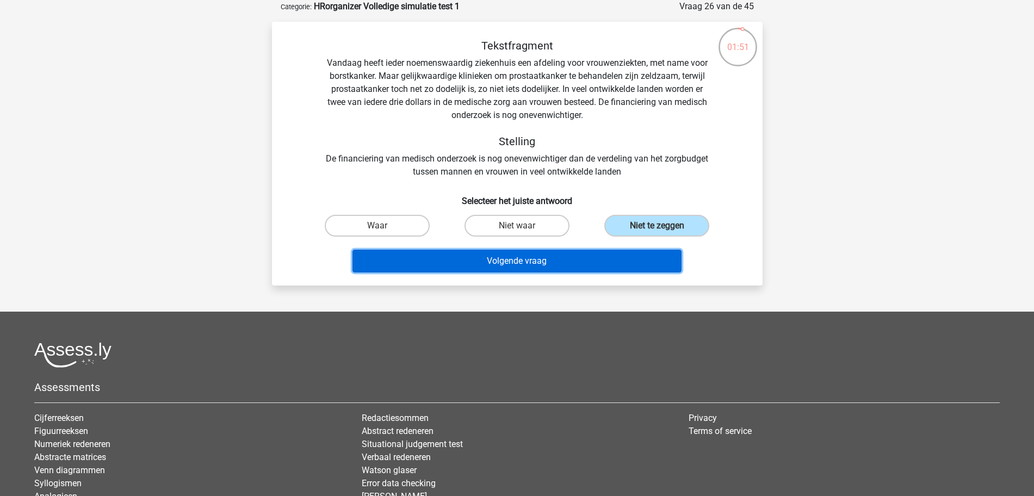
click at [603, 259] on button "Volgende vraag" at bounding box center [516, 261] width 329 height 23
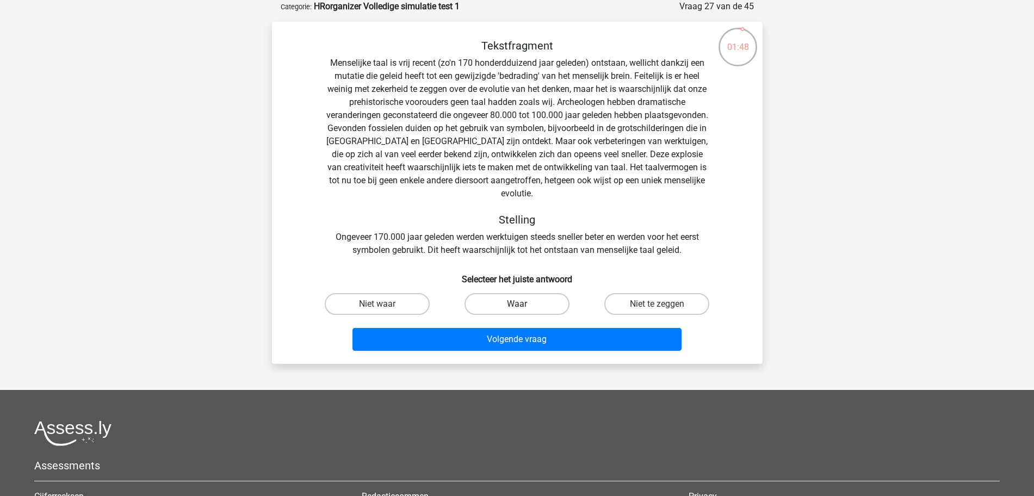
click at [506, 293] on label "Waar" at bounding box center [516, 304] width 105 height 22
click at [517, 304] on input "Waar" at bounding box center [520, 307] width 7 height 7
radio input "true"
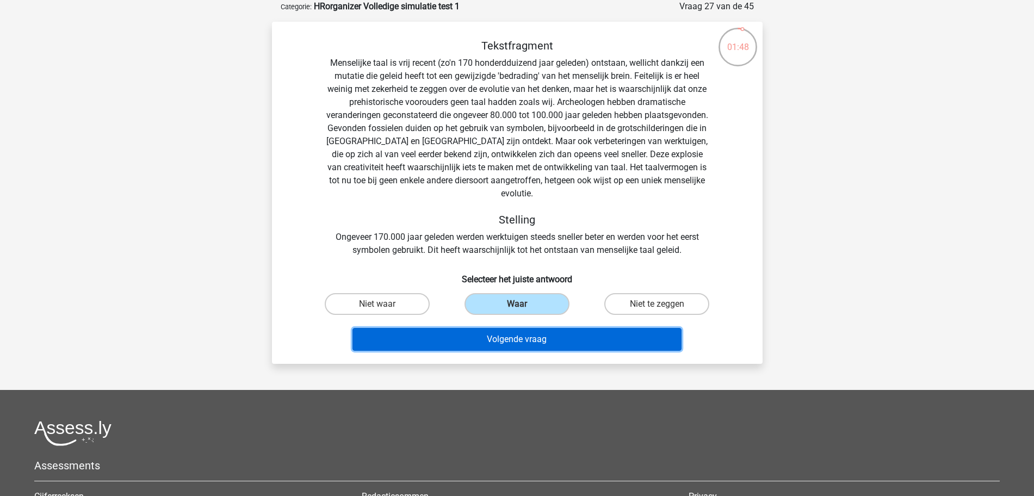
click at [512, 317] on button "Volgende vraag" at bounding box center [516, 339] width 329 height 23
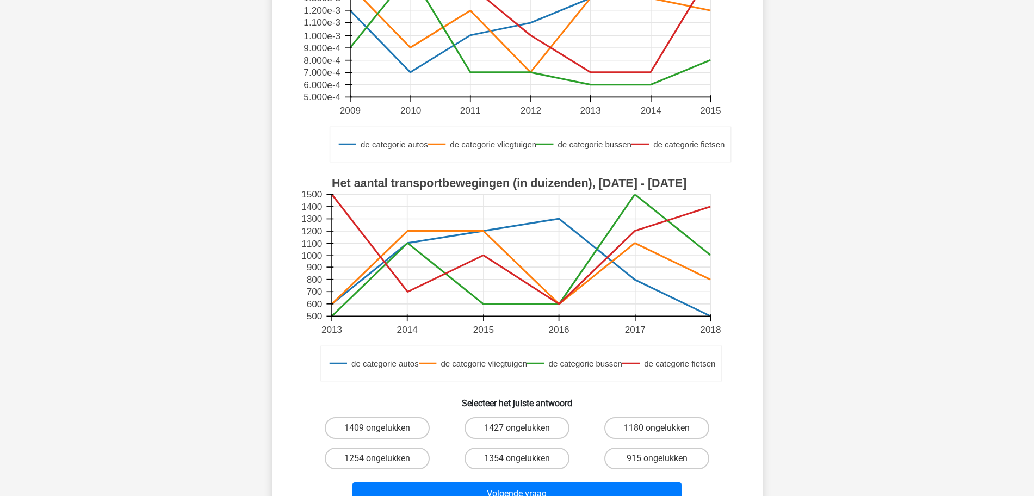
scroll to position [190, 0]
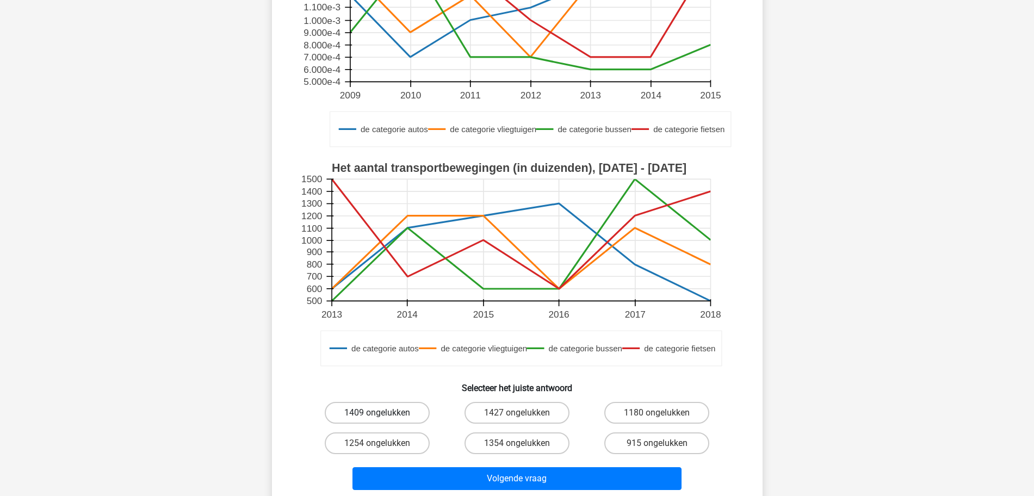
click at [375, 317] on label "1409 ongelukken" at bounding box center [377, 413] width 105 height 22
click at [377, 317] on input "1409 ongelukken" at bounding box center [380, 416] width 7 height 7
radio input "true"
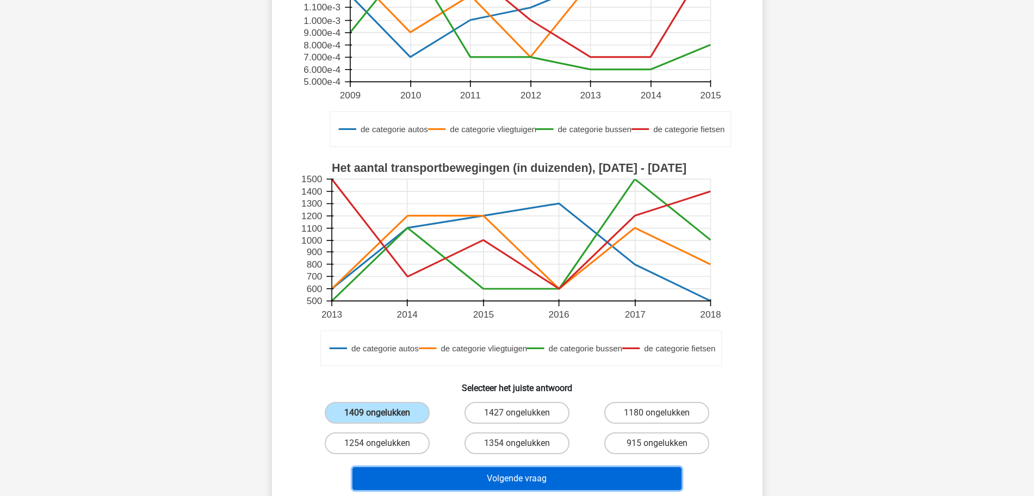
click at [530, 317] on button "Volgende vraag" at bounding box center [516, 478] width 329 height 23
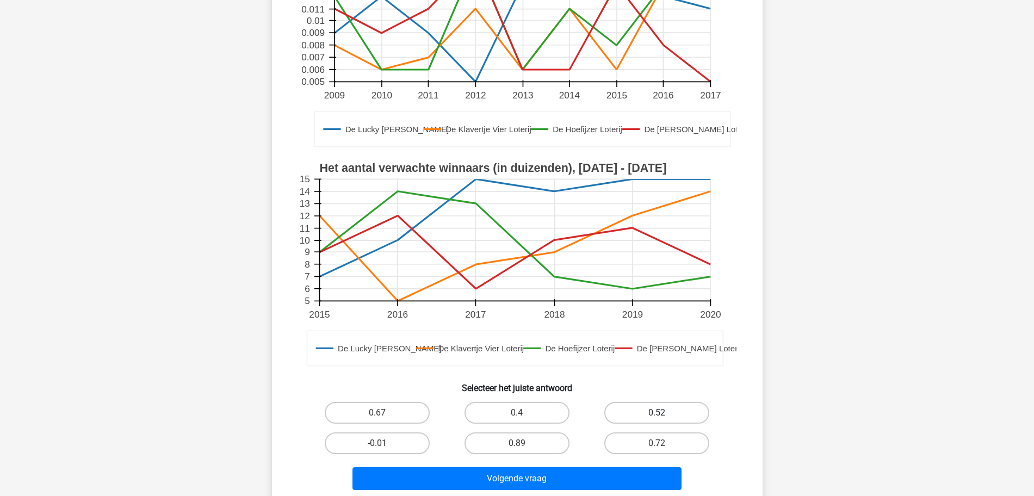
click at [642, 317] on label "0.52" at bounding box center [656, 413] width 105 height 22
click at [657, 317] on input "0.52" at bounding box center [660, 416] width 7 height 7
radio input "true"
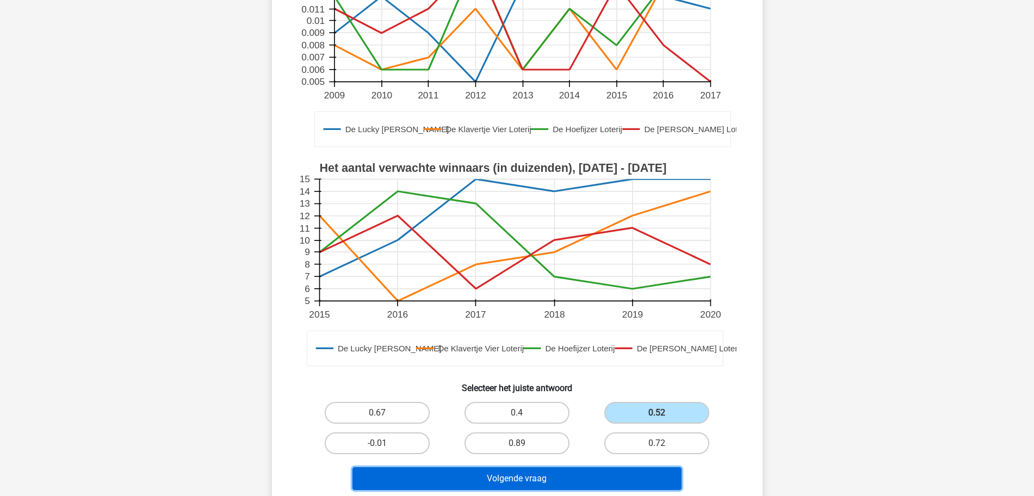
click at [555, 317] on button "Volgende vraag" at bounding box center [516, 478] width 329 height 23
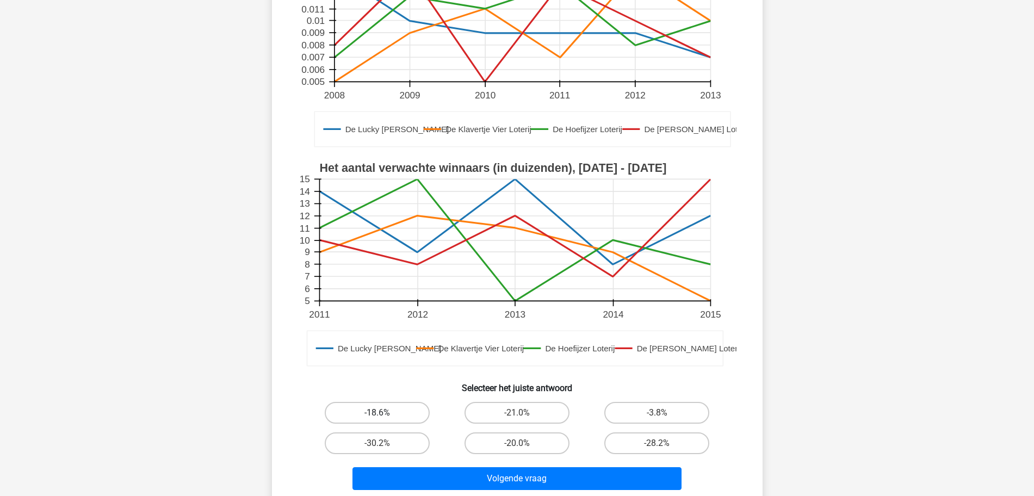
click at [376, 317] on label "-18.6%" at bounding box center [377, 413] width 105 height 22
click at [377, 317] on input "-18.6%" at bounding box center [380, 416] width 7 height 7
radio input "true"
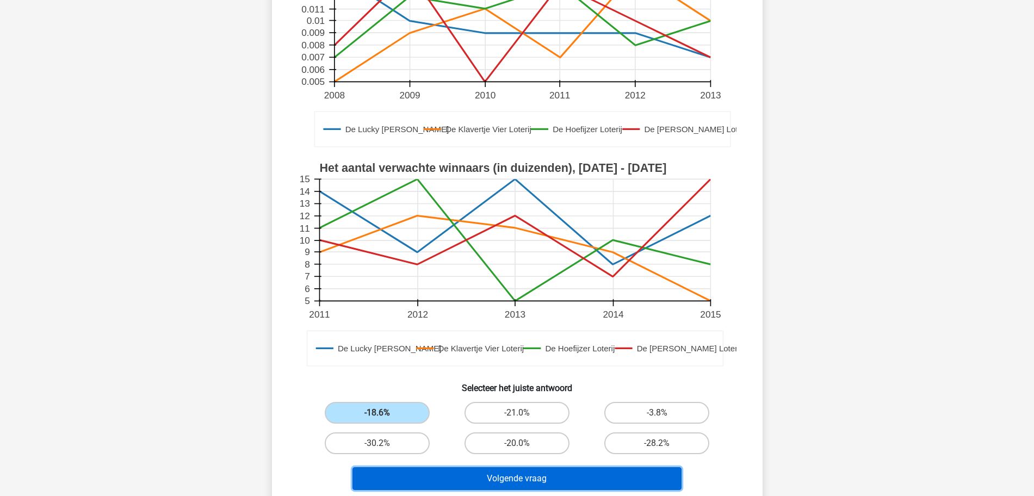
drag, startPoint x: 510, startPoint y: 482, endPoint x: 510, endPoint y: 492, distance: 9.8
click at [510, 317] on button "Volgende vraag" at bounding box center [516, 478] width 329 height 23
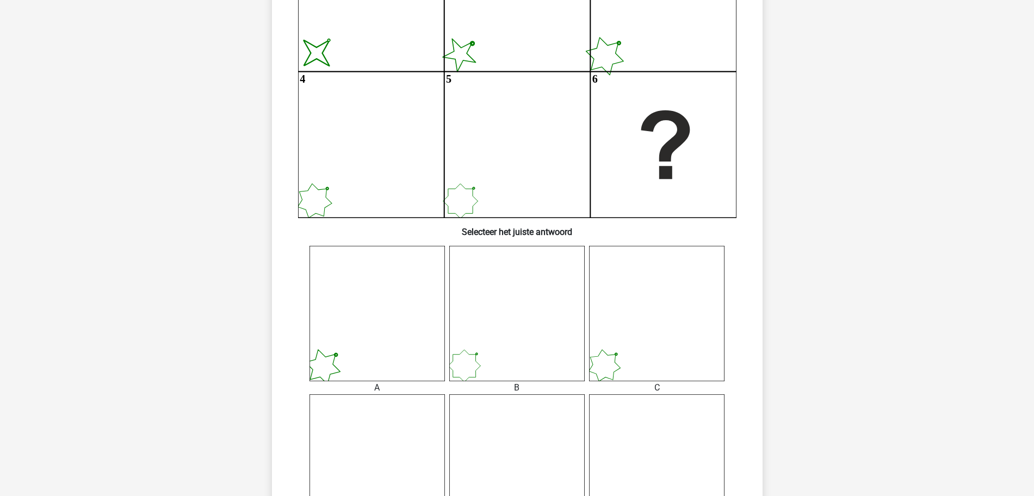
scroll to position [394, 0]
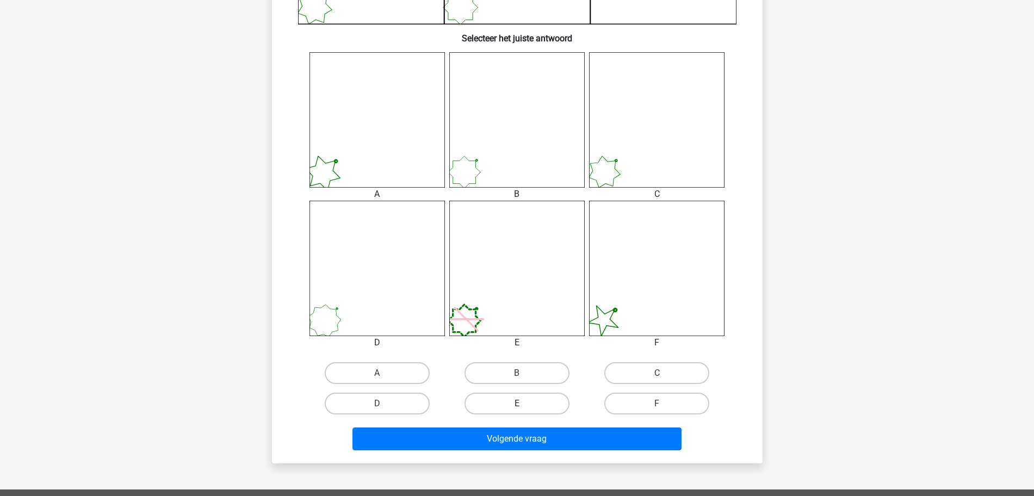
click at [536, 317] on label "E" at bounding box center [516, 404] width 105 height 22
click at [524, 317] on input "E" at bounding box center [520, 407] width 7 height 7
radio input "true"
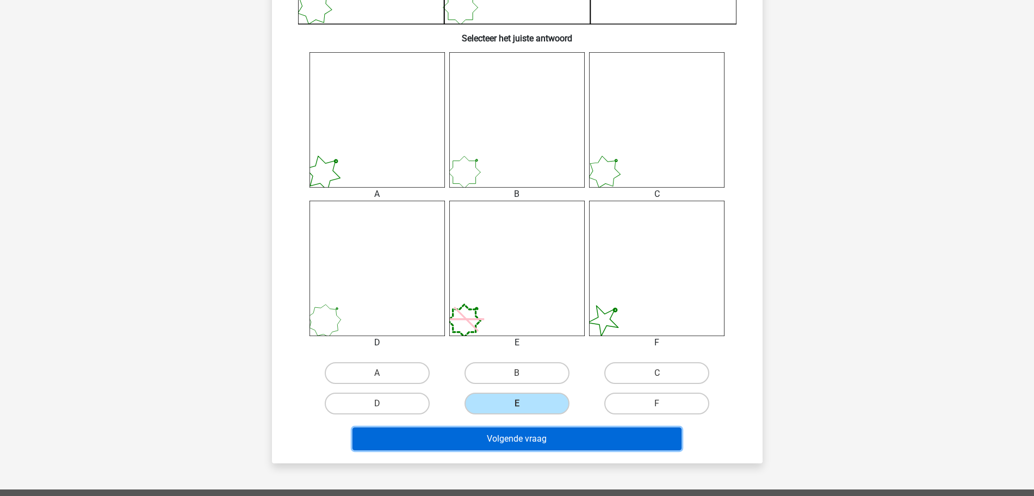
click at [522, 317] on button "Volgende vraag" at bounding box center [516, 438] width 329 height 23
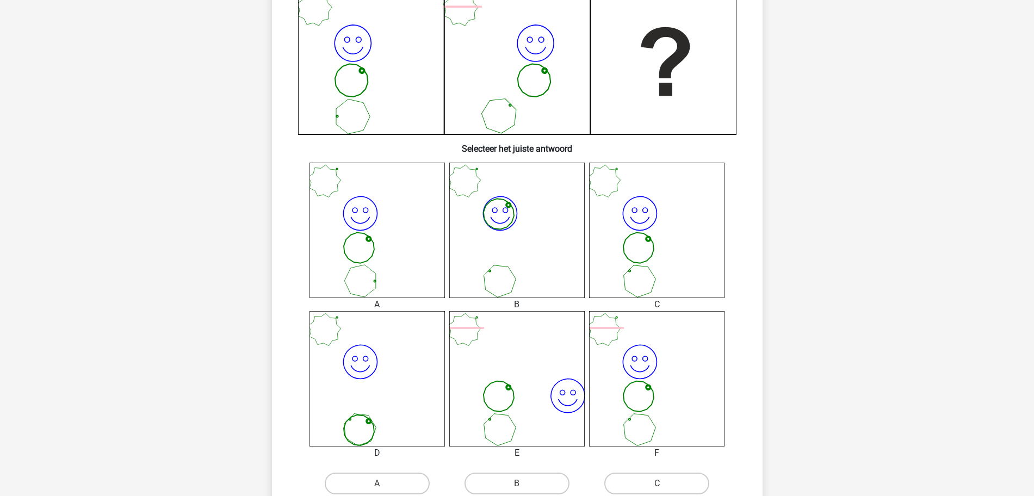
scroll to position [350, 0]
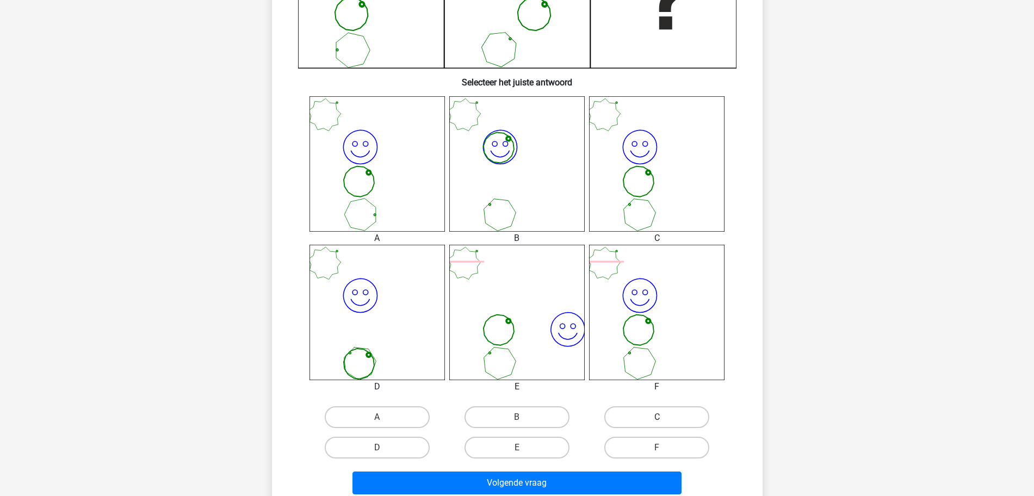
click at [661, 317] on label "C" at bounding box center [656, 417] width 105 height 22
click at [661, 317] on input "C" at bounding box center [660, 420] width 7 height 7
radio input "true"
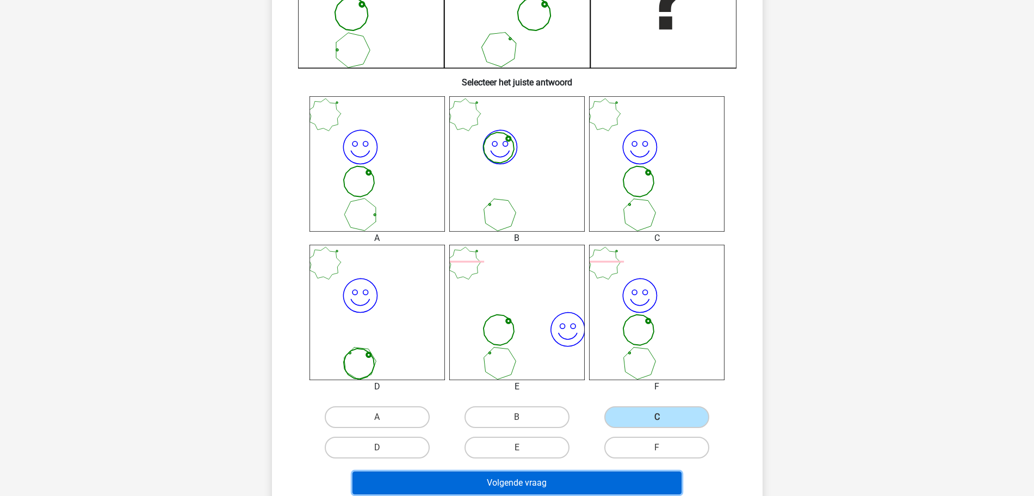
drag, startPoint x: 589, startPoint y: 478, endPoint x: 584, endPoint y: 473, distance: 7.3
click at [589, 317] on button "Volgende vraag" at bounding box center [516, 483] width 329 height 23
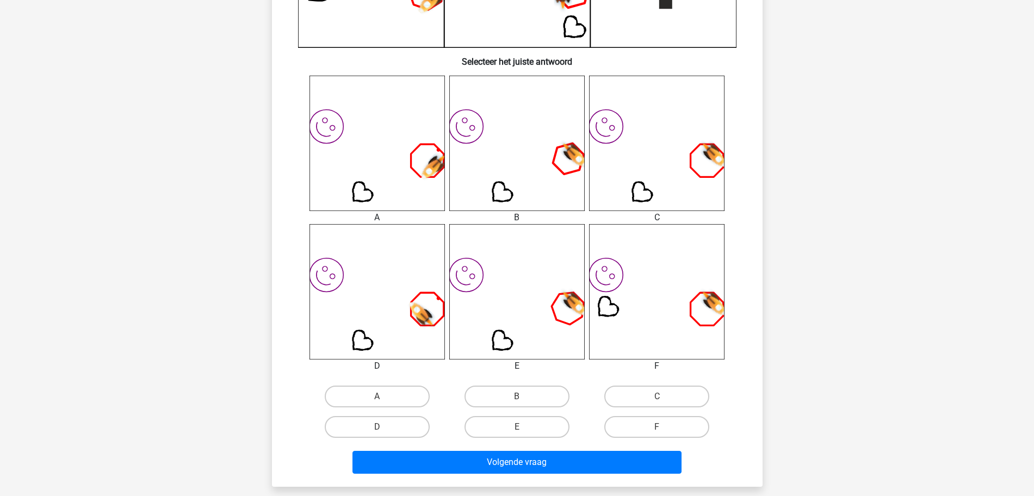
scroll to position [394, 0]
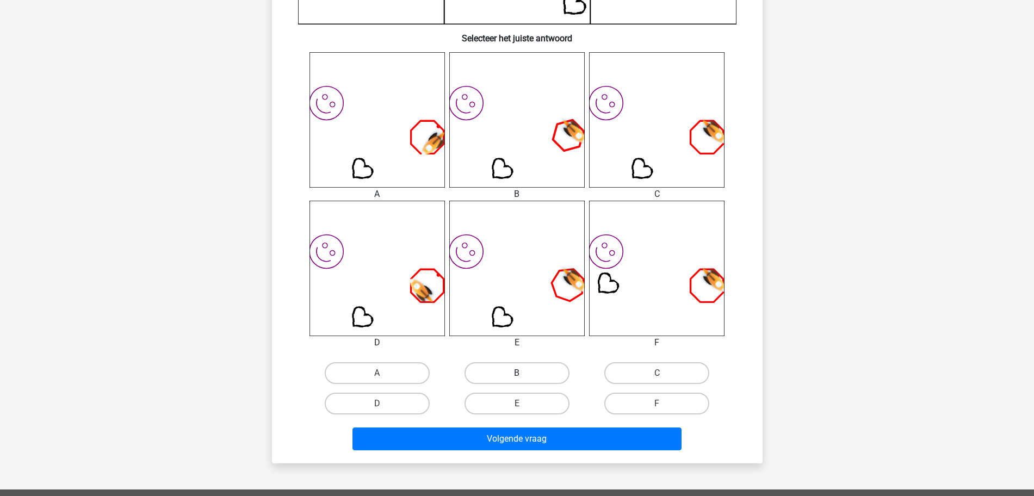
click at [500, 317] on label "B" at bounding box center [516, 373] width 105 height 22
click at [517, 317] on input "B" at bounding box center [520, 376] width 7 height 7
radio input "true"
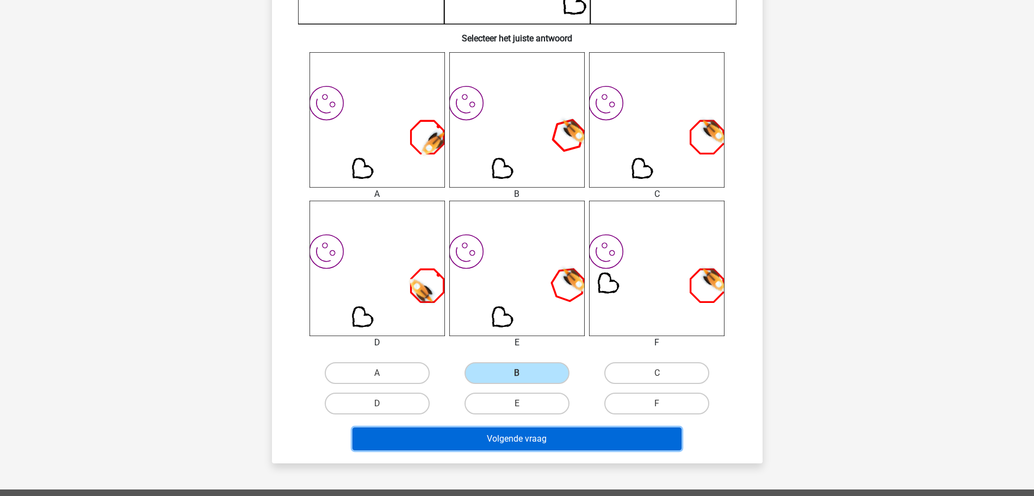
click at [512, 317] on button "Volgende vraag" at bounding box center [516, 438] width 329 height 23
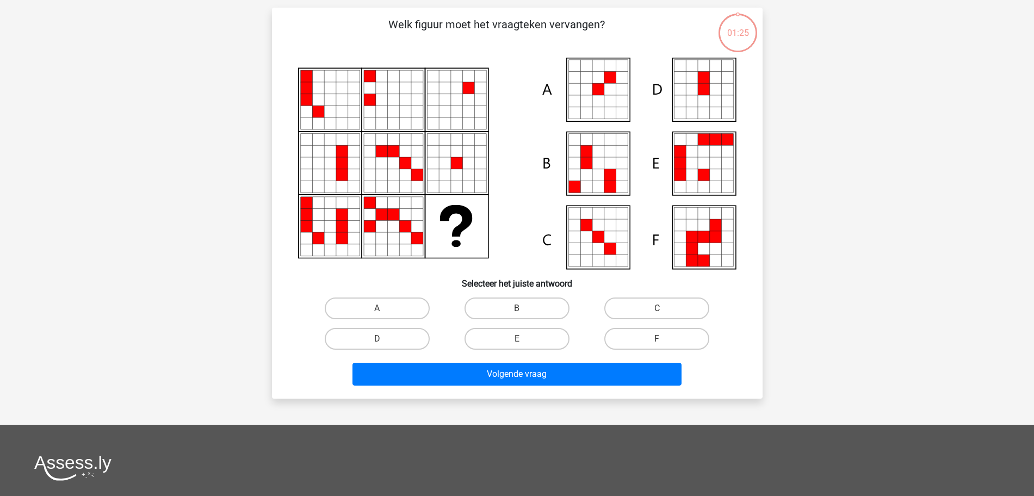
scroll to position [54, 0]
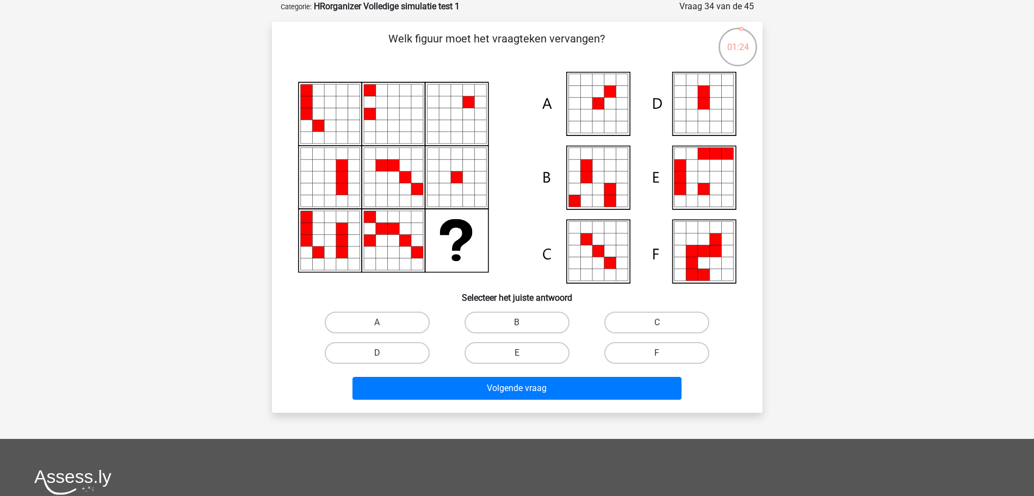
click at [520, 317] on input "B" at bounding box center [520, 326] width 7 height 7
radio input "true"
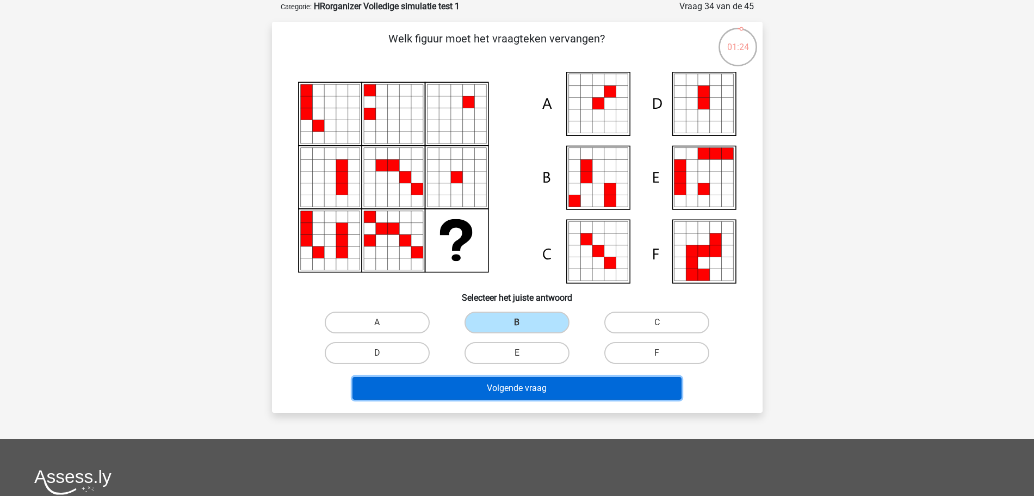
click at [529, 317] on button "Volgende vraag" at bounding box center [516, 388] width 329 height 23
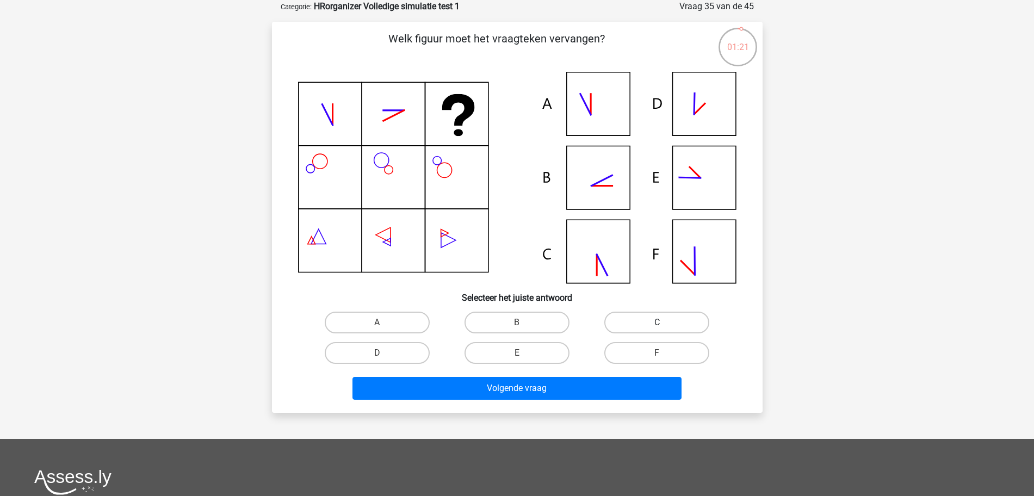
click at [653, 317] on label "C" at bounding box center [656, 323] width 105 height 22
click at [657, 317] on input "C" at bounding box center [660, 326] width 7 height 7
radio input "true"
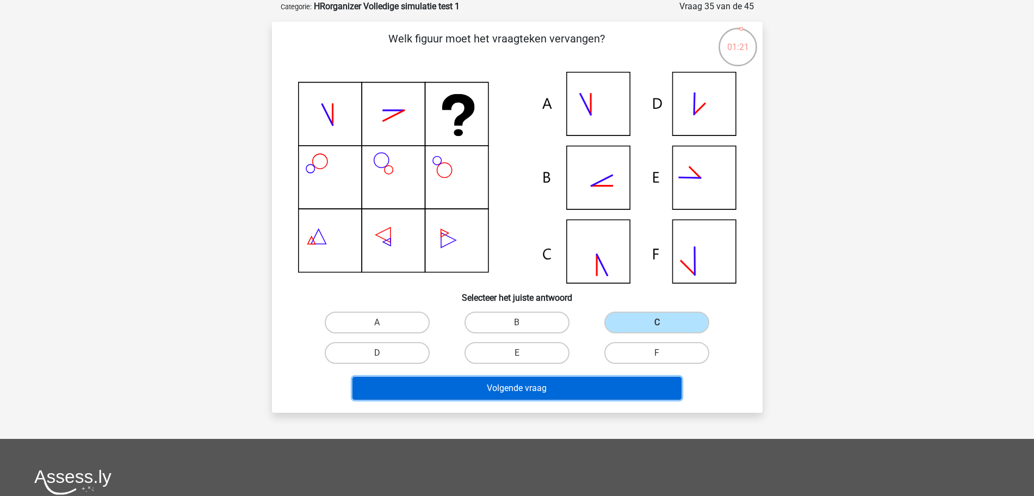
click at [545, 317] on button "Volgende vraag" at bounding box center [516, 388] width 329 height 23
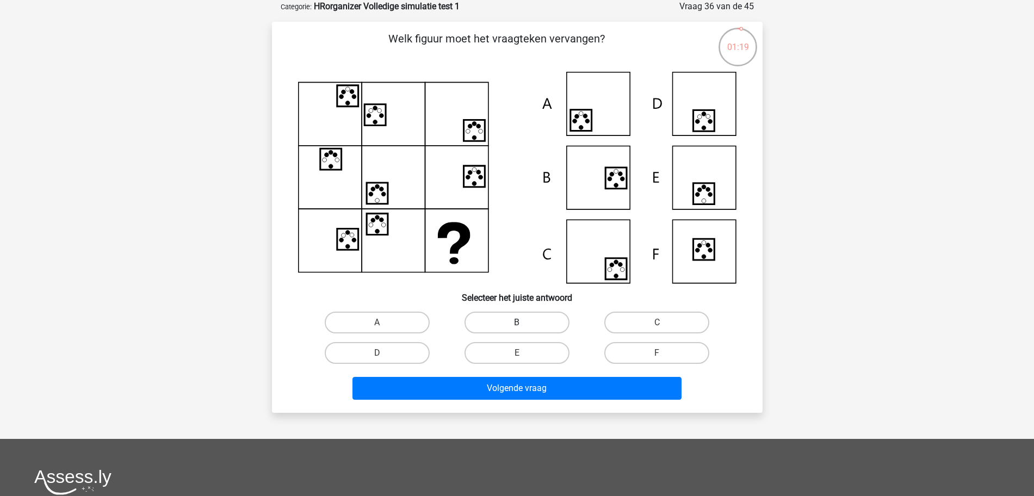
click at [498, 317] on label "B" at bounding box center [516, 323] width 105 height 22
click at [517, 317] on input "B" at bounding box center [520, 326] width 7 height 7
radio input "true"
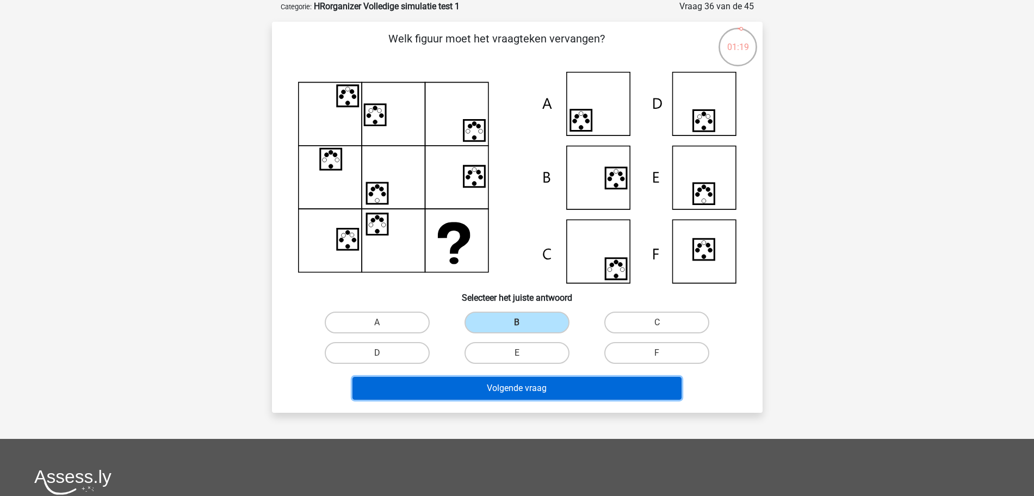
click at [485, 317] on button "Volgende vraag" at bounding box center [516, 388] width 329 height 23
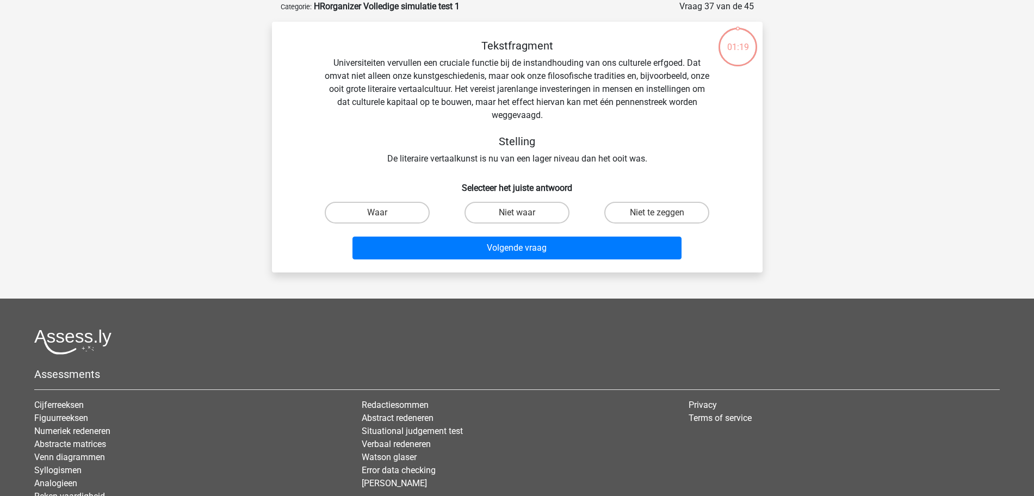
click at [521, 216] on input "Niet waar" at bounding box center [520, 216] width 7 height 7
radio input "true"
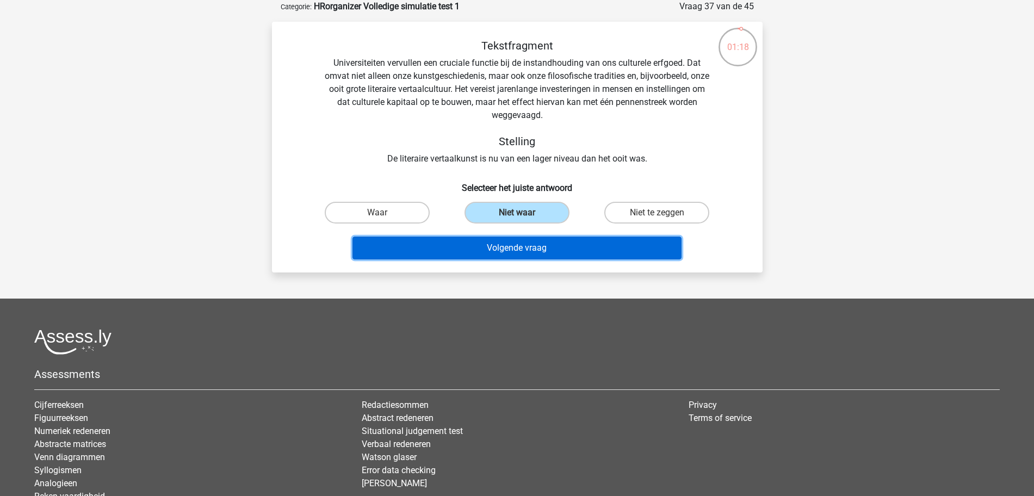
click at [516, 243] on button "Volgende vraag" at bounding box center [516, 248] width 329 height 23
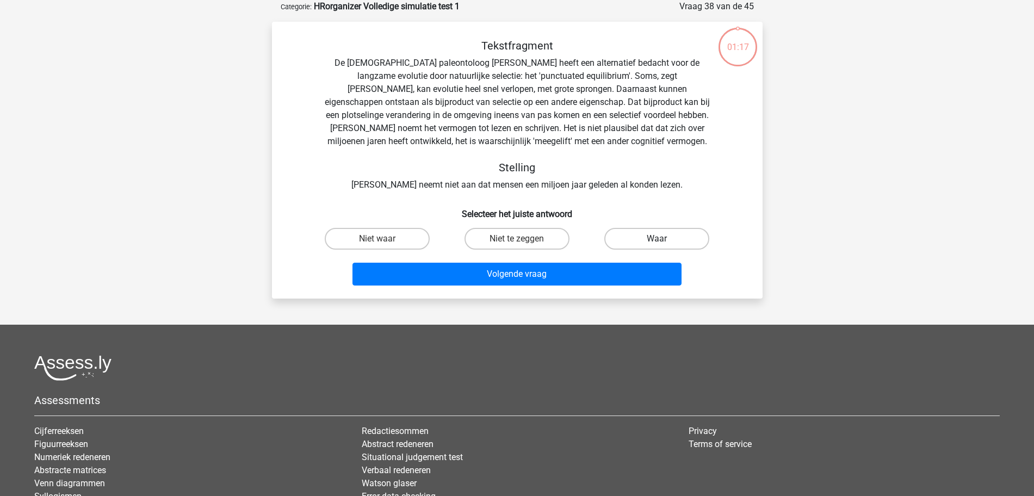
click at [661, 241] on label "Waar" at bounding box center [656, 239] width 105 height 22
click at [661, 241] on input "Waar" at bounding box center [660, 242] width 7 height 7
radio input "true"
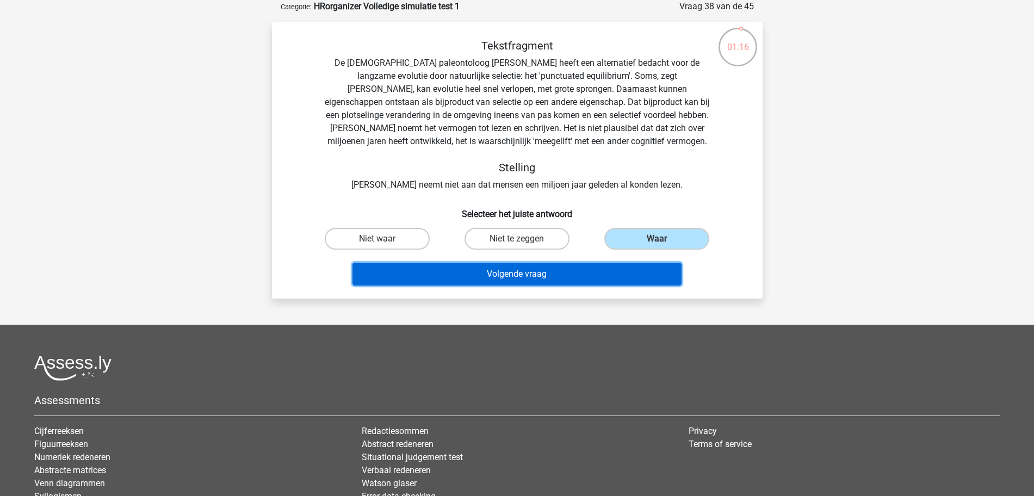
click at [550, 278] on button "Volgende vraag" at bounding box center [516, 274] width 329 height 23
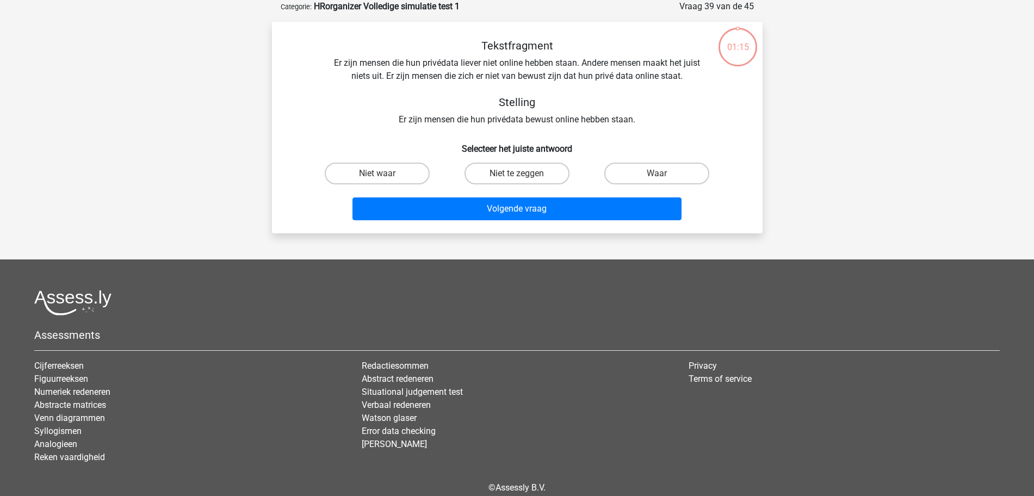
drag, startPoint x: 357, startPoint y: 157, endPoint x: 361, endPoint y: 168, distance: 11.0
click at [357, 158] on div "Tekstfragment Er zijn mensen die hun privédata liever niet online hebben staan.…" at bounding box center [517, 131] width 482 height 185
click at [361, 168] on label "Niet waar" at bounding box center [377, 174] width 105 height 22
click at [377, 173] on input "Niet waar" at bounding box center [380, 176] width 7 height 7
radio input "true"
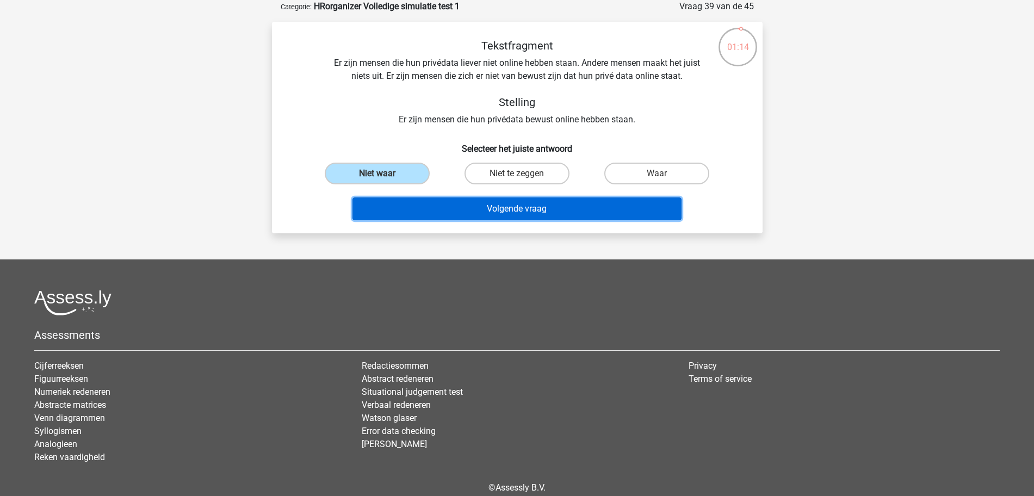
click at [532, 215] on button "Volgende vraag" at bounding box center [516, 208] width 329 height 23
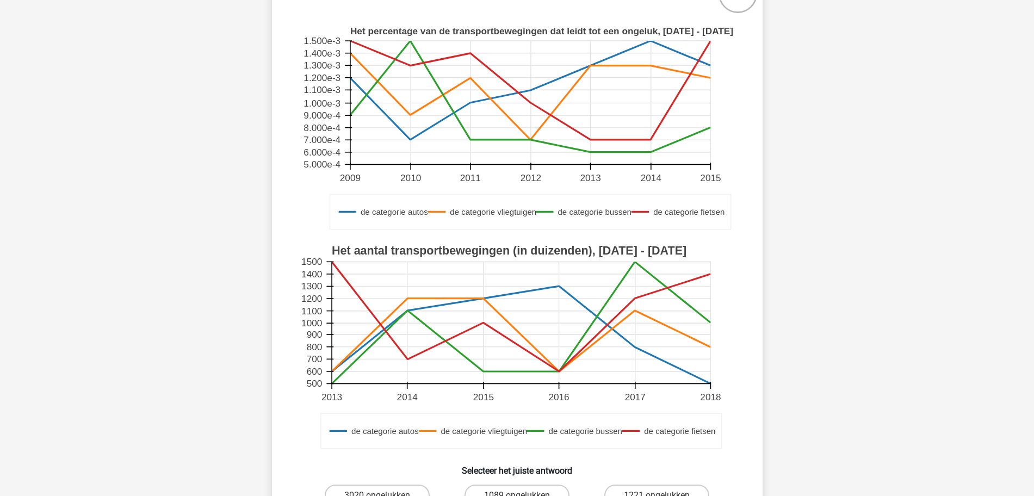
scroll to position [190, 0]
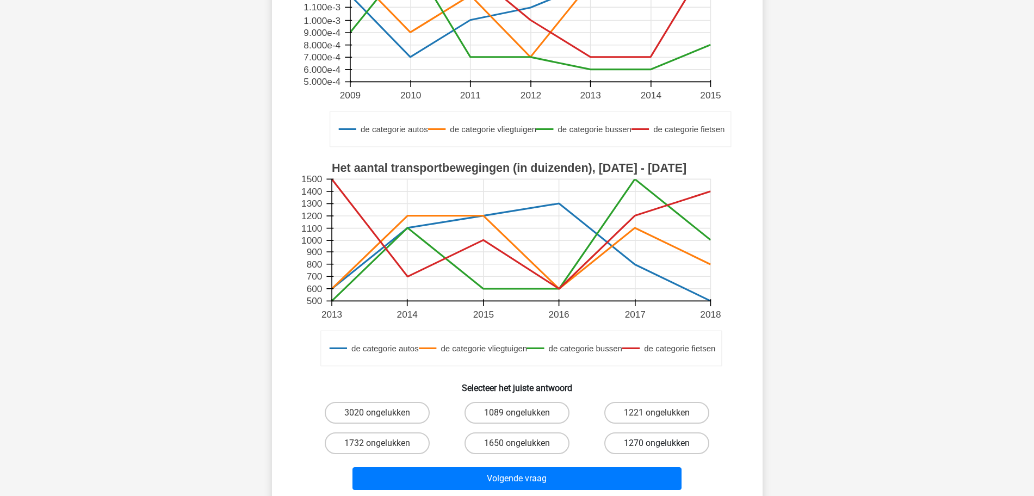
click at [654, 317] on label "1270 ongelukken" at bounding box center [656, 443] width 105 height 22
click at [657, 317] on input "1270 ongelukken" at bounding box center [660, 446] width 7 height 7
radio input "true"
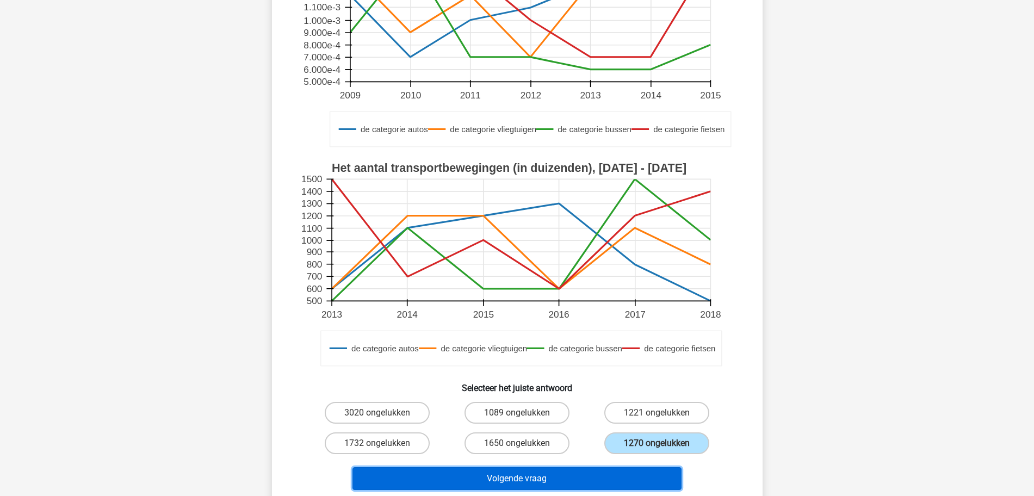
click at [539, 317] on button "Volgende vraag" at bounding box center [516, 478] width 329 height 23
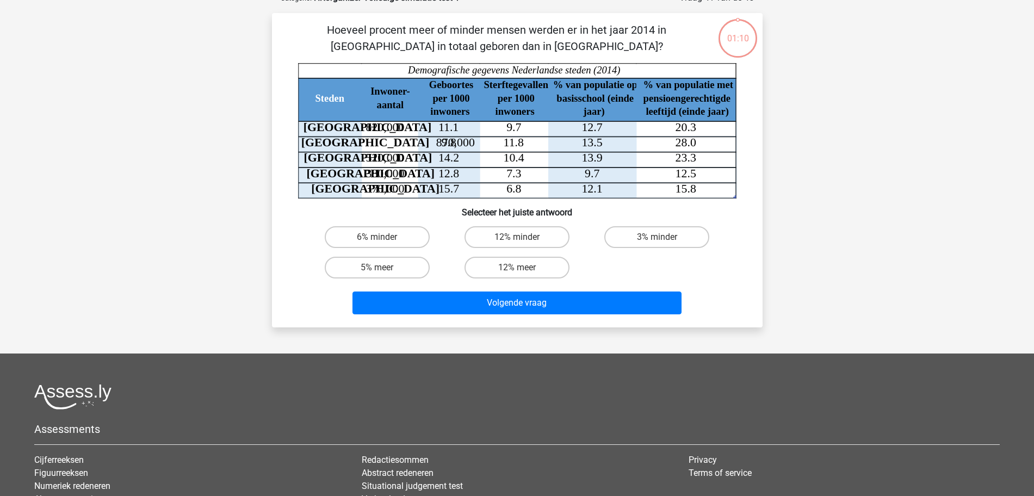
scroll to position [54, 0]
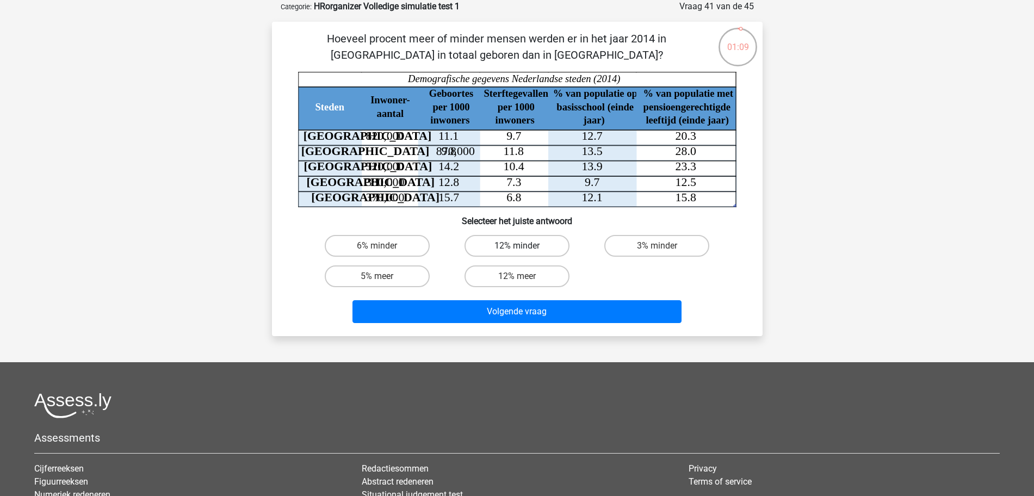
click at [510, 249] on label "12% minder" at bounding box center [516, 246] width 105 height 22
click at [517, 249] on input "12% minder" at bounding box center [520, 249] width 7 height 7
radio input "true"
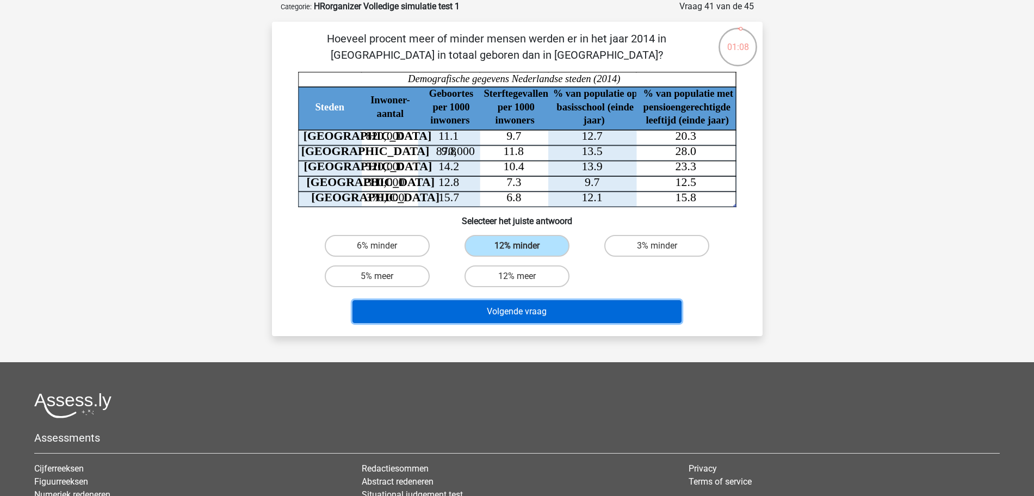
click at [512, 309] on button "Volgende vraag" at bounding box center [516, 311] width 329 height 23
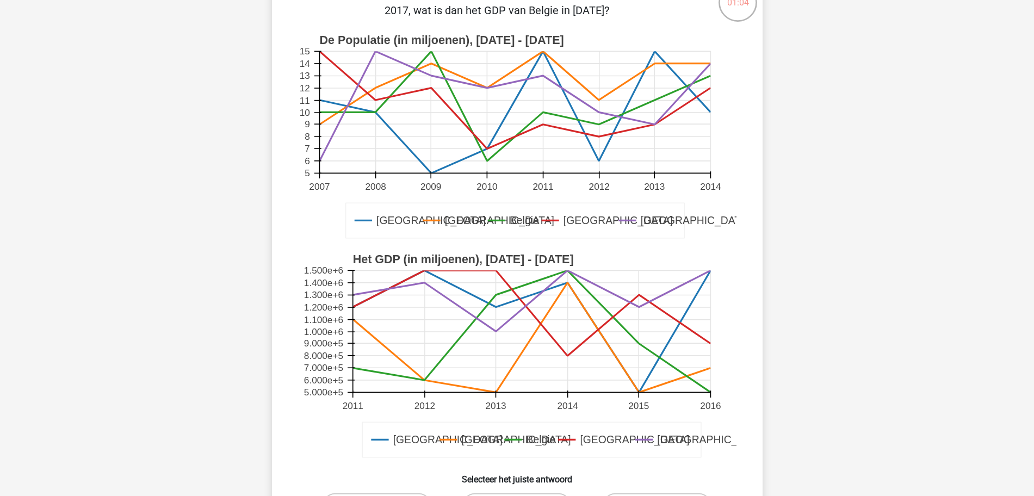
scroll to position [122, 0]
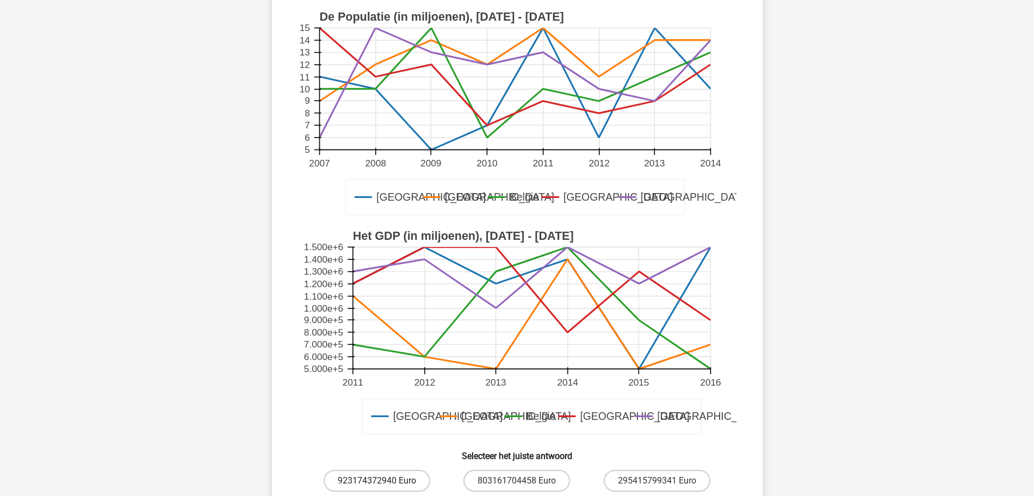
click at [398, 317] on label "923174372940 Euro" at bounding box center [377, 481] width 107 height 22
click at [384, 317] on input "923174372940 Euro" at bounding box center [380, 484] width 7 height 7
radio input "true"
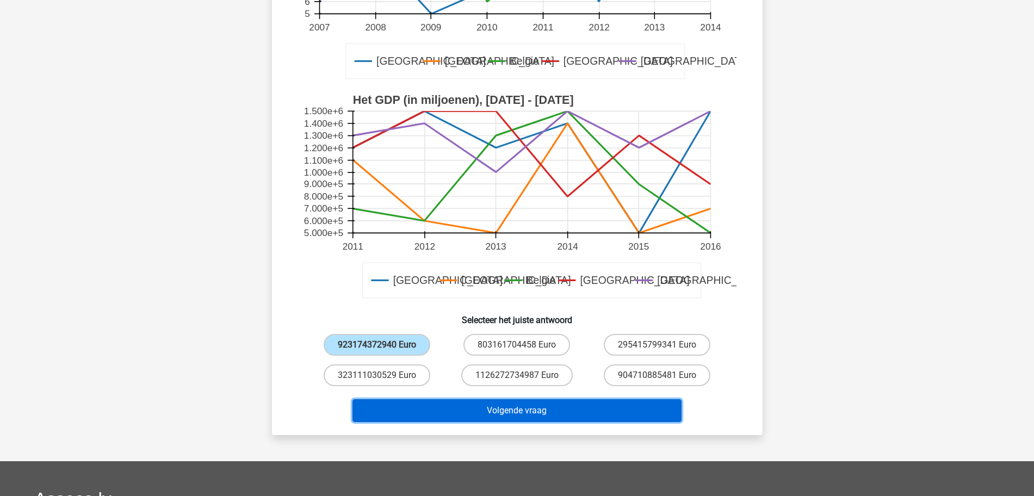
click at [531, 317] on button "Volgende vraag" at bounding box center [516, 410] width 329 height 23
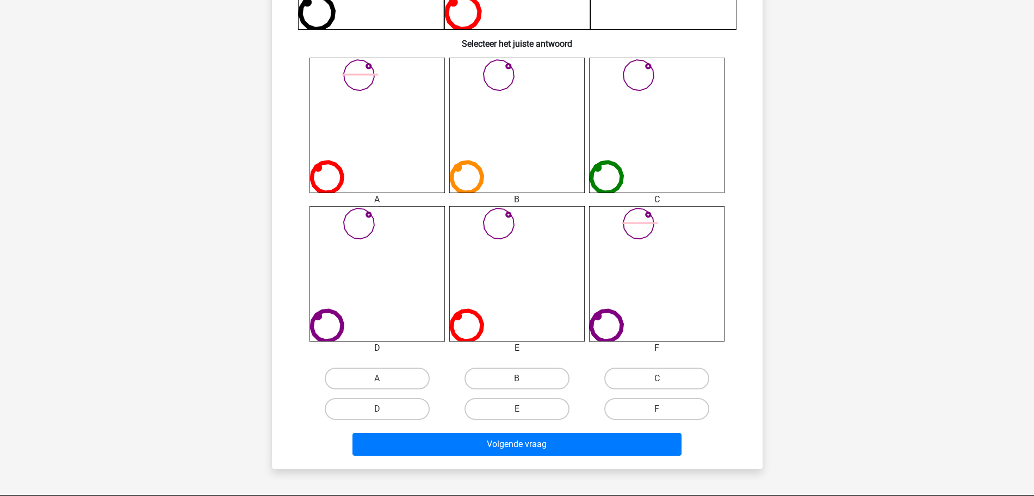
scroll to position [394, 0]
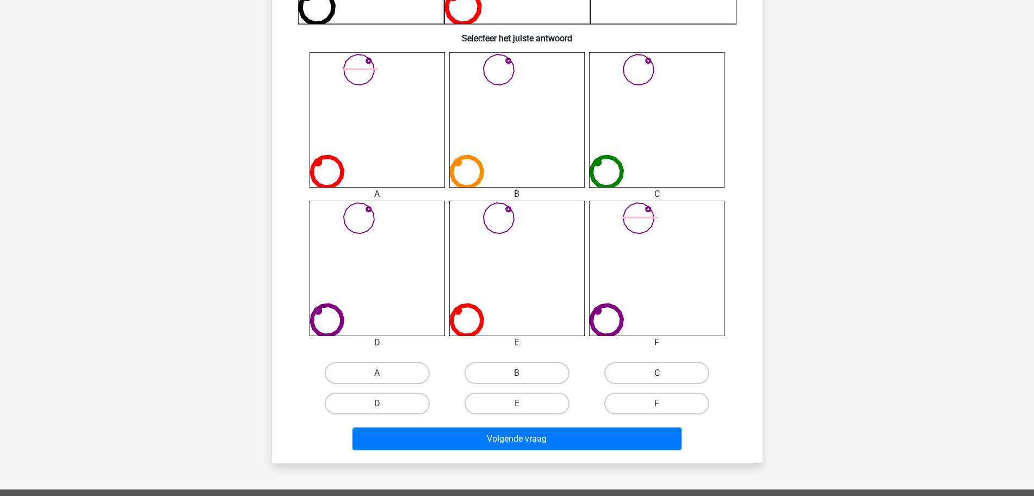
click at [644, 317] on label "C" at bounding box center [656, 373] width 105 height 22
click at [657, 317] on input "C" at bounding box center [660, 376] width 7 height 7
radio input "true"
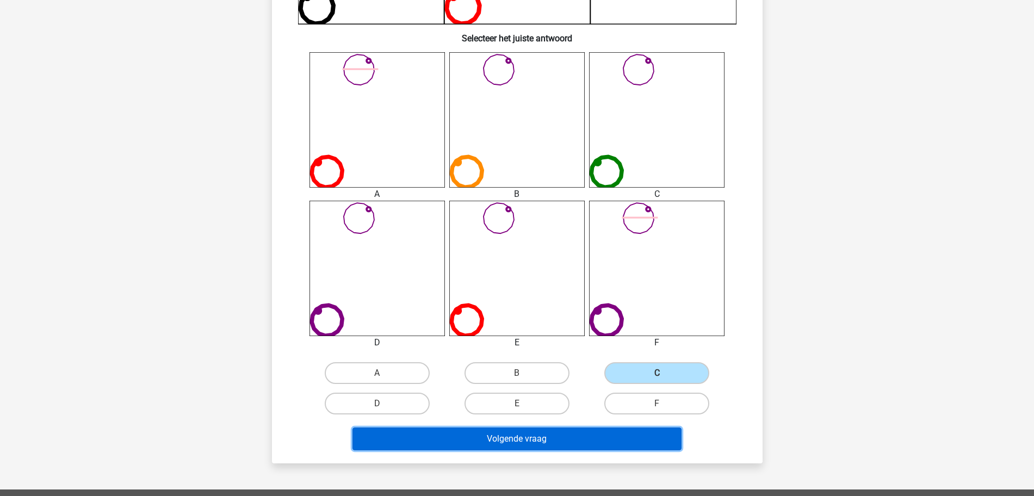
click at [551, 317] on button "Volgende vraag" at bounding box center [516, 438] width 329 height 23
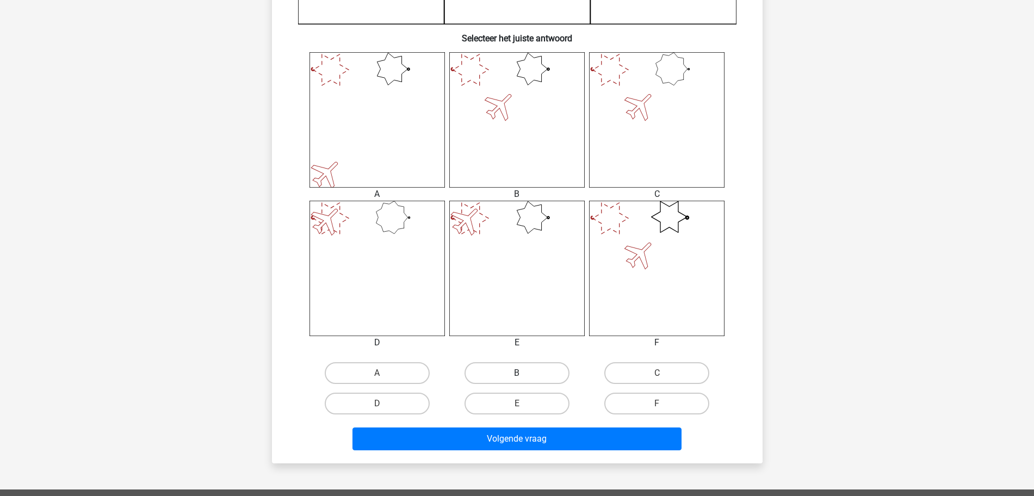
click at [531, 317] on label "B" at bounding box center [516, 373] width 105 height 22
click at [524, 317] on input "B" at bounding box center [520, 376] width 7 height 7
radio input "true"
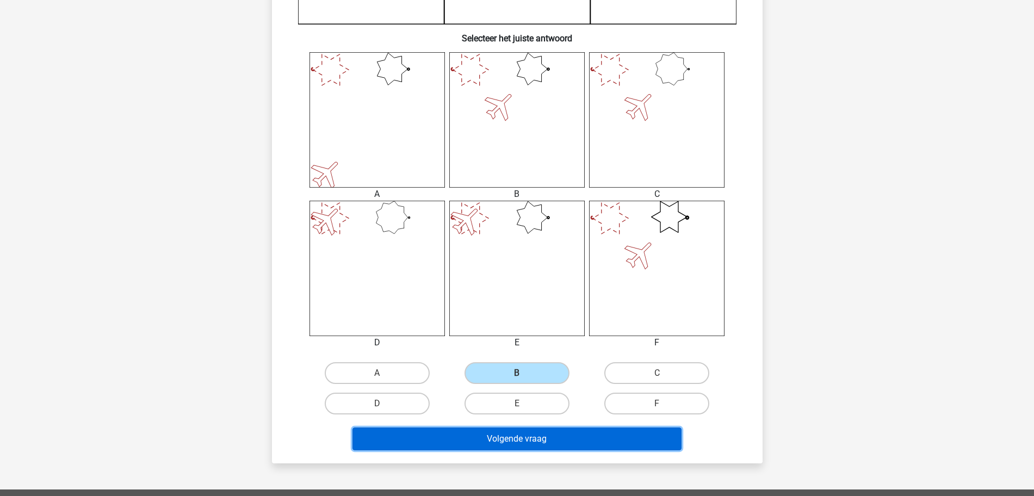
click at [524, 317] on button "Volgende vraag" at bounding box center [516, 438] width 329 height 23
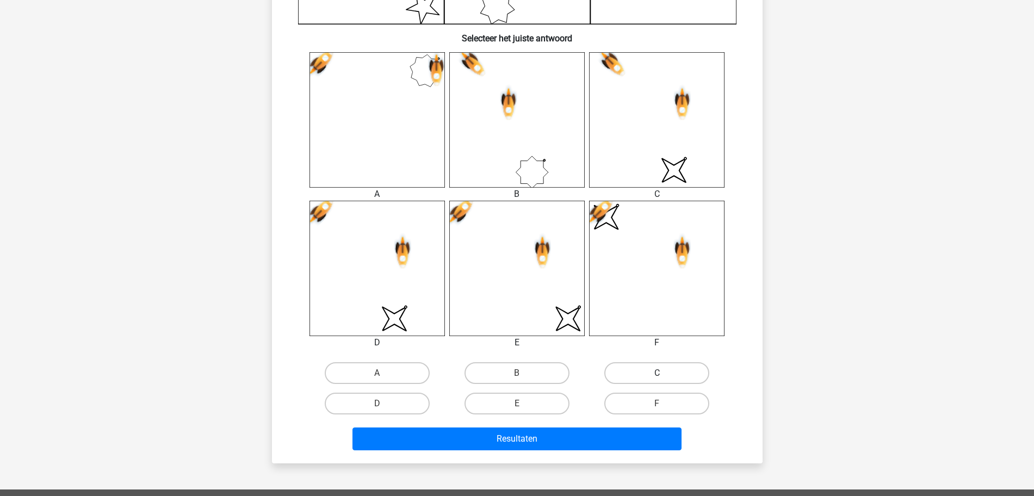
click at [661, 317] on label "C" at bounding box center [656, 373] width 105 height 22
click at [661, 317] on input "C" at bounding box center [660, 376] width 7 height 7
radio input "true"
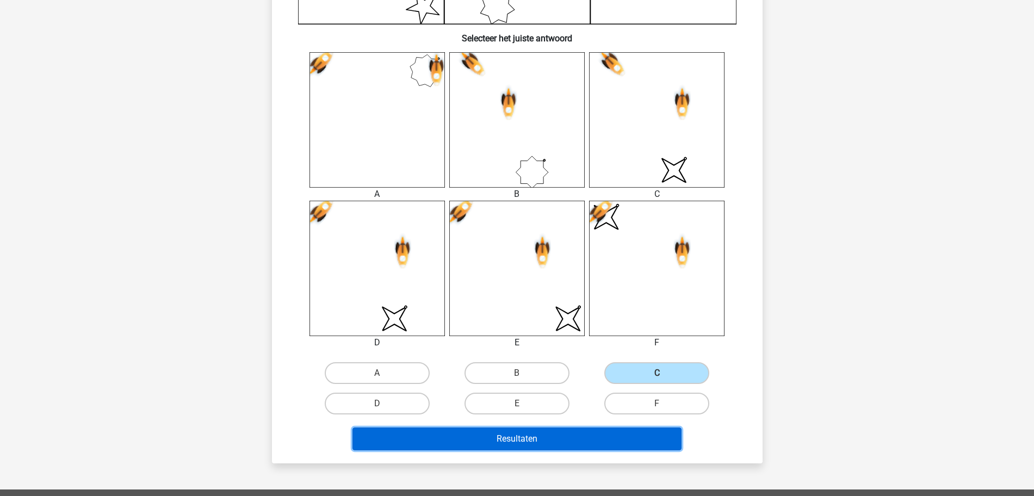
click at [501, 317] on button "Resultaten" at bounding box center [516, 438] width 329 height 23
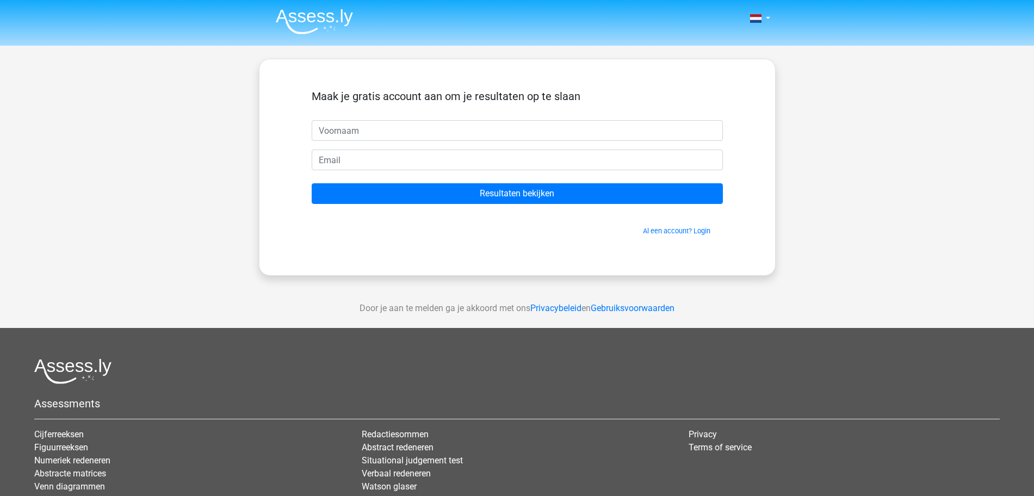
scroll to position [68, 0]
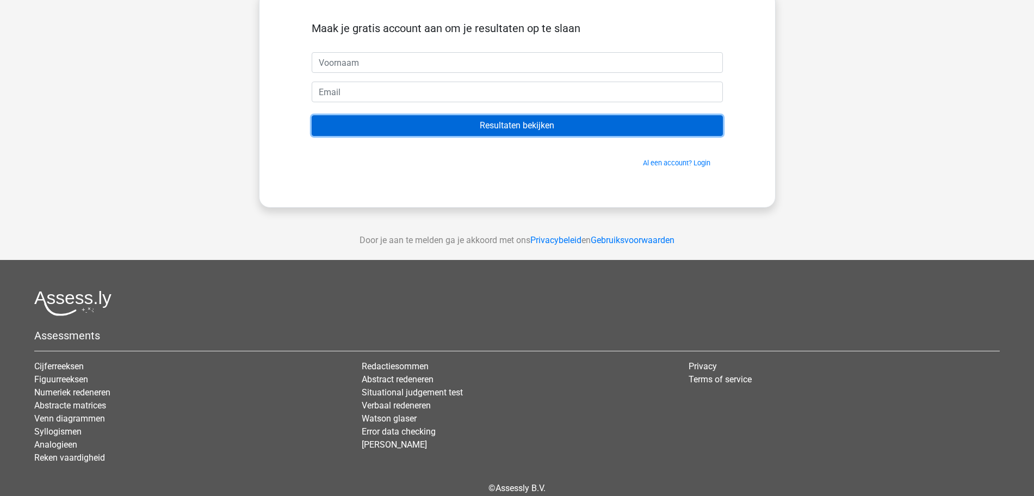
click at [526, 128] on input "Resultaten bekijken" at bounding box center [517, 125] width 411 height 21
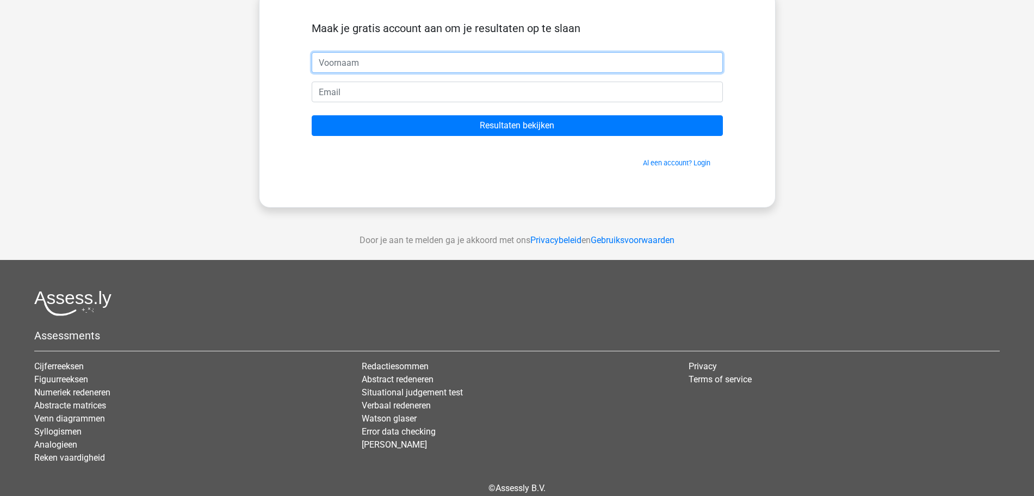
click at [359, 64] on input "text" at bounding box center [517, 62] width 411 height 21
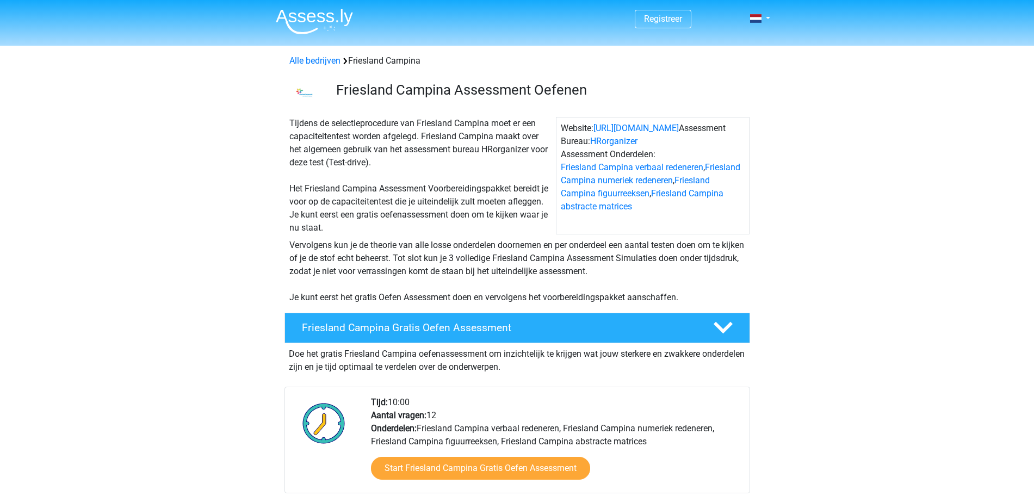
scroll to position [1360, 0]
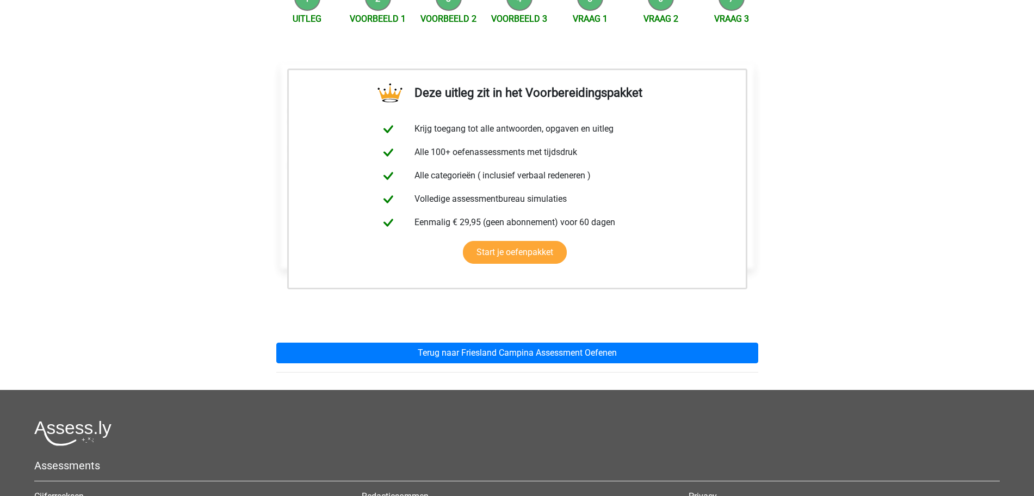
scroll to position [104, 0]
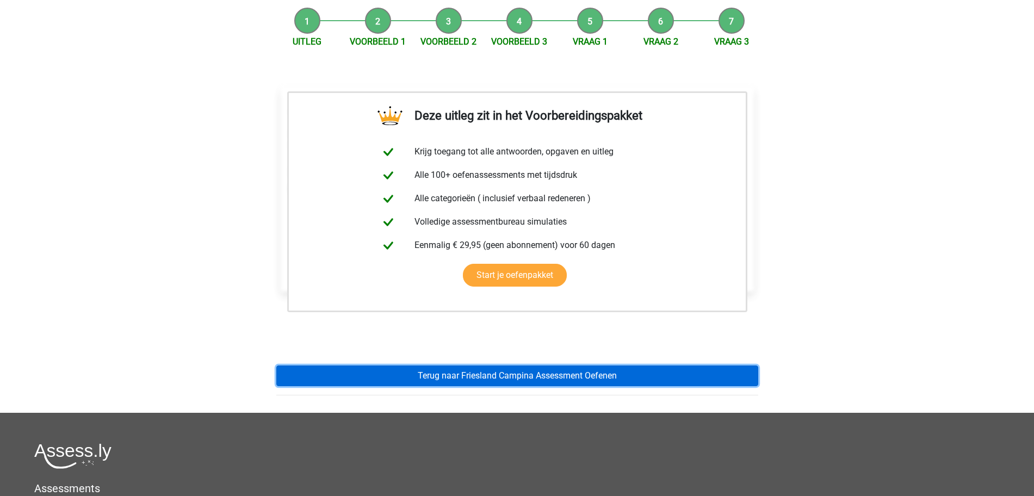
click at [521, 375] on link "Terug naar Friesland Campina Assessment Oefenen" at bounding box center [517, 375] width 482 height 21
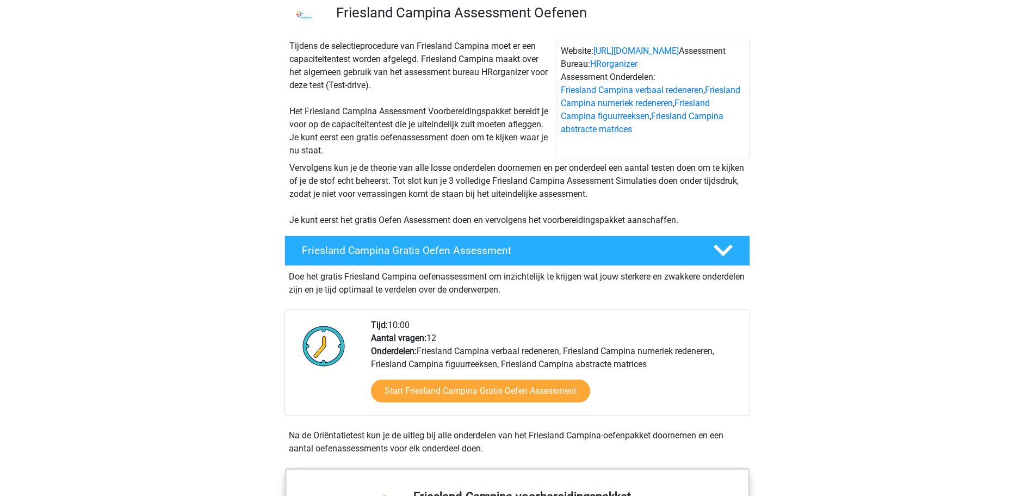
scroll to position [204, 0]
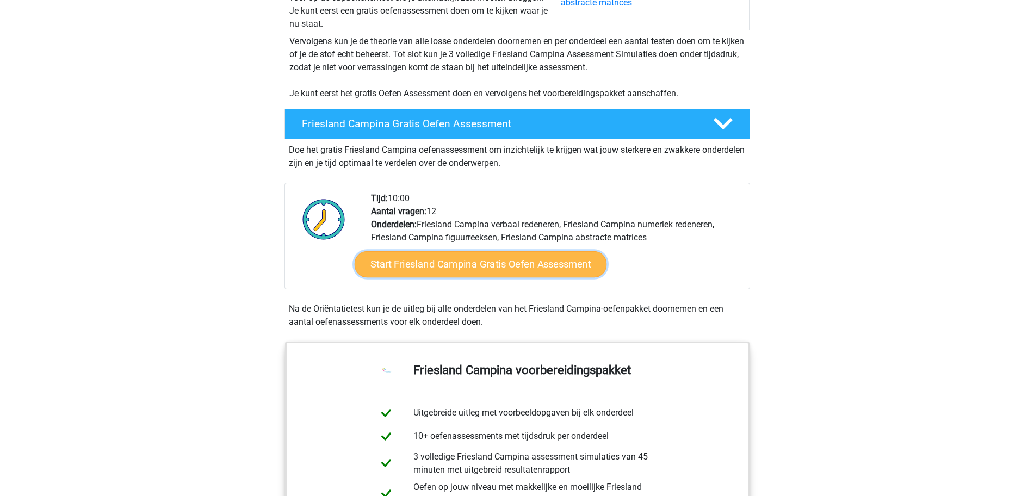
click at [467, 258] on link "Start Friesland Campina Gratis Oefen Assessment" at bounding box center [480, 264] width 252 height 26
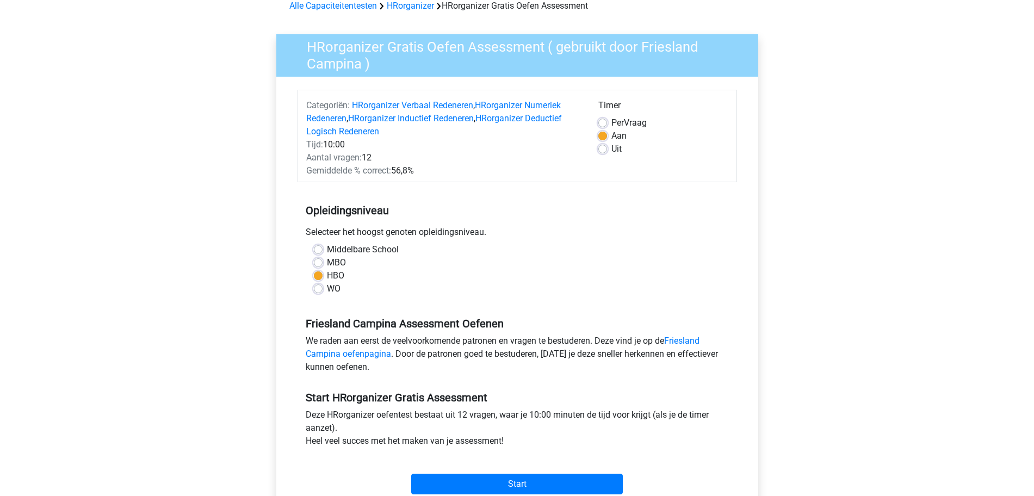
scroll to position [136, 0]
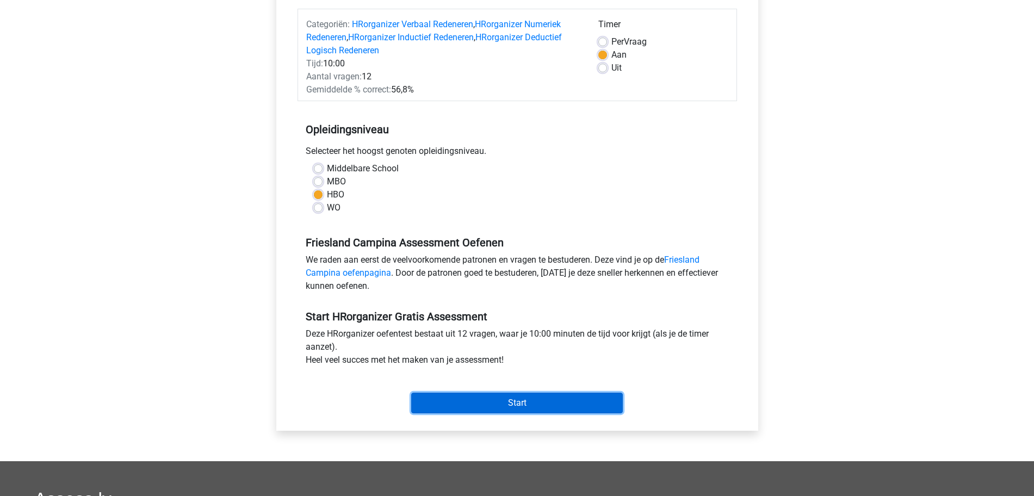
click at [523, 398] on input "Start" at bounding box center [517, 403] width 212 height 21
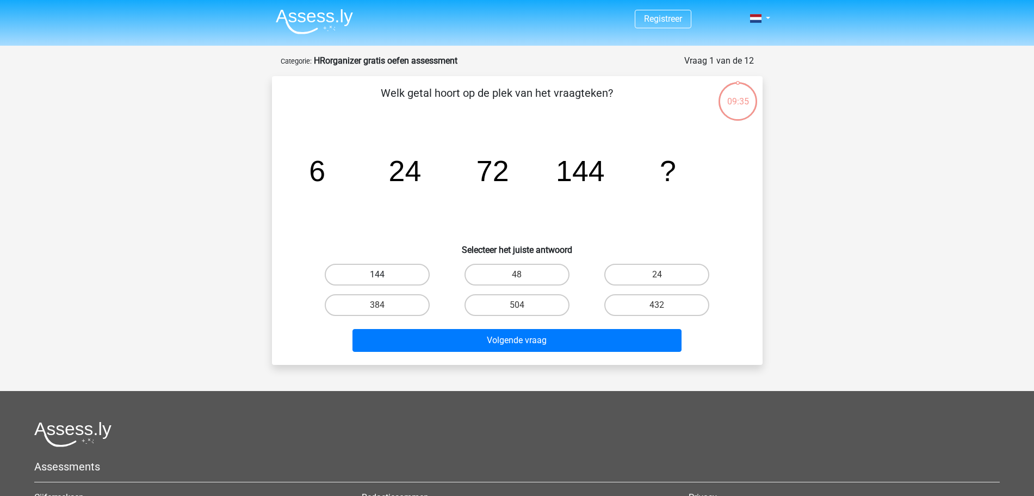
drag, startPoint x: 366, startPoint y: 266, endPoint x: 369, endPoint y: 277, distance: 10.8
click at [366, 268] on label "144" at bounding box center [377, 275] width 105 height 22
click at [377, 275] on input "144" at bounding box center [380, 278] width 7 height 7
radio input "true"
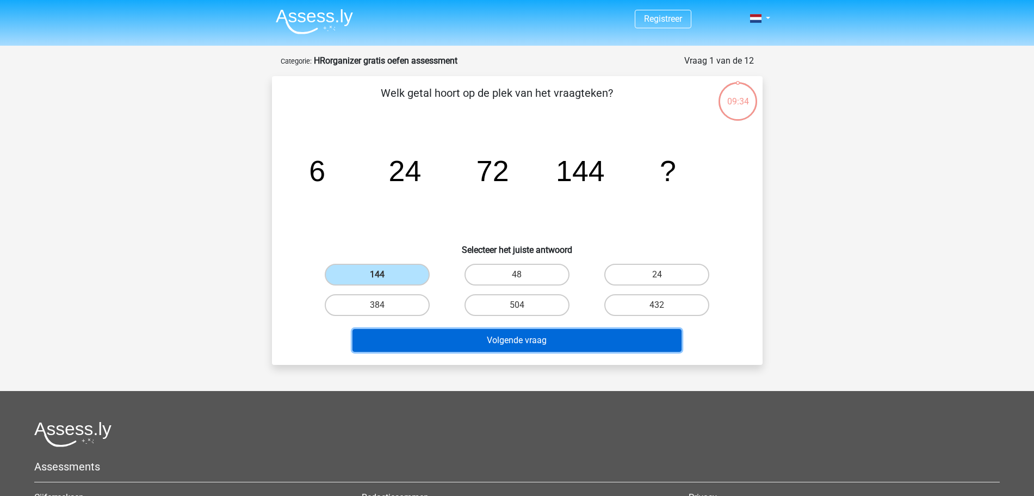
click at [516, 342] on button "Volgende vraag" at bounding box center [516, 340] width 329 height 23
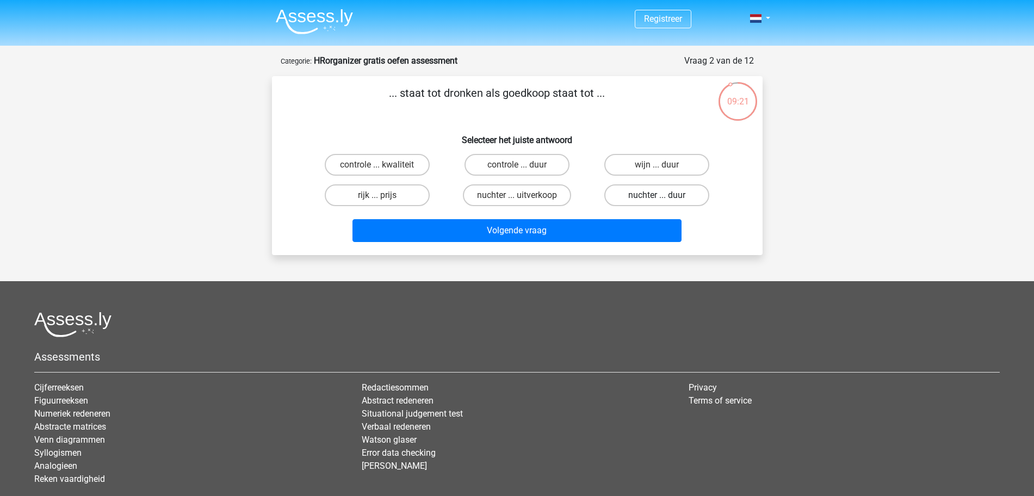
click at [667, 197] on label "nuchter ... duur" at bounding box center [656, 195] width 105 height 22
click at [664, 197] on input "nuchter ... duur" at bounding box center [660, 198] width 7 height 7
radio input "true"
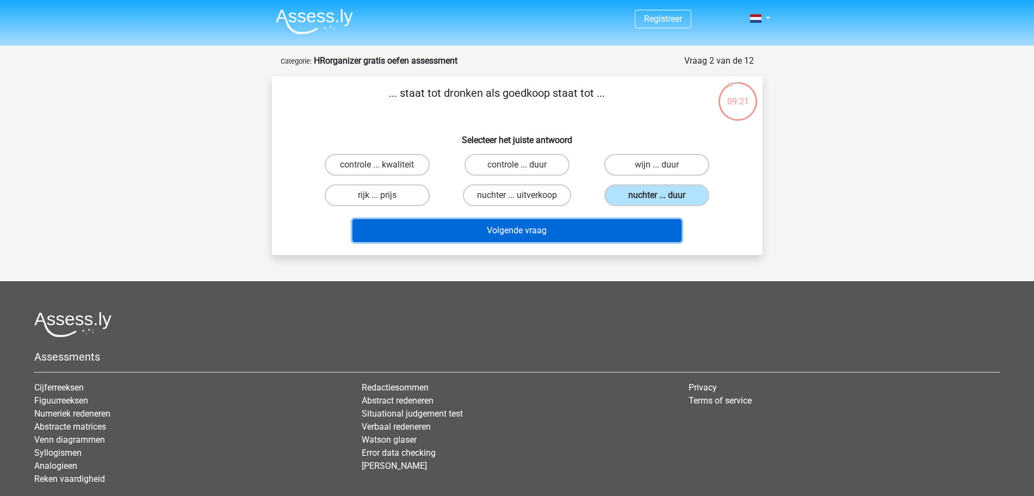
click at [520, 231] on button "Volgende vraag" at bounding box center [516, 230] width 329 height 23
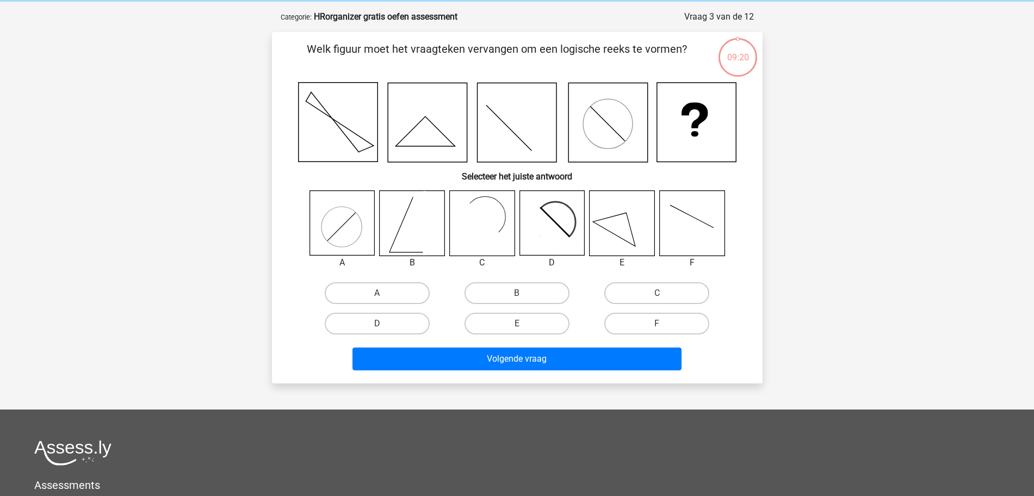
scroll to position [54, 0]
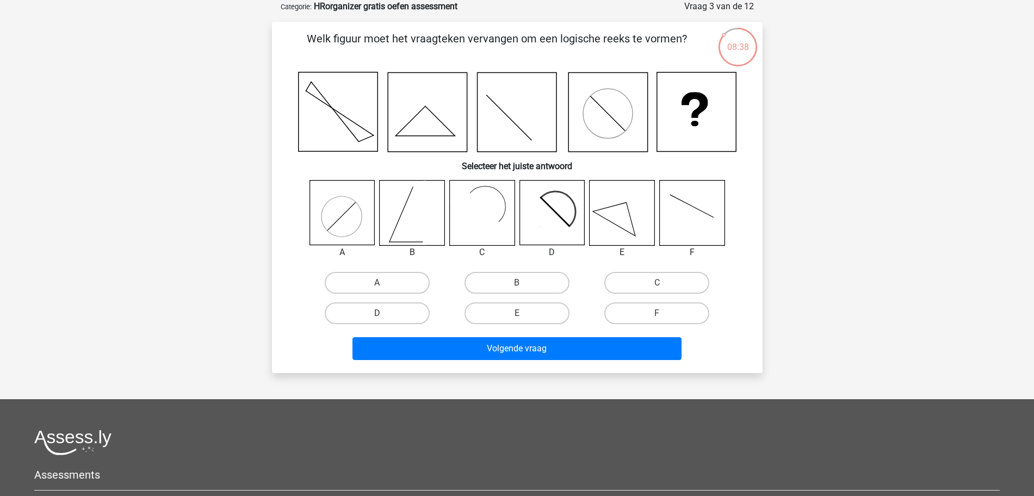
drag, startPoint x: 482, startPoint y: 224, endPoint x: 481, endPoint y: 244, distance: 20.2
click at [482, 223] on rect at bounding box center [476, 213] width 53 height 53
click at [678, 287] on label "C" at bounding box center [656, 283] width 105 height 22
click at [664, 287] on input "C" at bounding box center [660, 286] width 7 height 7
radio input "true"
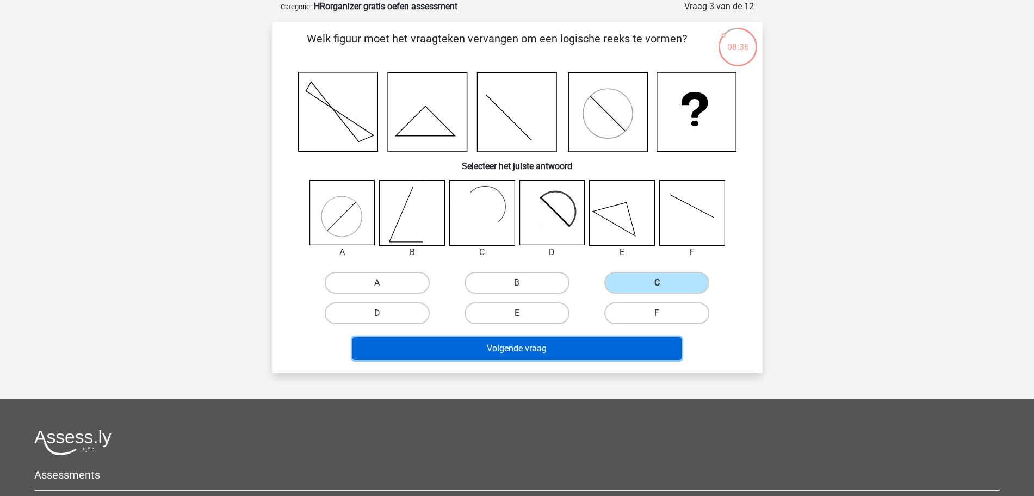
click at [555, 352] on button "Volgende vraag" at bounding box center [516, 348] width 329 height 23
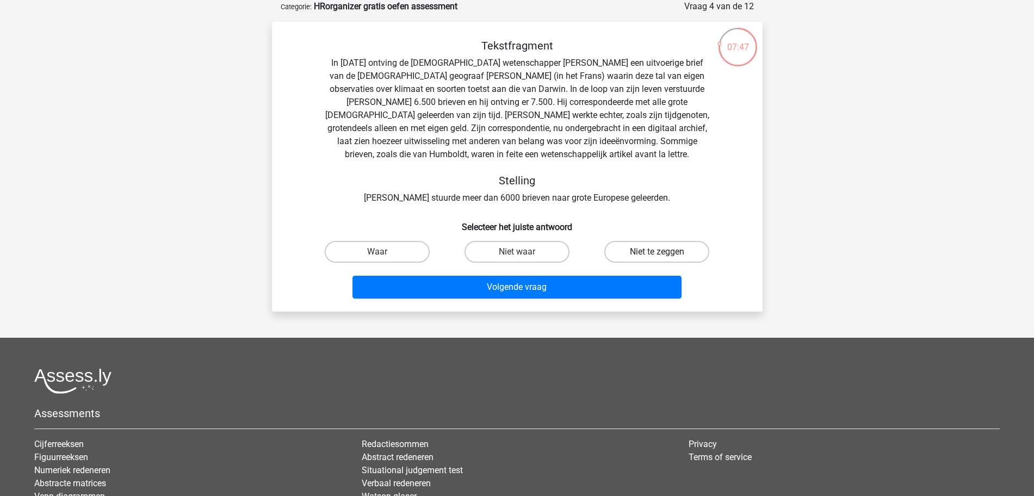
click at [644, 253] on label "Niet te zeggen" at bounding box center [656, 252] width 105 height 22
click at [657, 253] on input "Niet te zeggen" at bounding box center [660, 255] width 7 height 7
radio input "true"
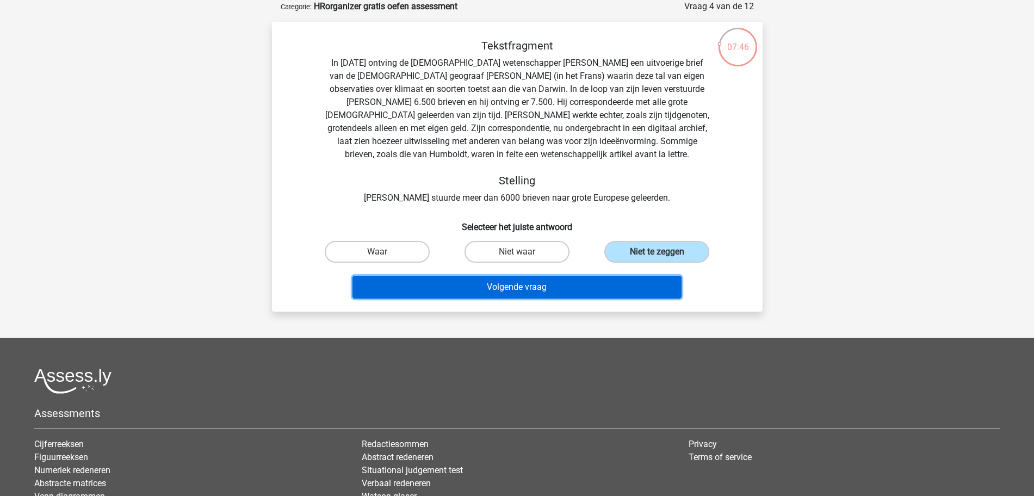
click at [510, 292] on button "Volgende vraag" at bounding box center [516, 287] width 329 height 23
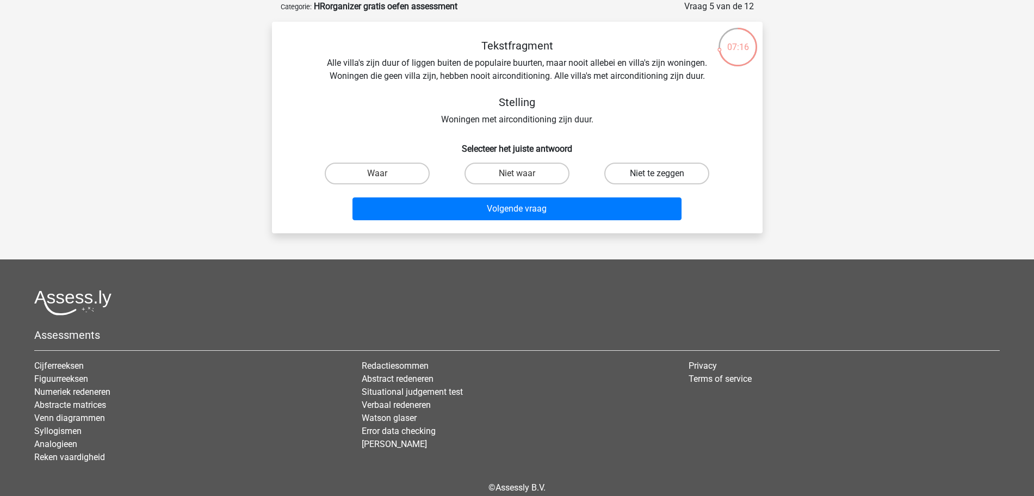
click at [646, 172] on label "Niet te zeggen" at bounding box center [656, 174] width 105 height 22
click at [657, 173] on input "Niet te zeggen" at bounding box center [660, 176] width 7 height 7
radio input "true"
click at [371, 171] on label "Waar" at bounding box center [377, 174] width 105 height 22
click at [377, 173] on input "Waar" at bounding box center [380, 176] width 7 height 7
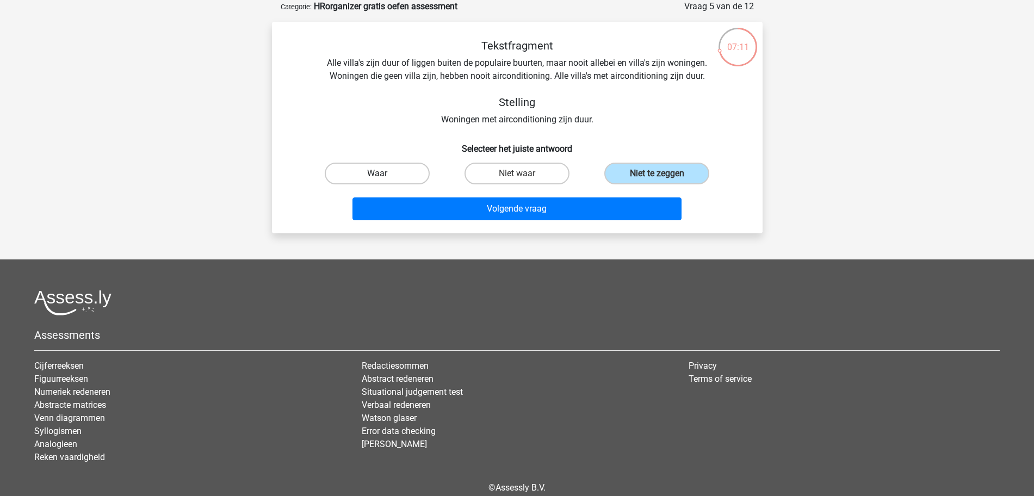
radio input "true"
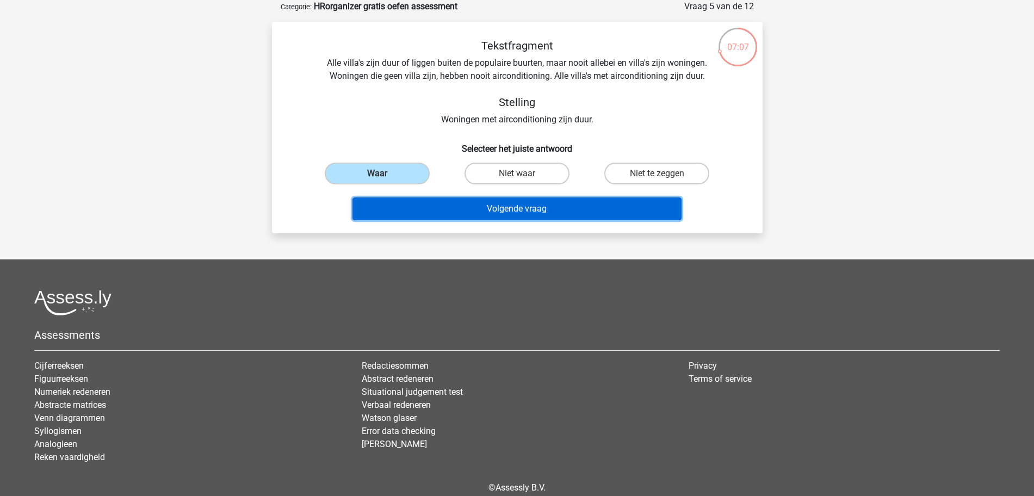
click at [524, 203] on button "Volgende vraag" at bounding box center [516, 208] width 329 height 23
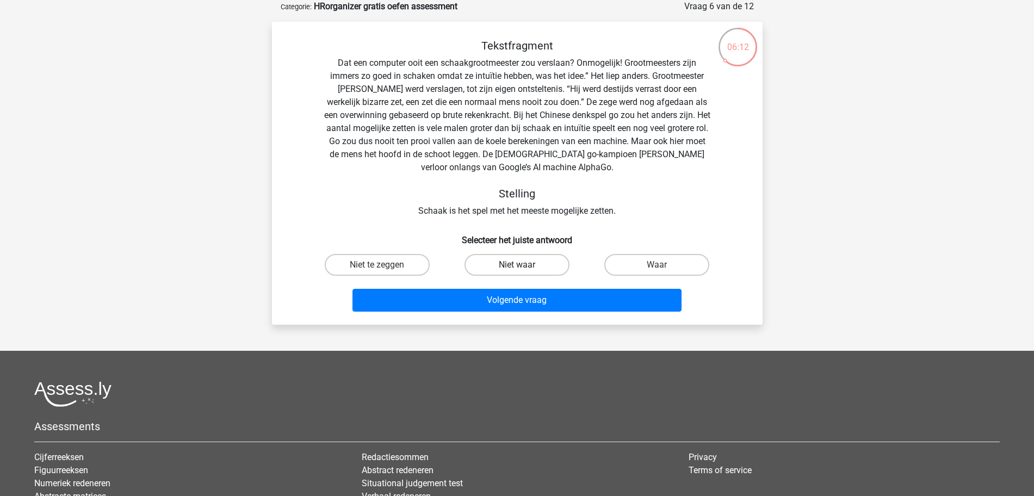
click at [513, 261] on label "Niet waar" at bounding box center [516, 265] width 105 height 22
click at [517, 265] on input "Niet waar" at bounding box center [520, 268] width 7 height 7
radio input "true"
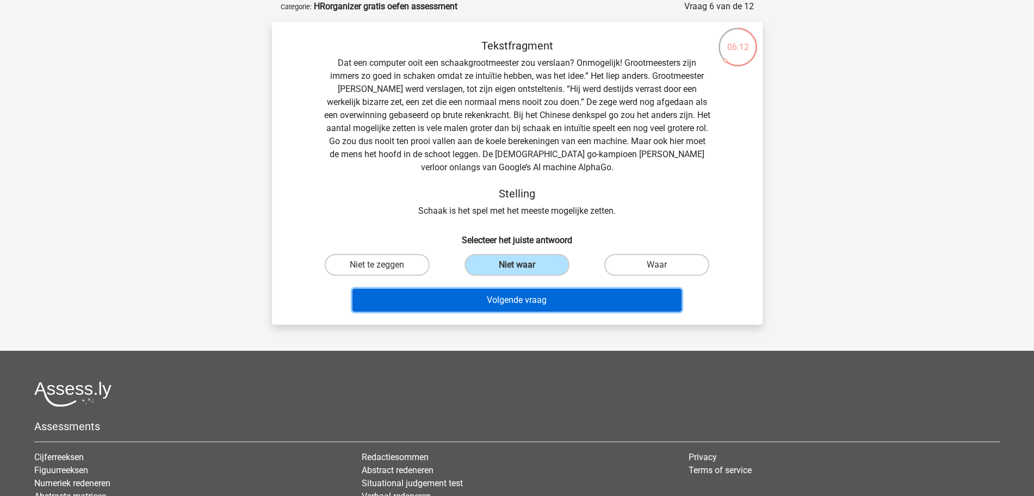
click at [518, 296] on button "Volgende vraag" at bounding box center [516, 300] width 329 height 23
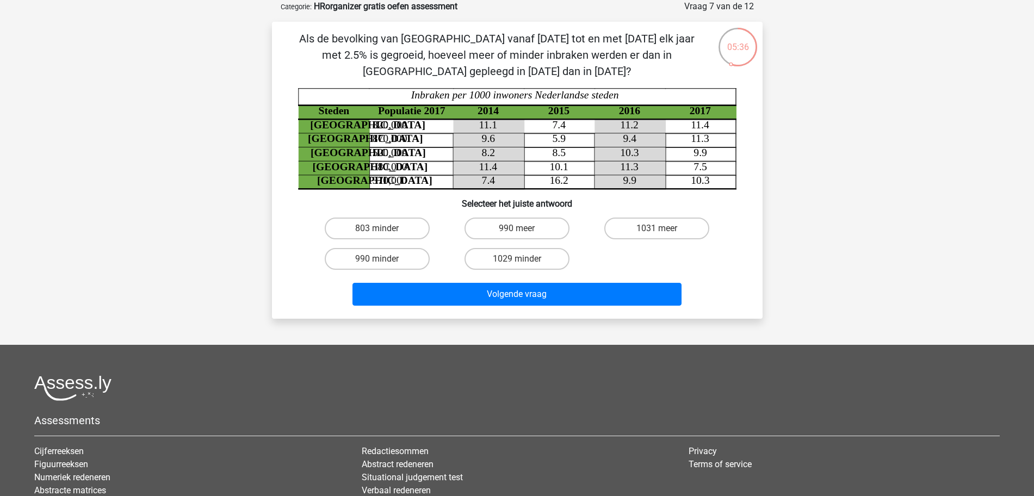
click at [411, 167] on icon "Steden Populatie 2017 2014 2015 2016 2017 Rotterdam 820,000 11.1 7.4 11.2 11.4 …" at bounding box center [517, 138] width 438 height 101
click at [378, 259] on input "990 minder" at bounding box center [380, 262] width 7 height 7
radio input "true"
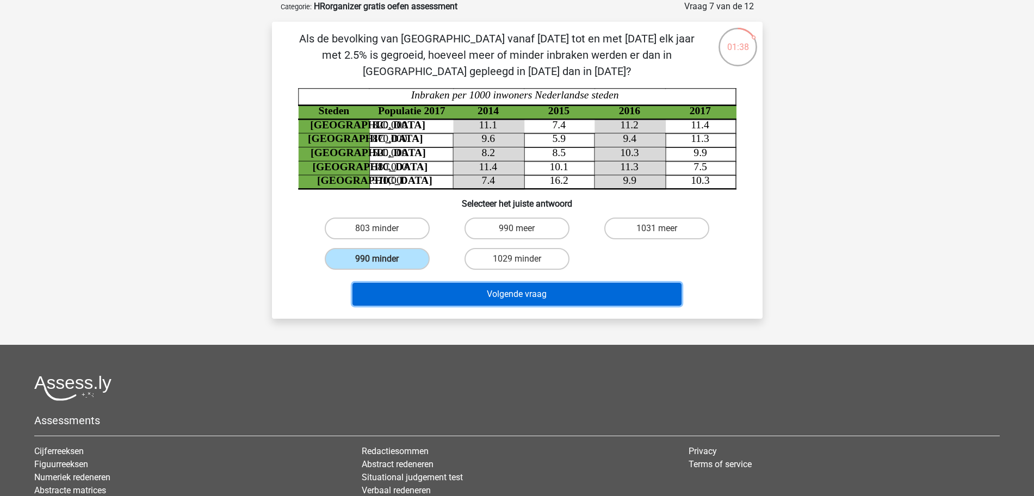
click at [506, 296] on button "Volgende vraag" at bounding box center [516, 294] width 329 height 23
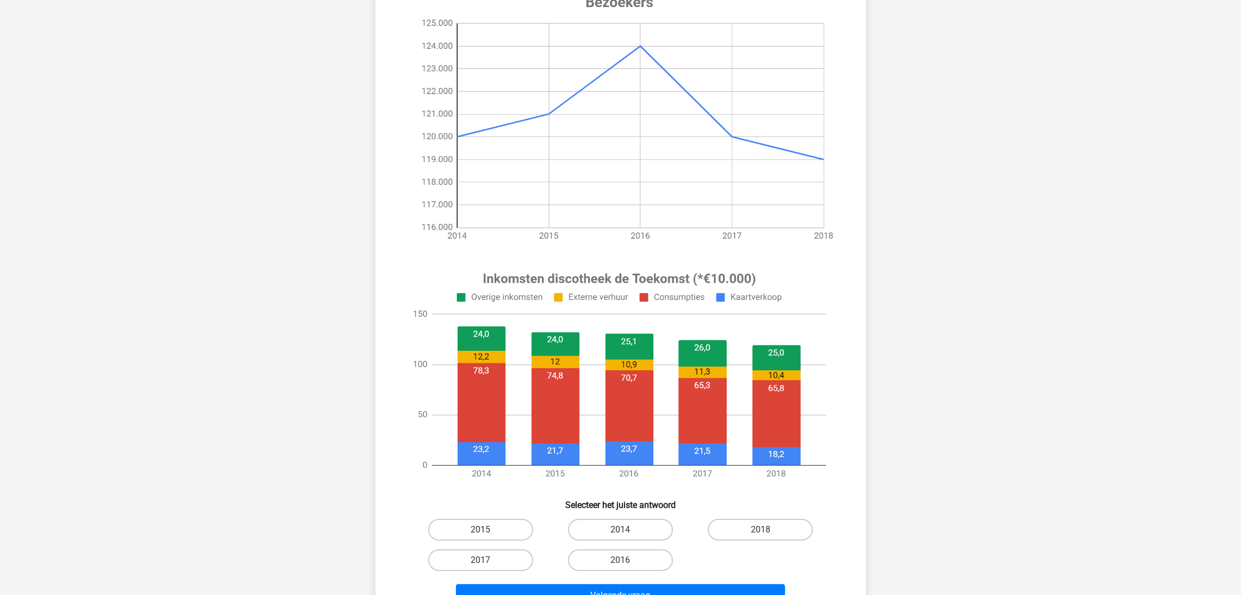
scroll to position [244, 0]
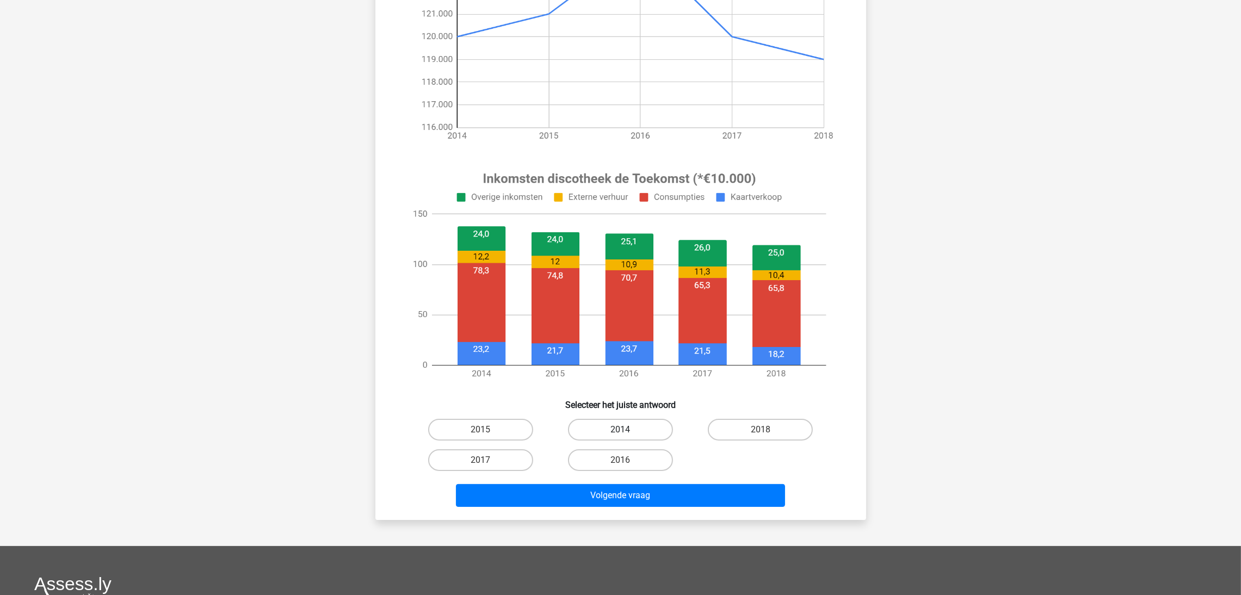
click at [633, 431] on label "2014" at bounding box center [620, 430] width 105 height 22
click at [627, 431] on input "2014" at bounding box center [623, 433] width 7 height 7
radio input "true"
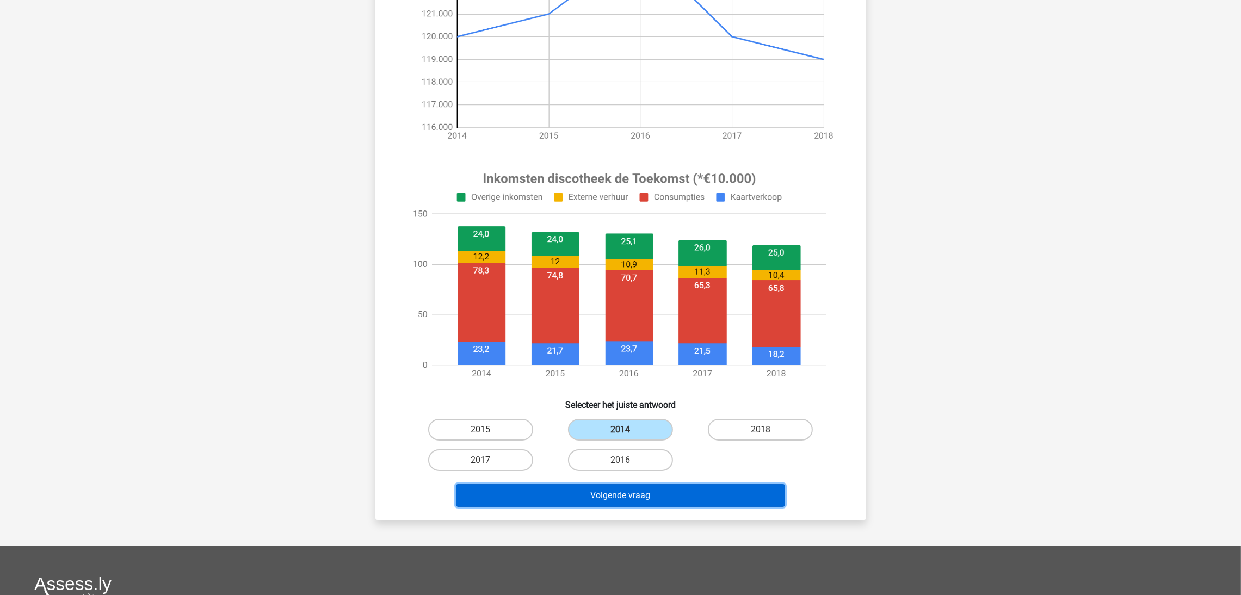
click at [618, 494] on button "Volgende vraag" at bounding box center [620, 495] width 329 height 23
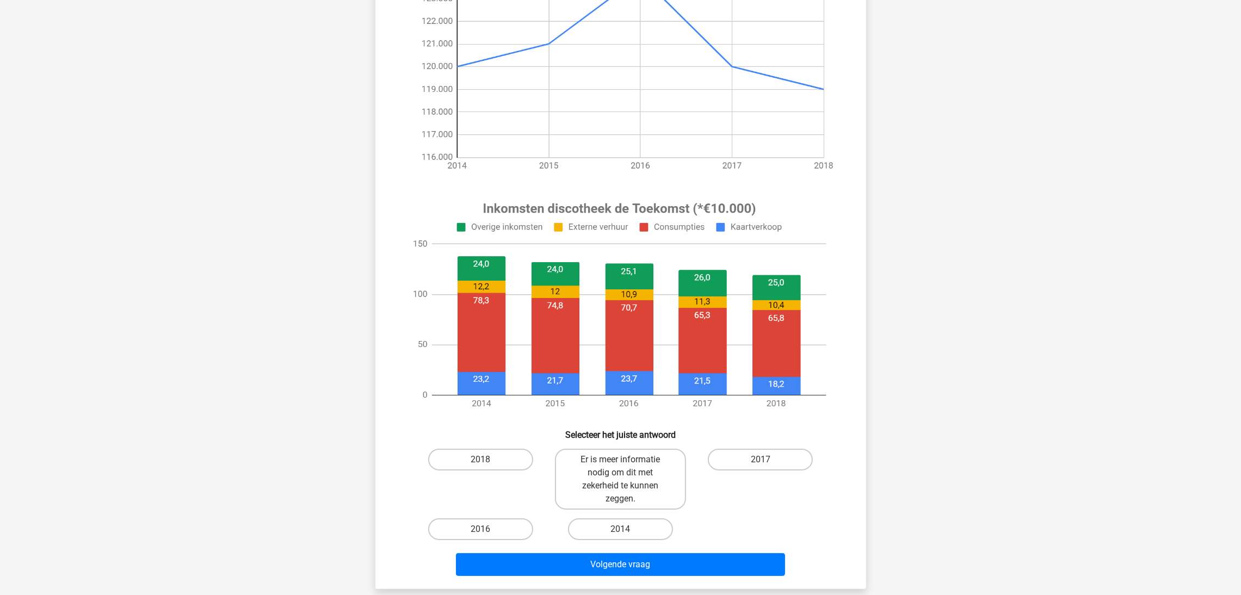
scroll to position [217, 0]
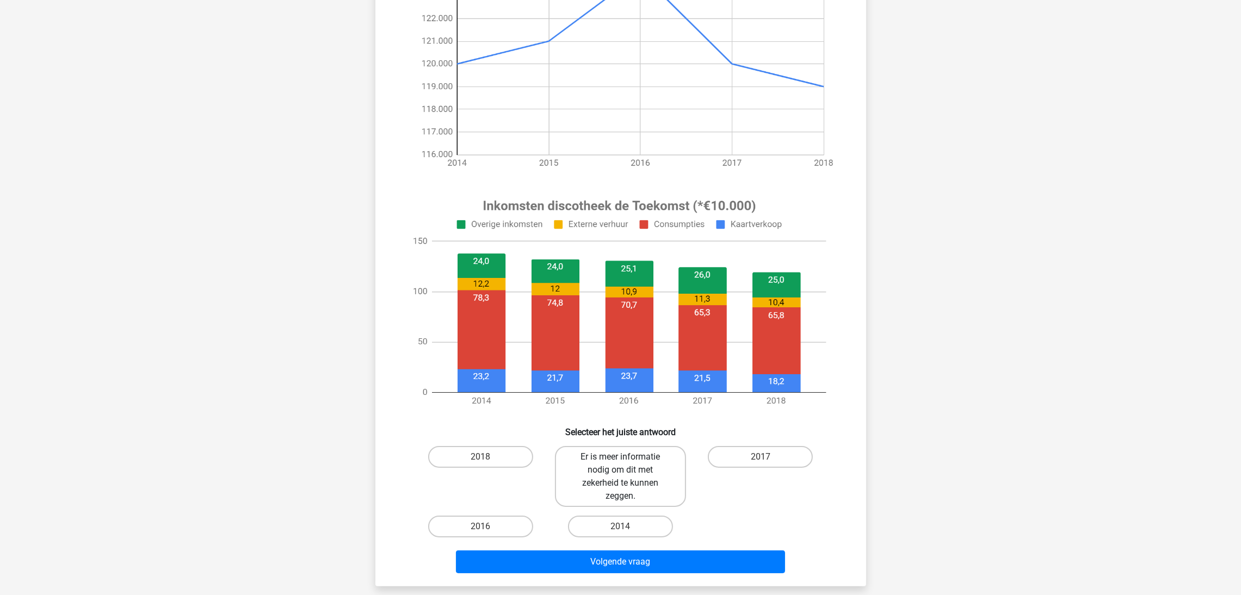
click at [644, 473] on label "Er is meer informatie nodig om dit met zekerheid te kunnen zeggen." at bounding box center [620, 476] width 131 height 61
click at [627, 464] on input "Er is meer informatie nodig om dit met zekerheid te kunnen zeggen." at bounding box center [623, 460] width 7 height 7
radio input "true"
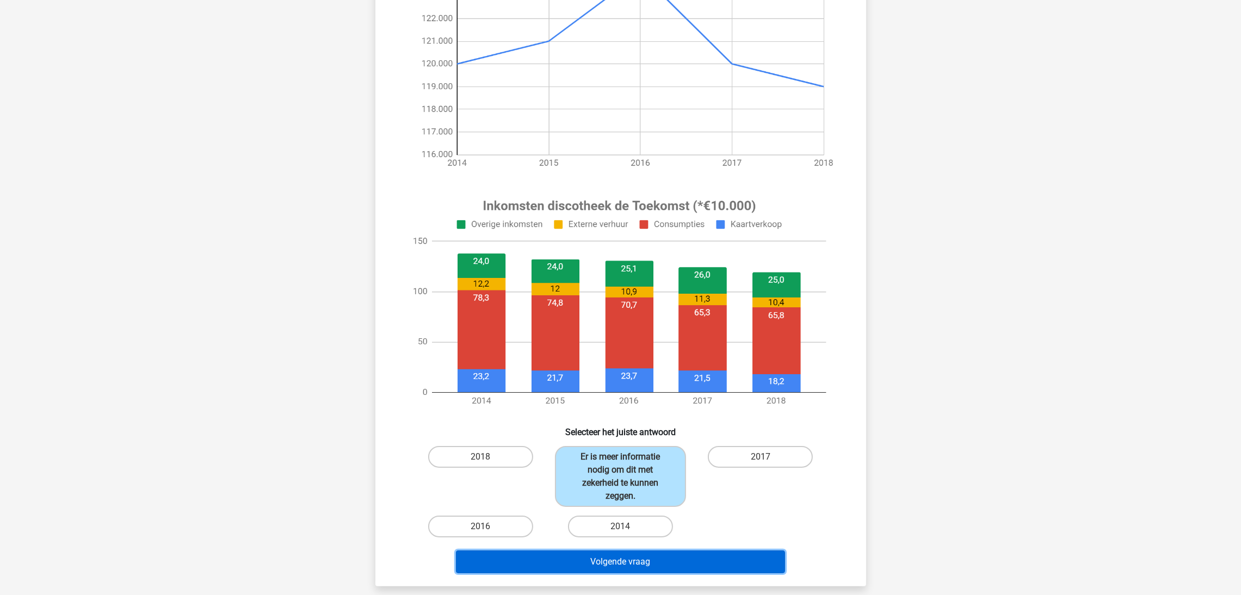
click at [637, 495] on button "Volgende vraag" at bounding box center [620, 561] width 329 height 23
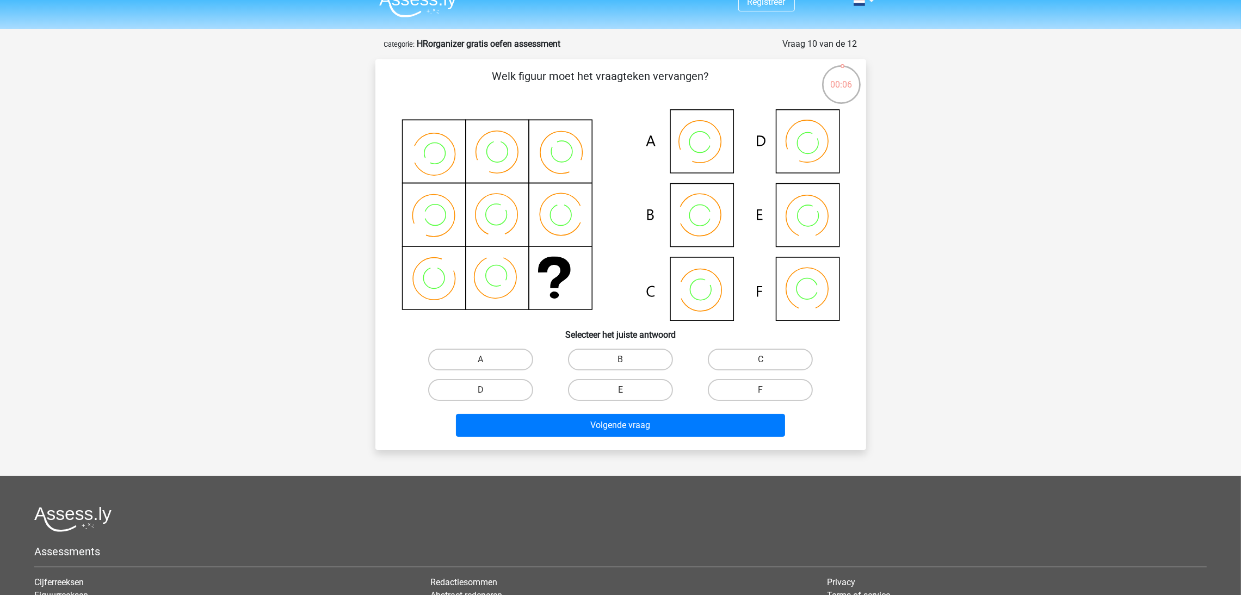
scroll to position [0, 0]
